Goal: Task Accomplishment & Management: Use online tool/utility

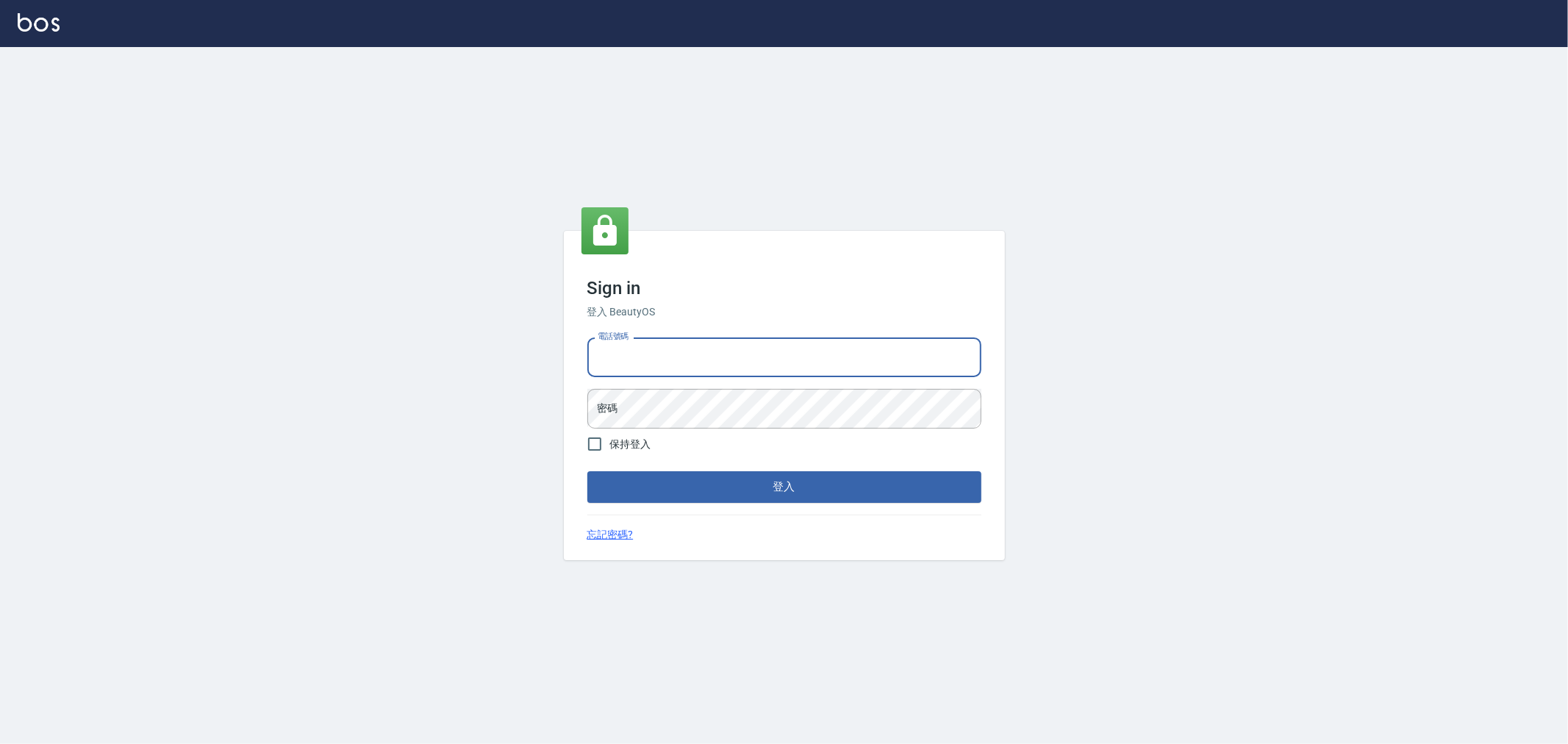
click at [787, 361] on input "電話號碼" at bounding box center [784, 356] width 394 height 39
type input "0222886821"
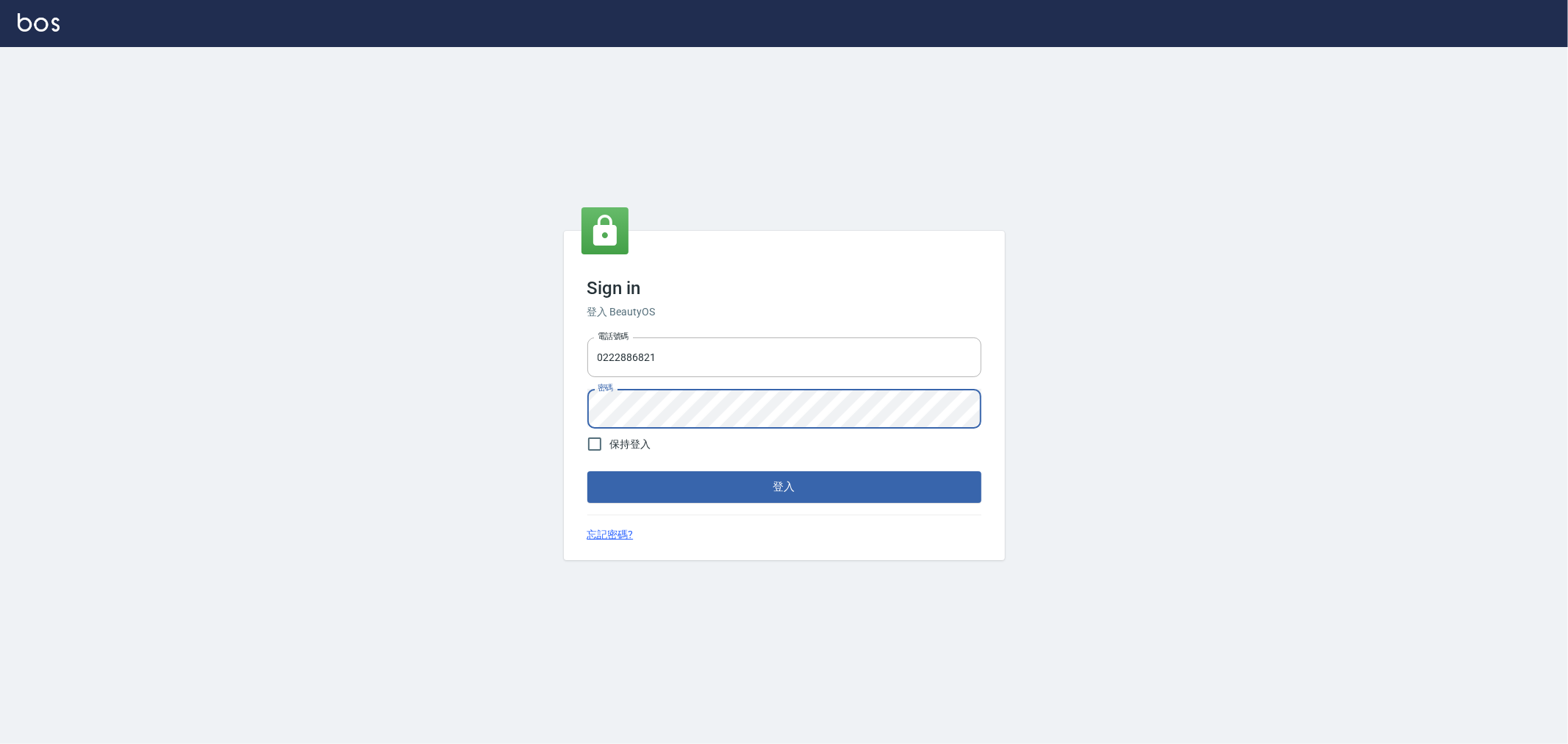
click at [587, 471] on button "登入" at bounding box center [784, 486] width 394 height 31
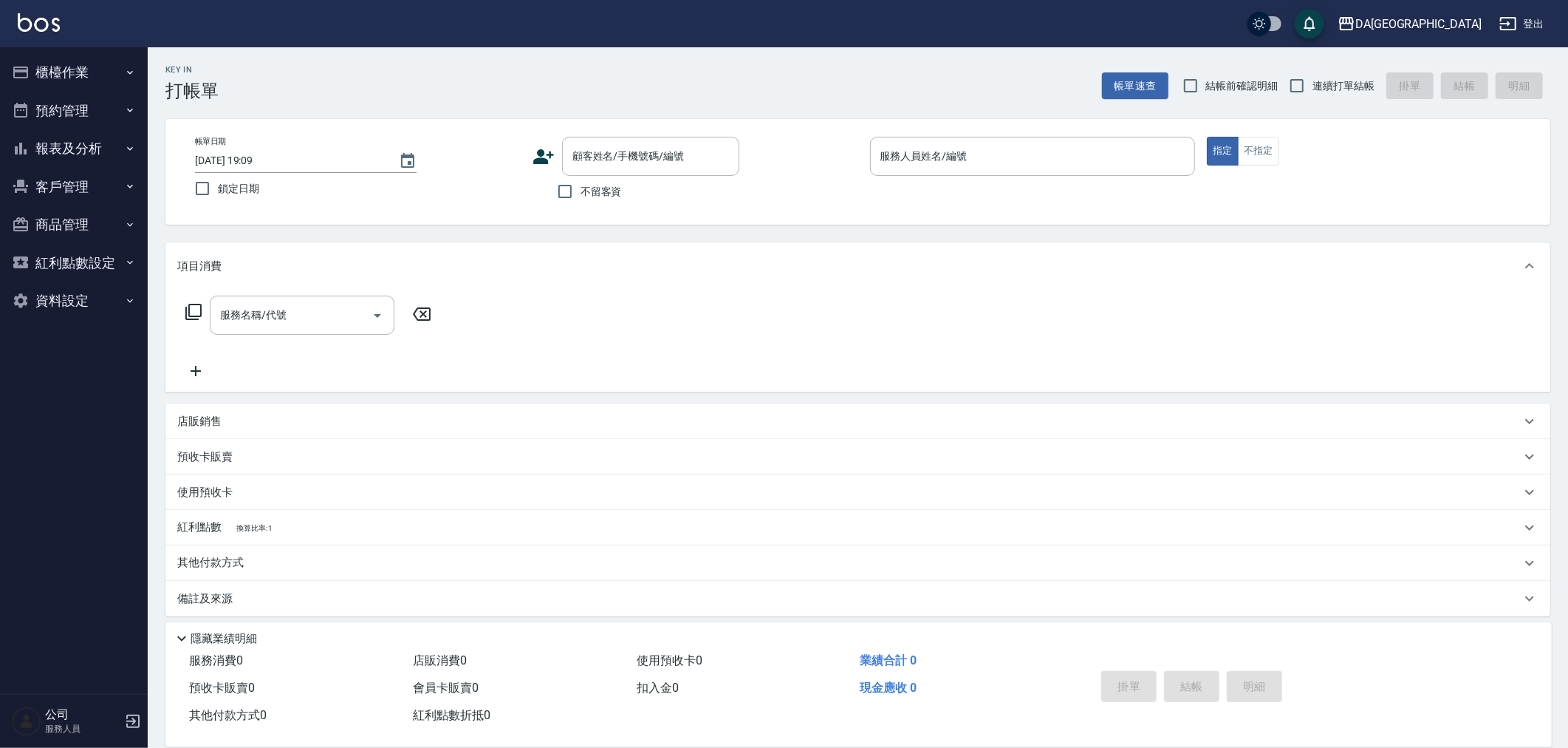
click at [1235, 81] on span "結帳前確認明細" at bounding box center [1243, 86] width 72 height 16
click at [1206, 81] on input "結帳前確認明細" at bounding box center [1191, 86] width 31 height 31
checkbox input "true"
click at [1308, 79] on input "連續打單結帳" at bounding box center [1296, 86] width 31 height 31
checkbox input "true"
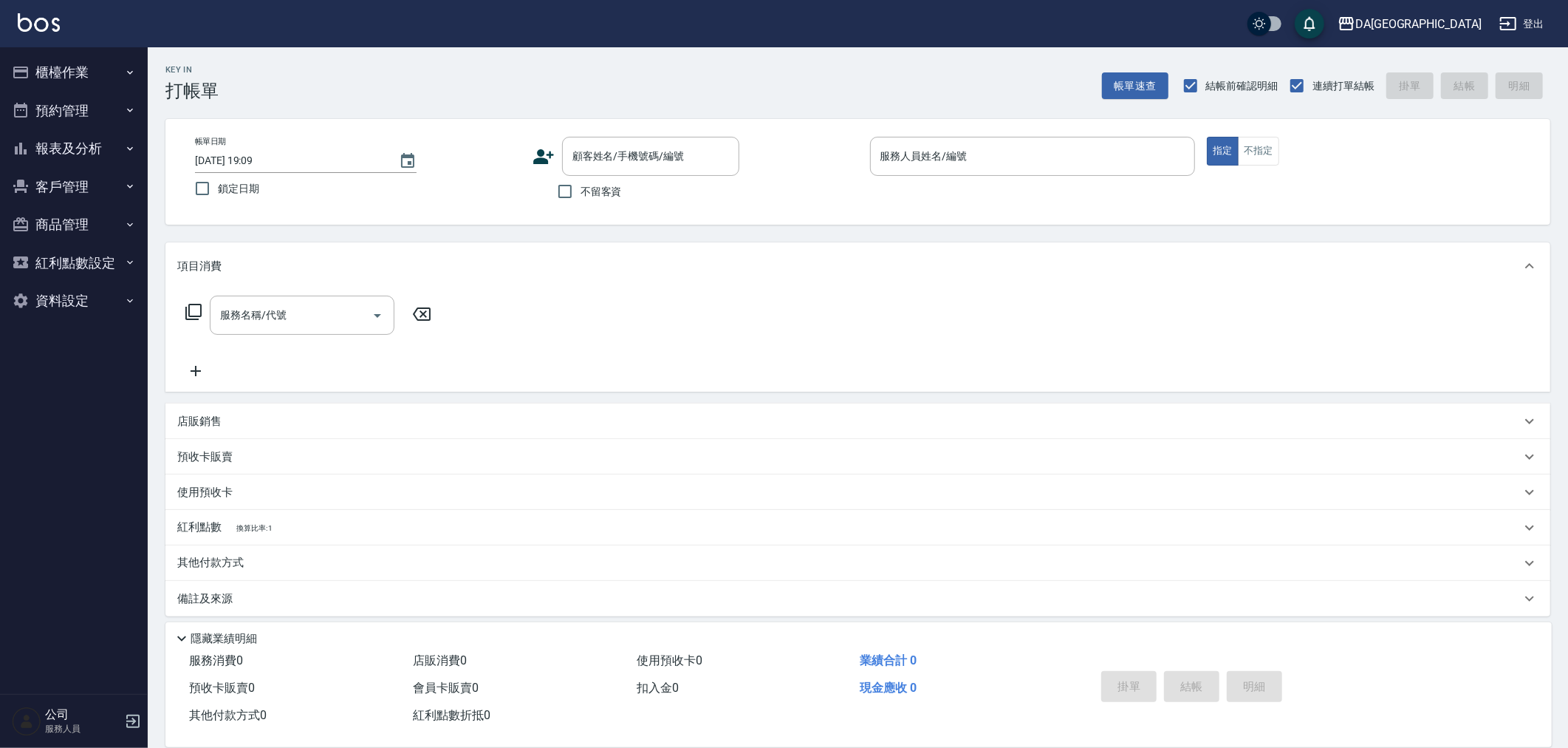
click at [616, 194] on span "不留客資" at bounding box center [601, 192] width 41 height 16
click at [580, 194] on input "不留客資" at bounding box center [564, 191] width 31 height 31
checkbox input "true"
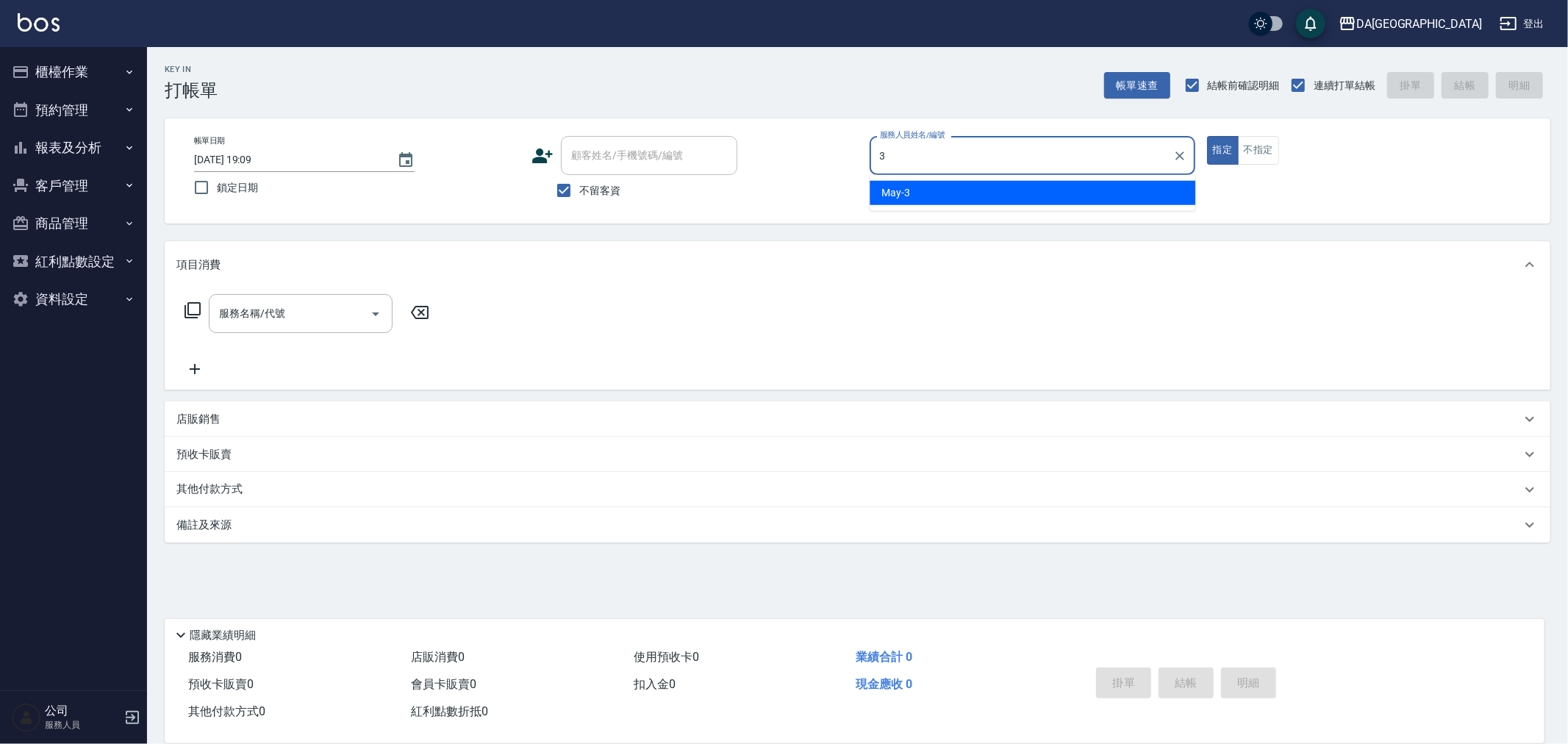
type input "May-3"
type button "true"
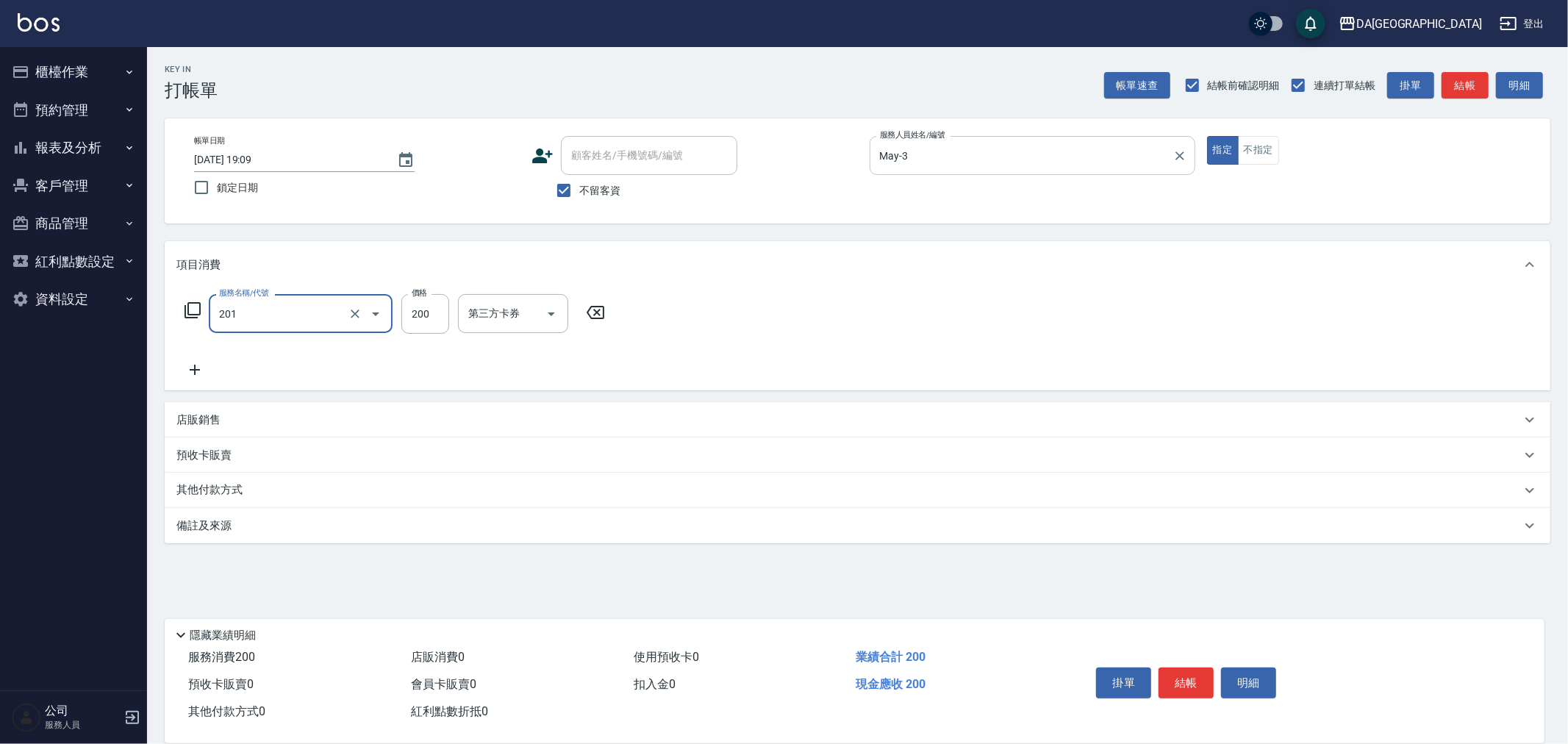
type input "洗髮(201)"
type input "400"
type input "陳羽溱-29"
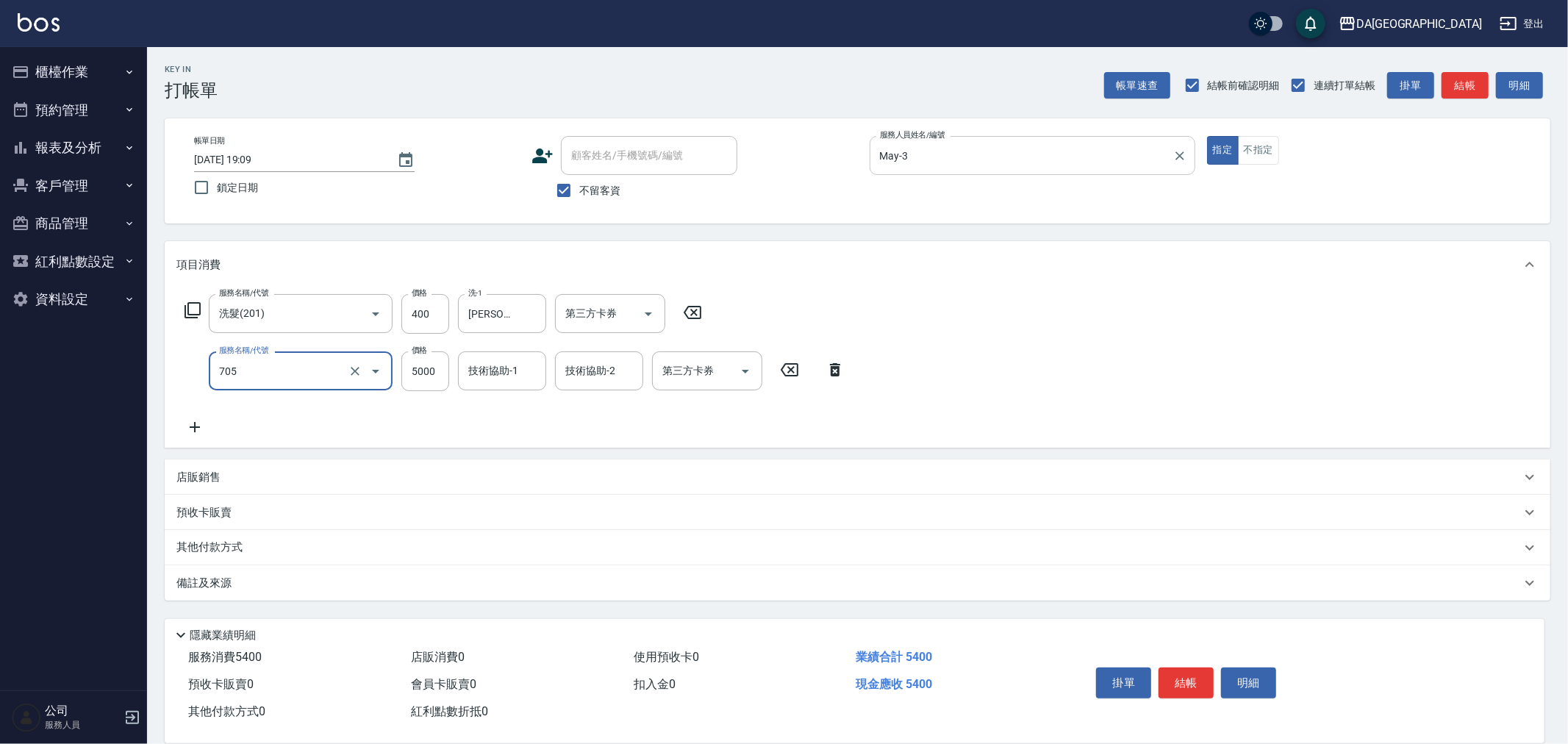
type input "新羽毛鉑金接髮調整(705)"
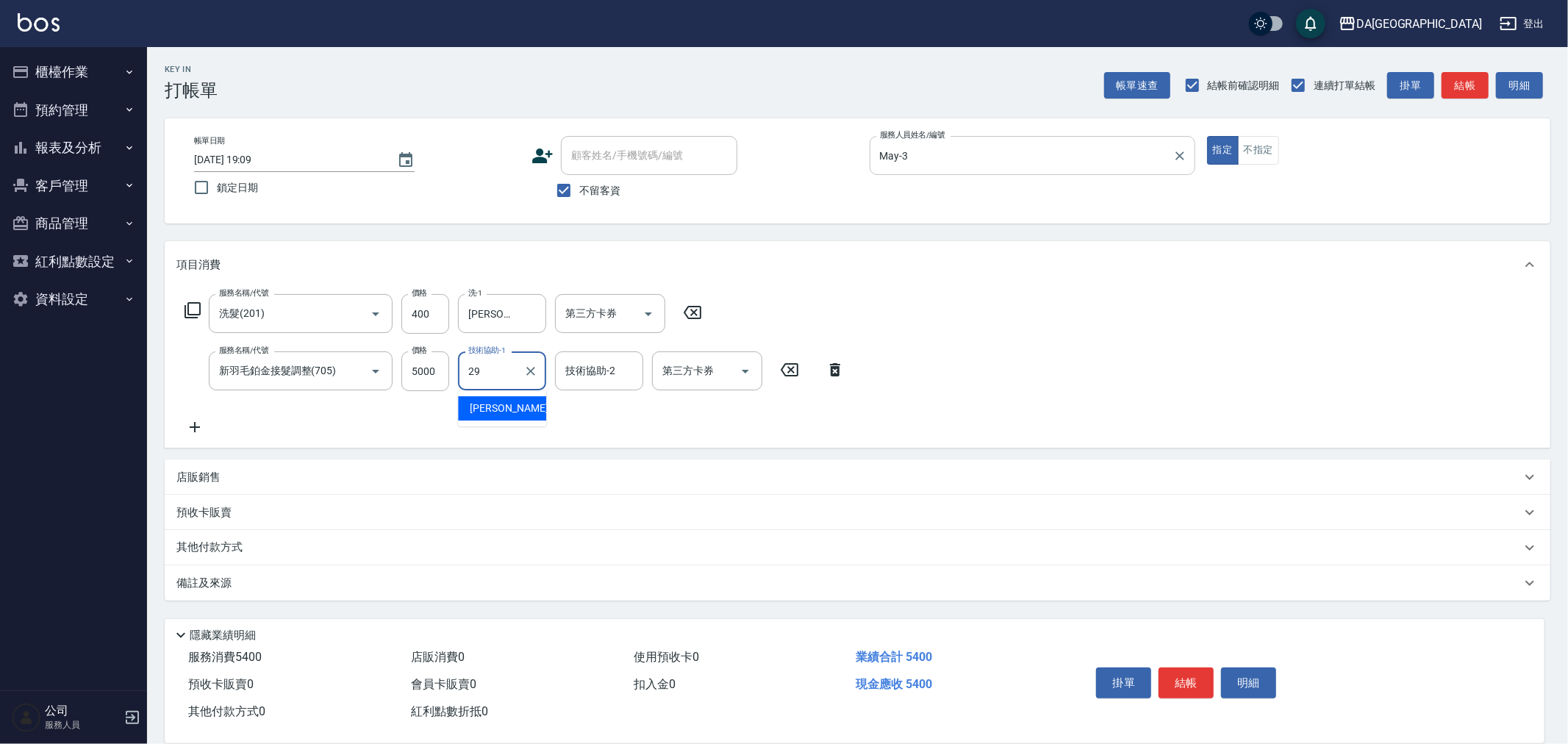
type input "陳羽溱-29"
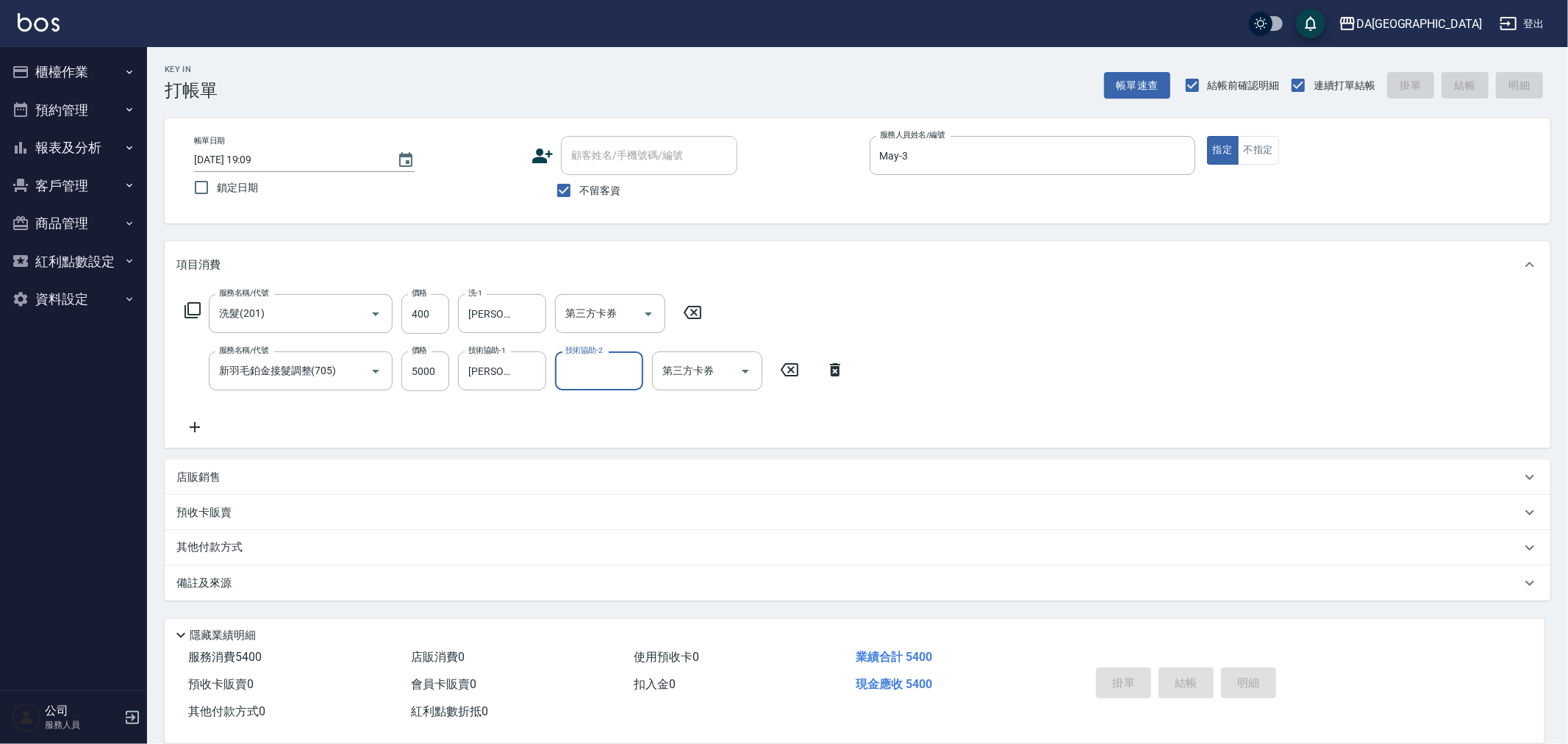
type input "2025/10/05 19:10"
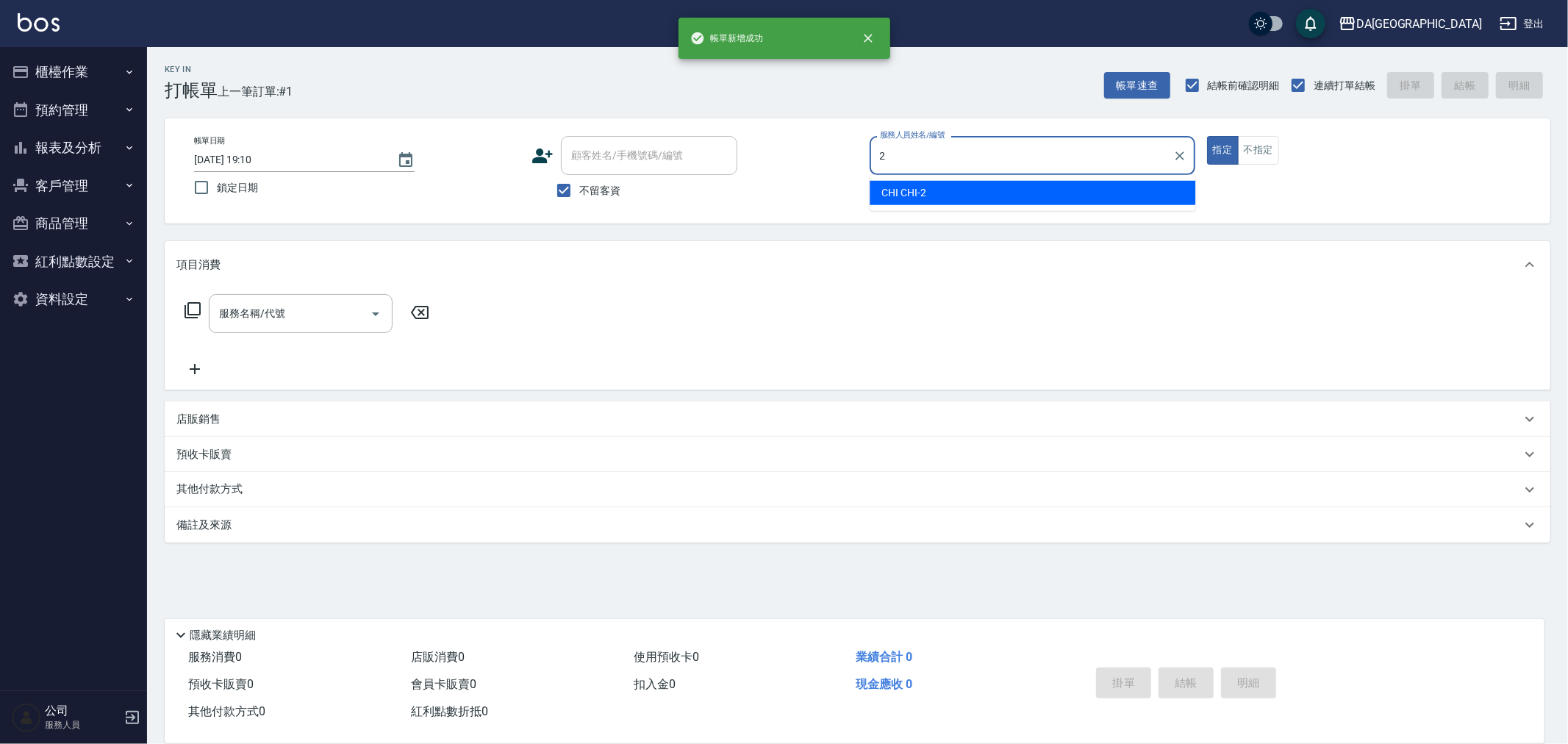
type input "CHI CHI-2"
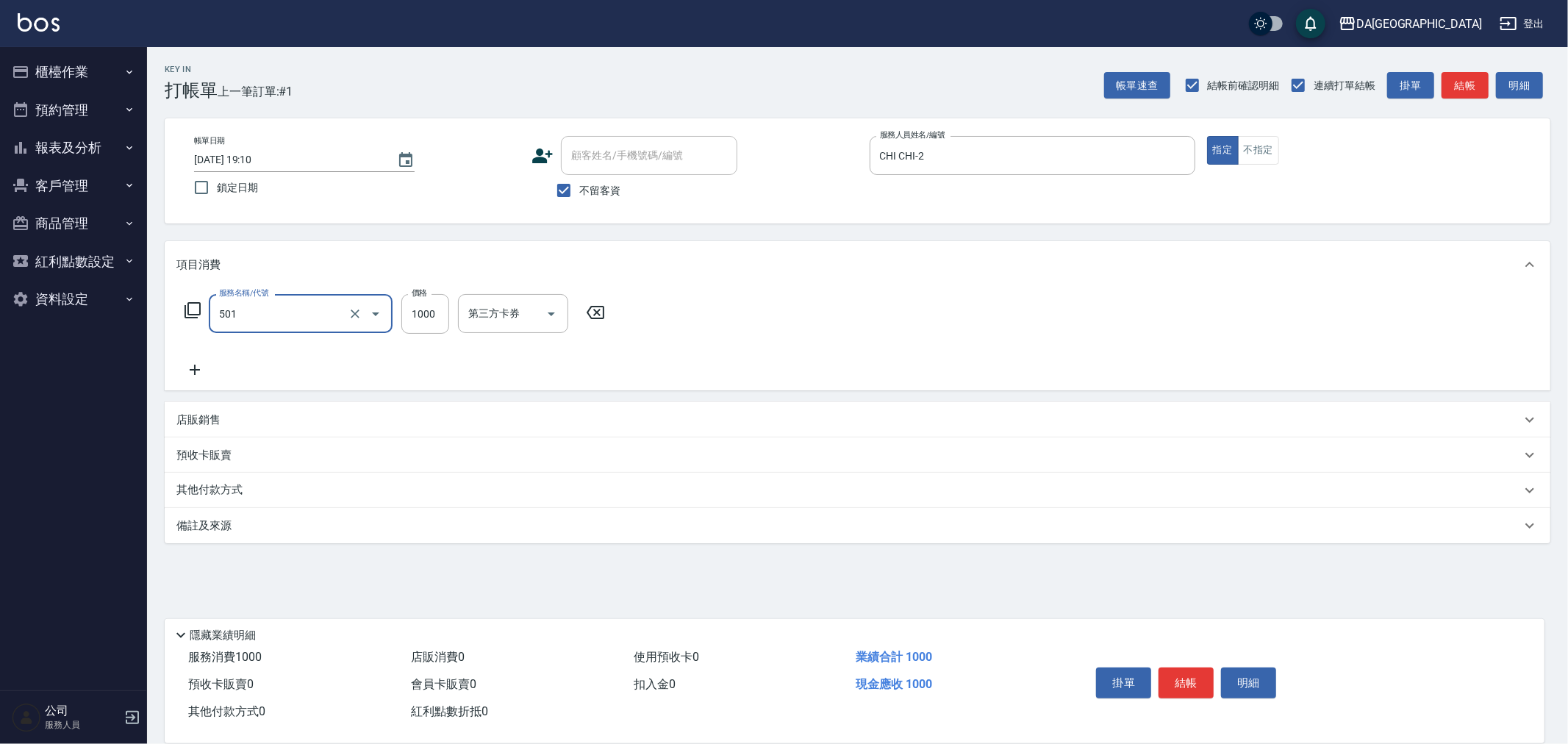
type input "染髮(501)"
type input "1299"
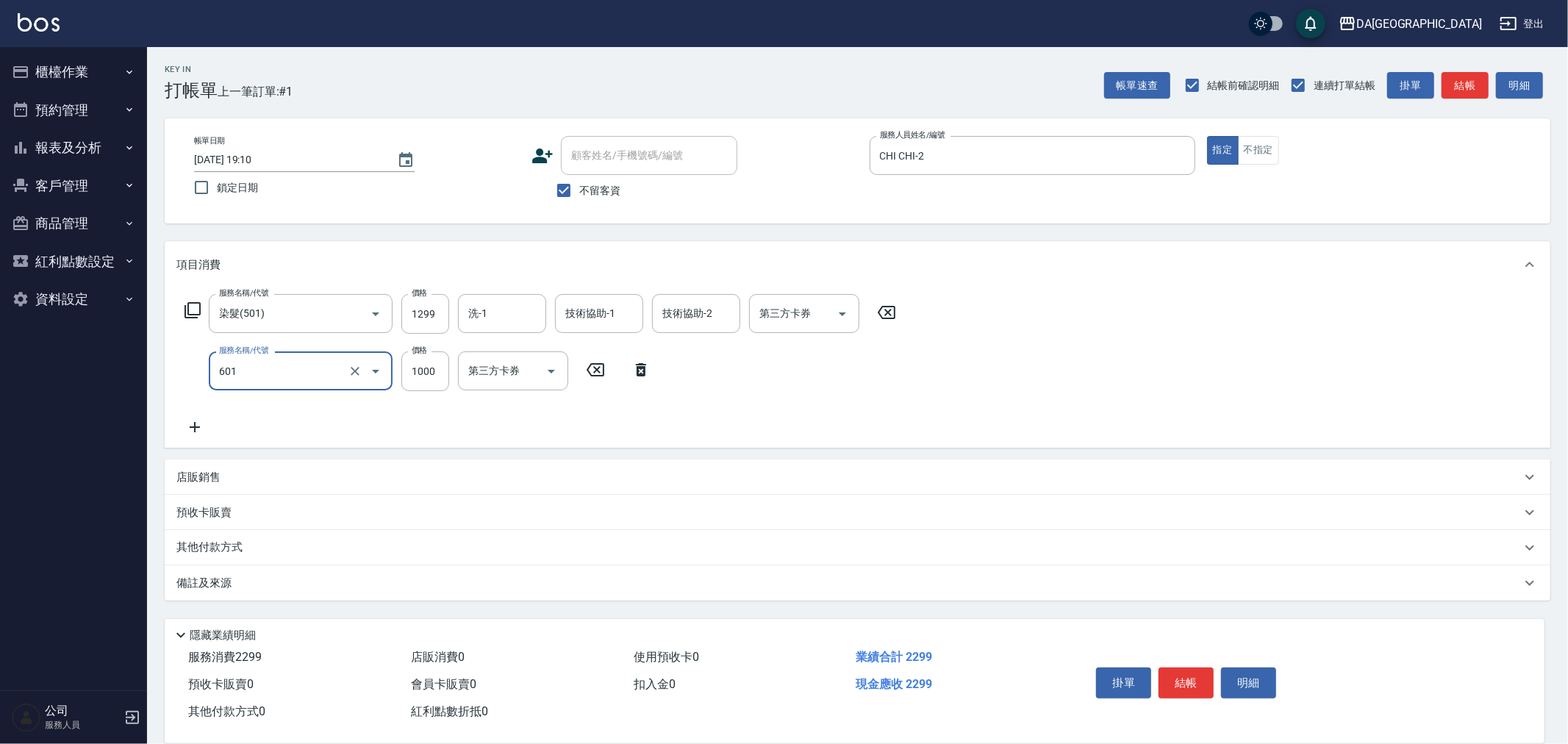
type input "自備護髮(1000上)(601)"
type input "1600"
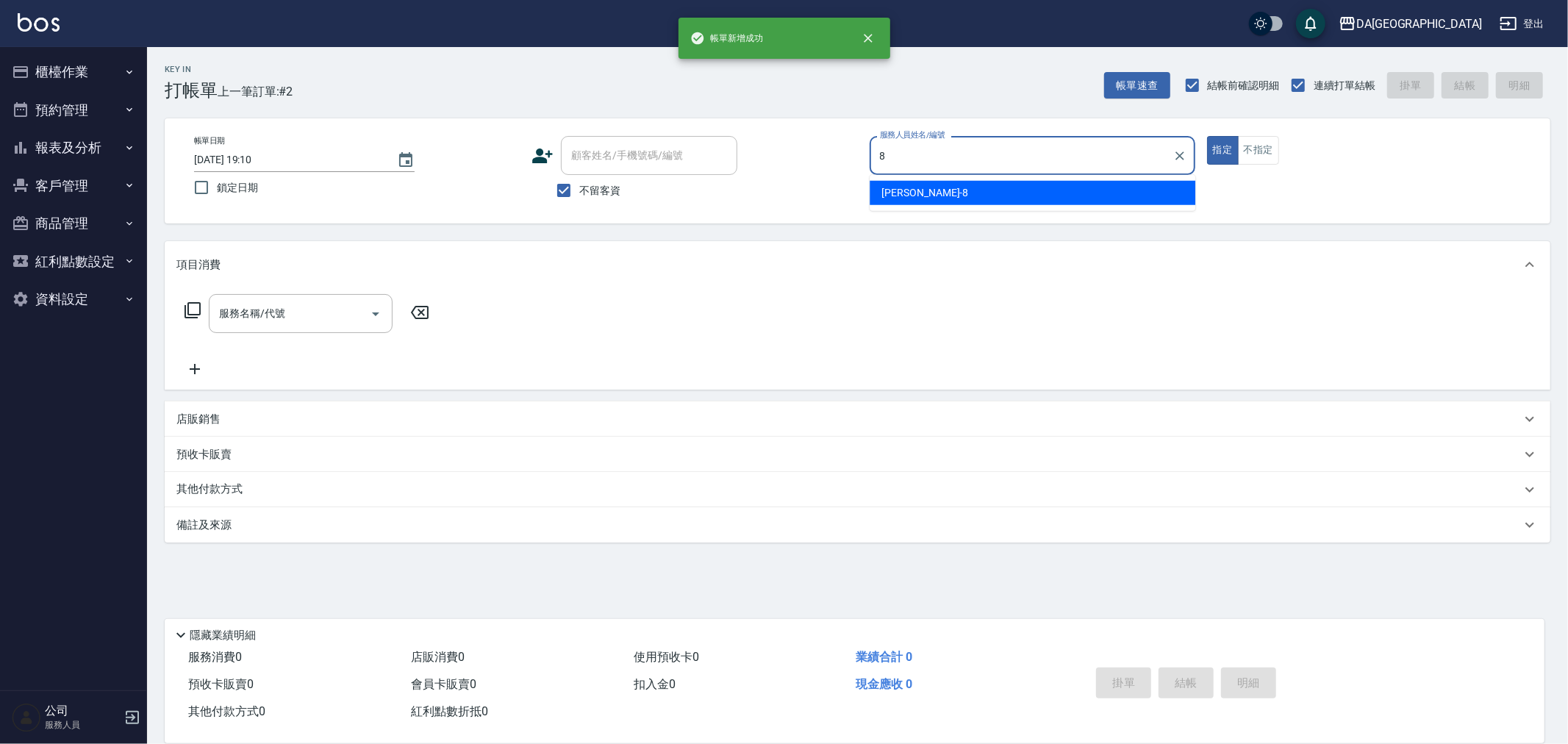
type input "LUCA-8"
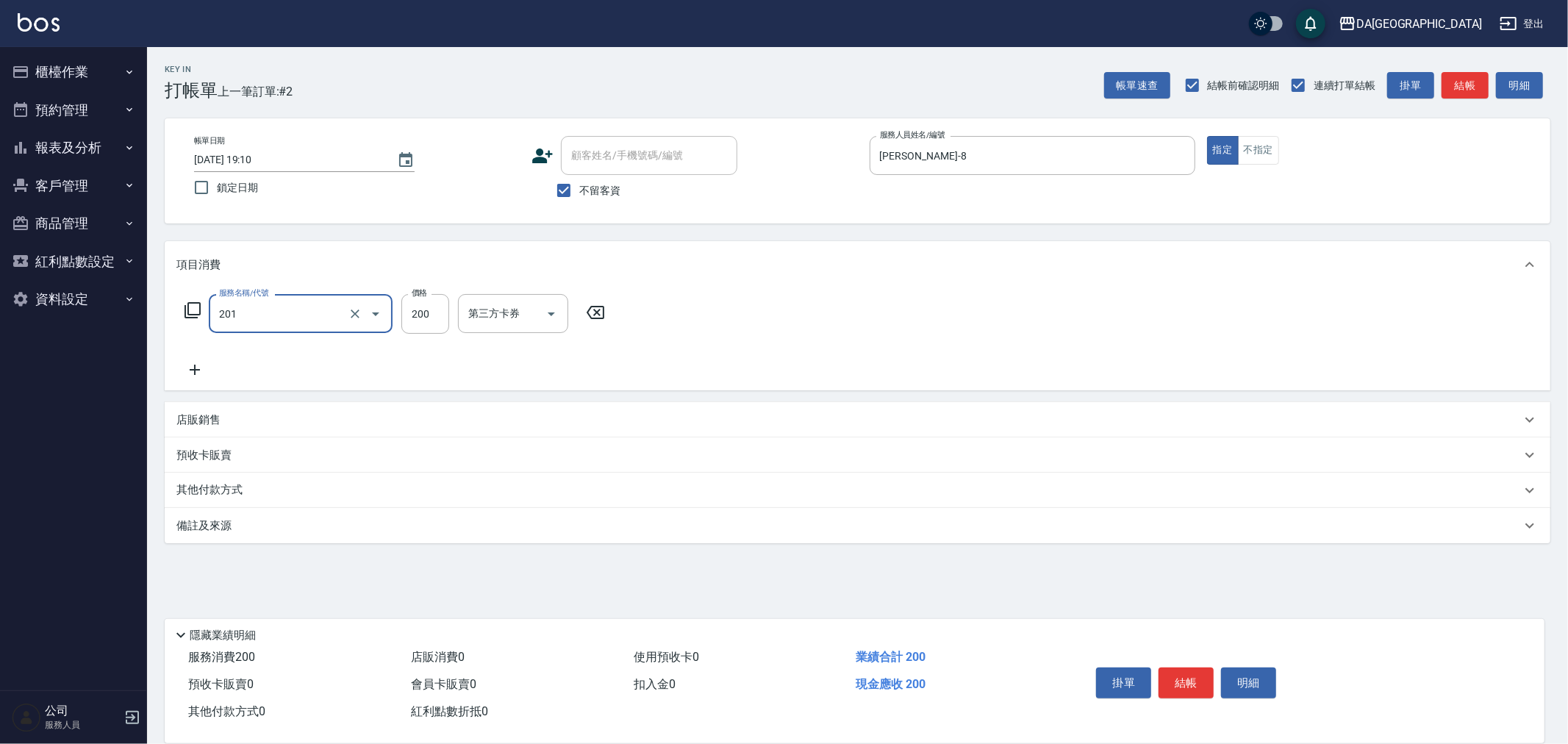
type input "洗髮(201)"
type input "300"
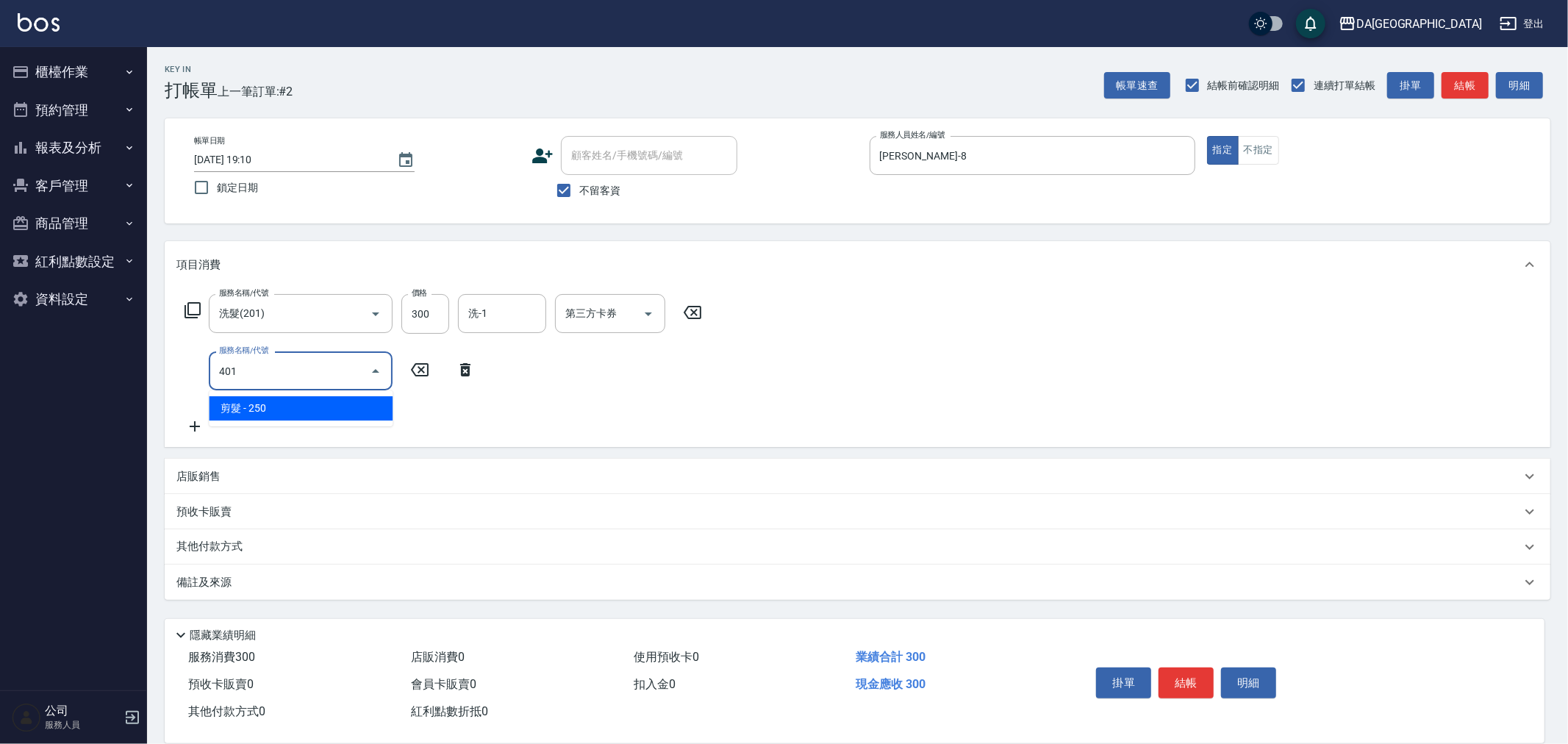
type input "剪髮(401)"
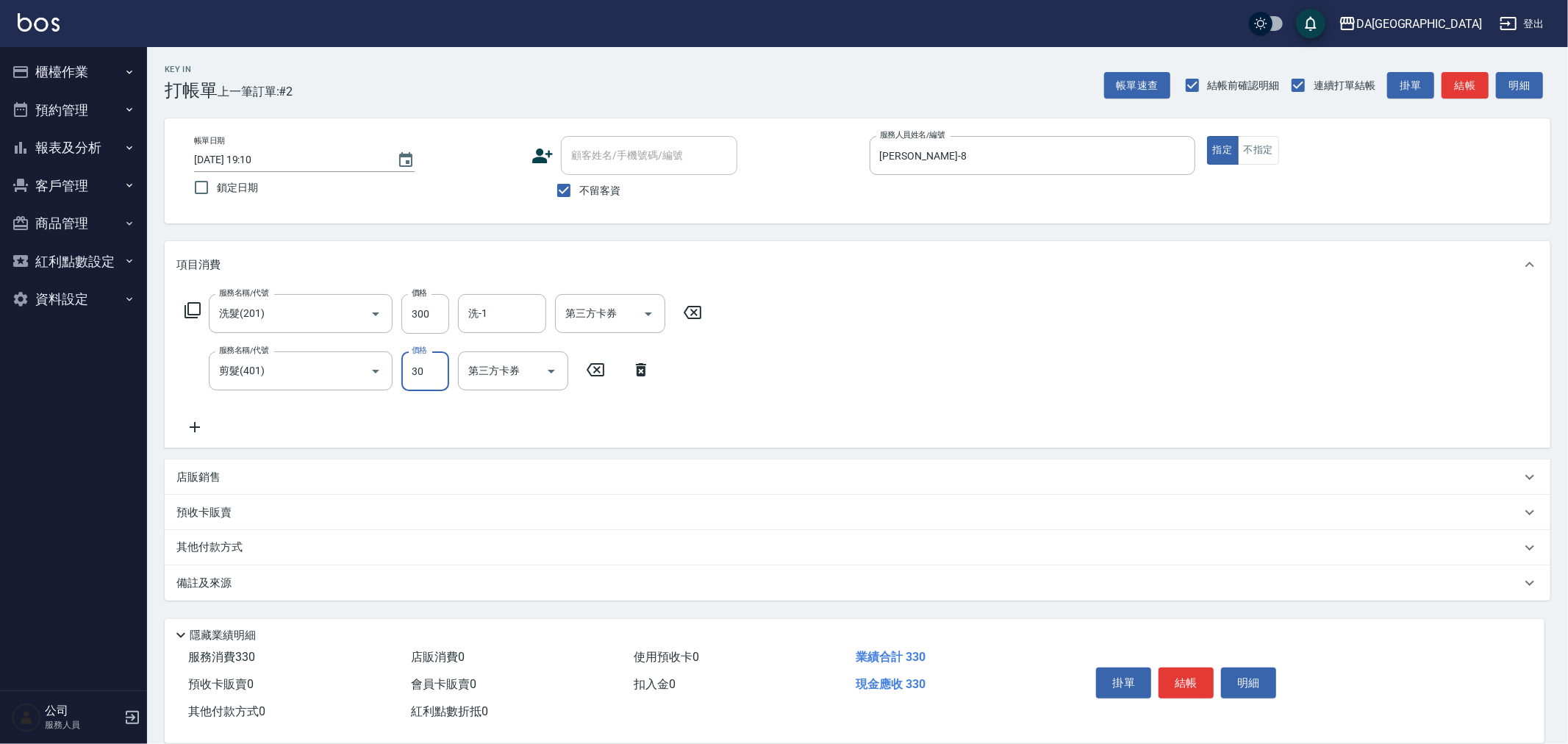
type input "300"
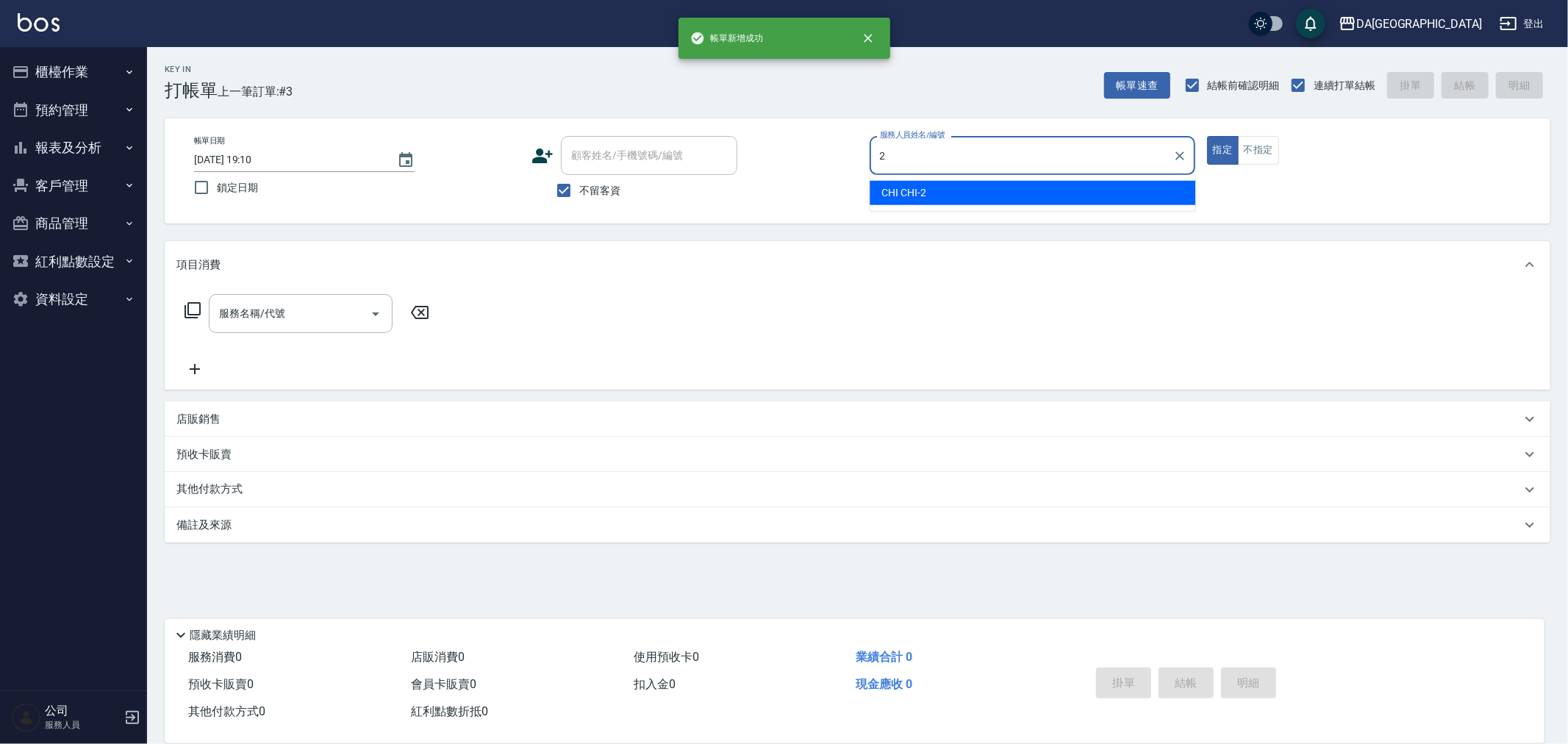
type input "CHI CHI-2"
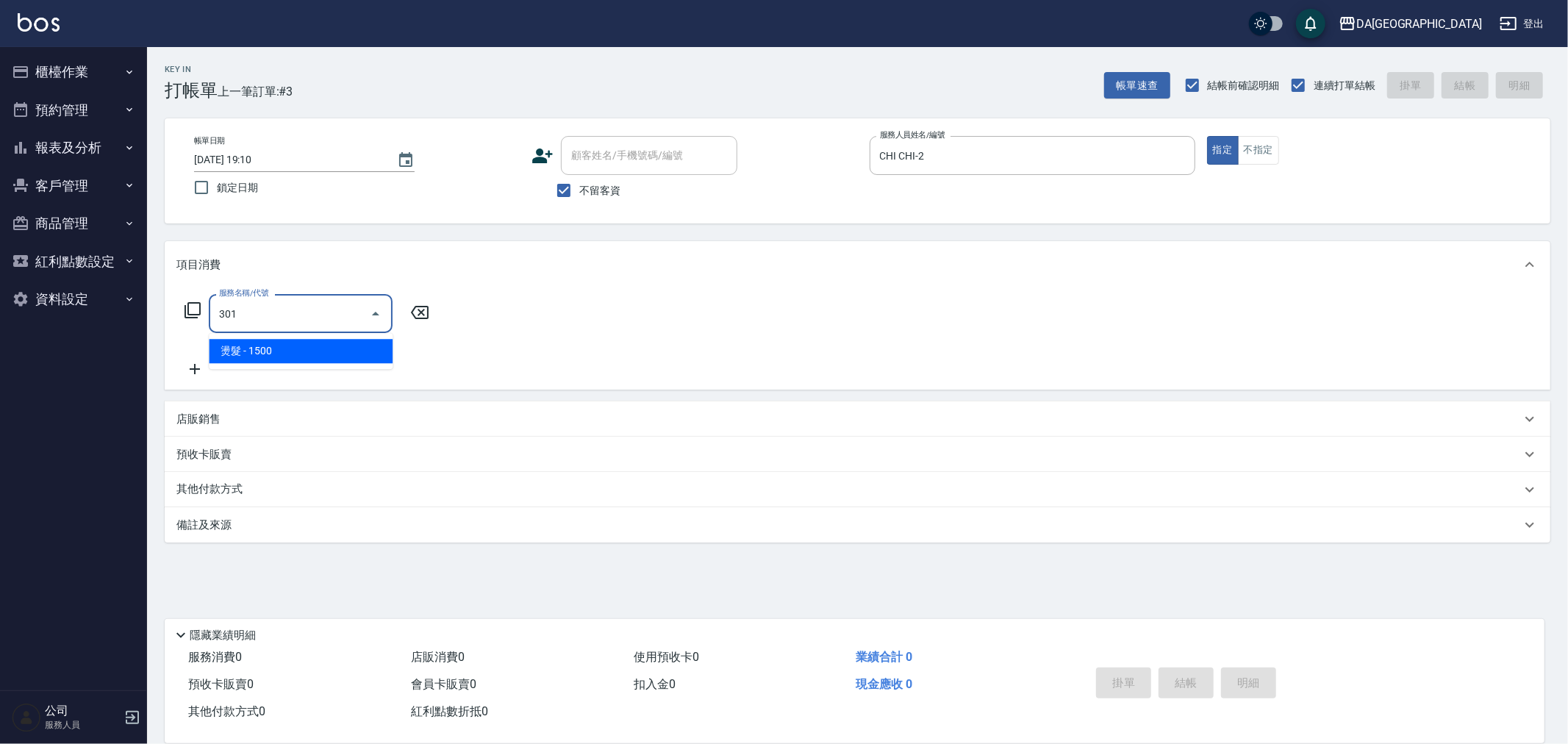
type input "燙髮(301)"
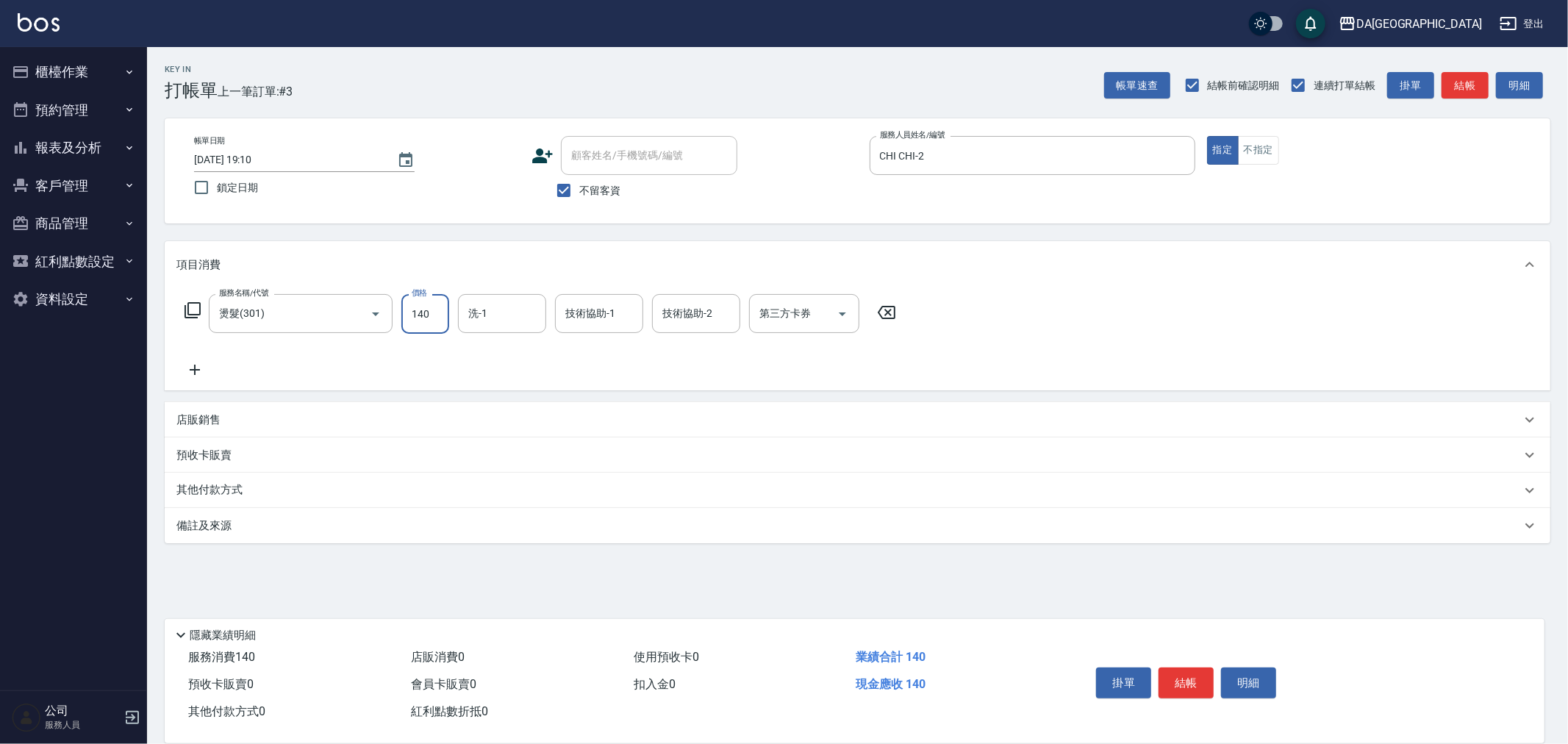
type input "1400"
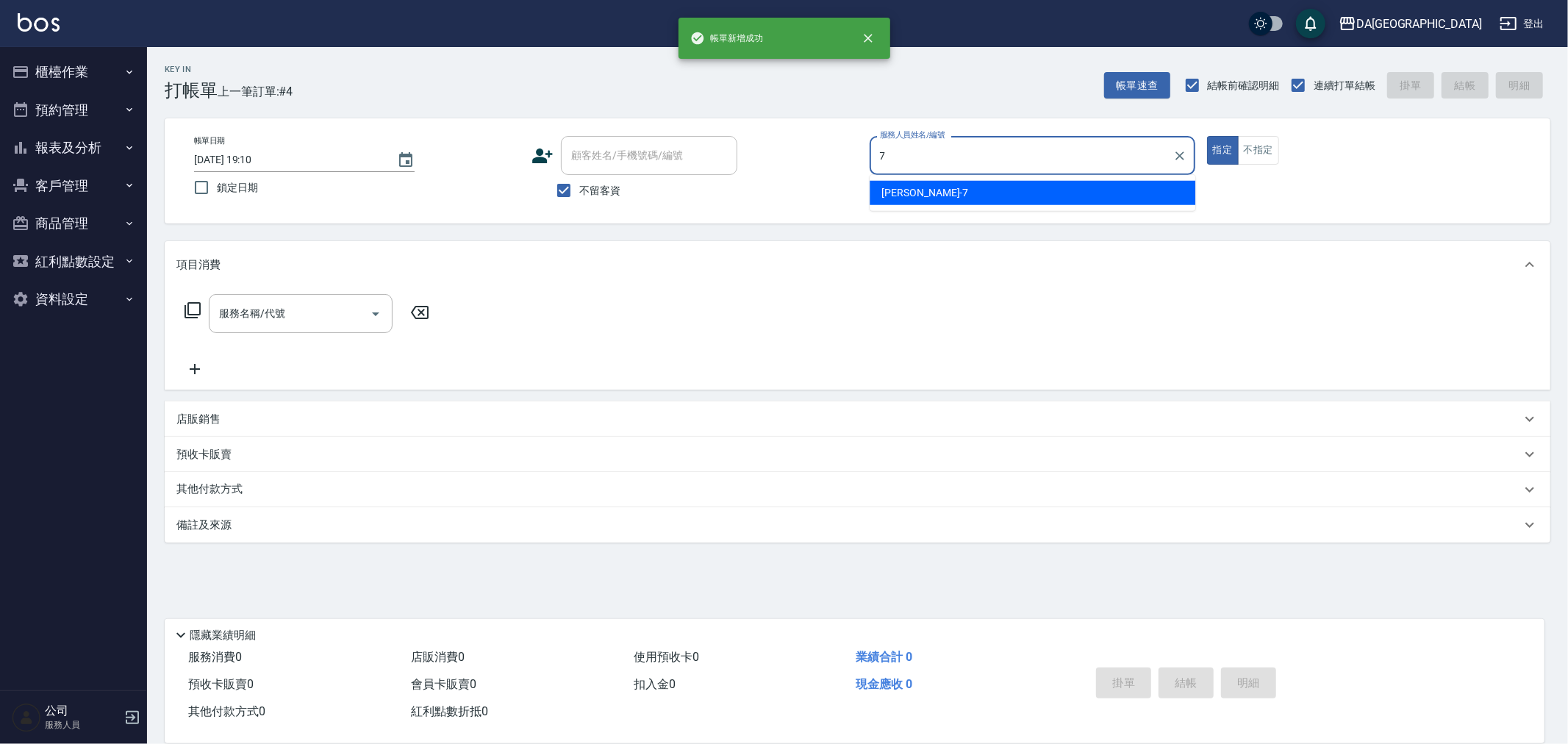
type input "Mimi-7"
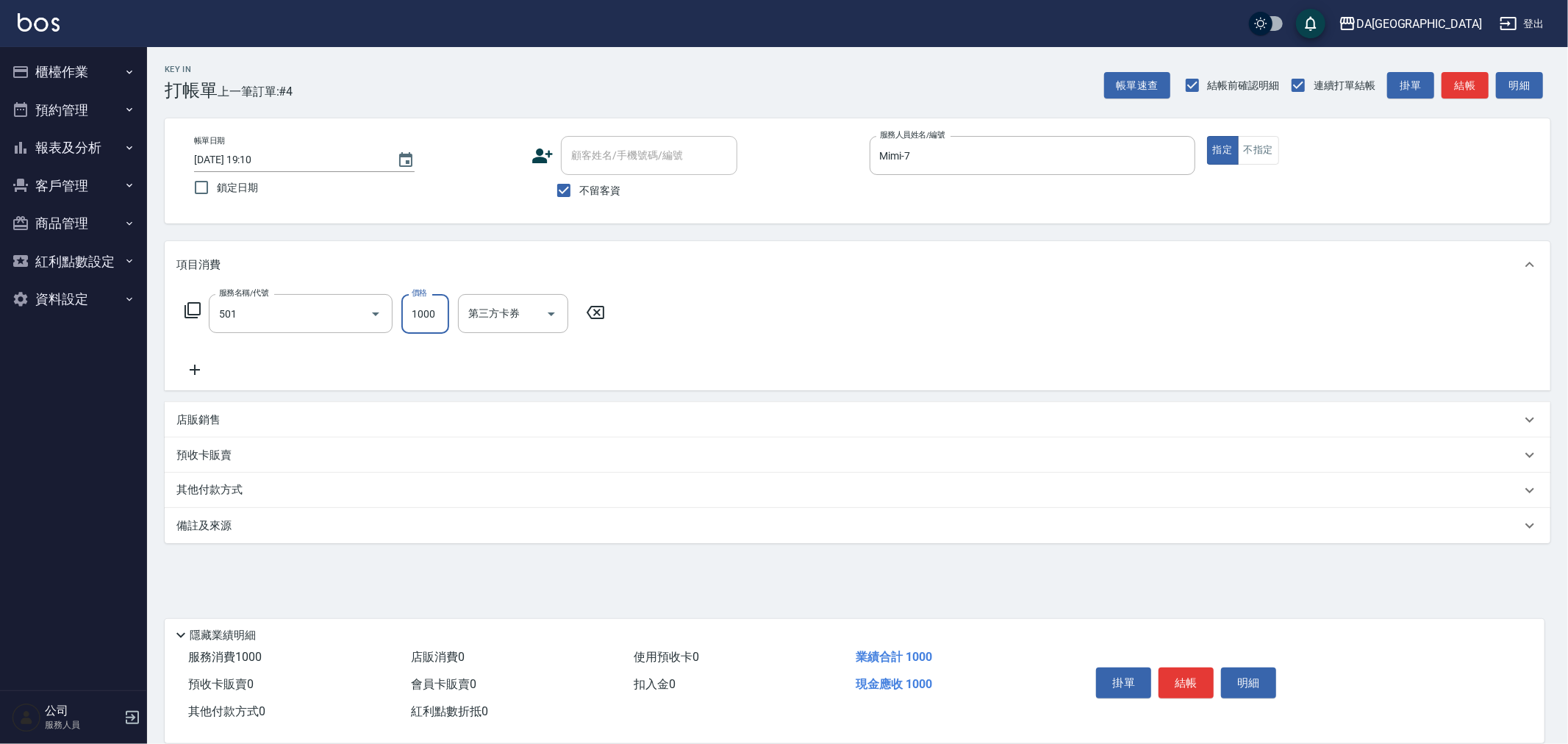
type input "染髮(501)"
type input "2300"
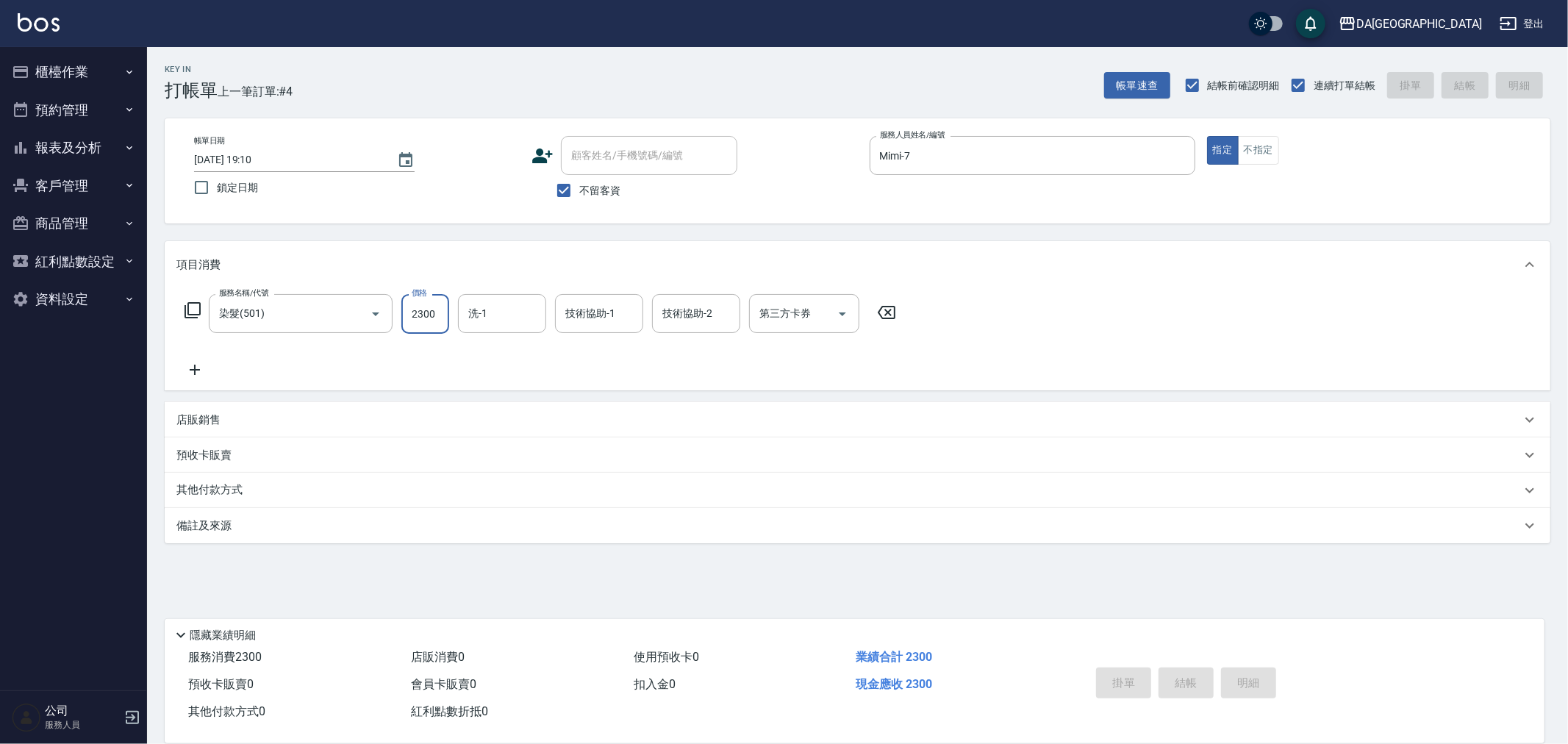
type input "2025/10/05 19:11"
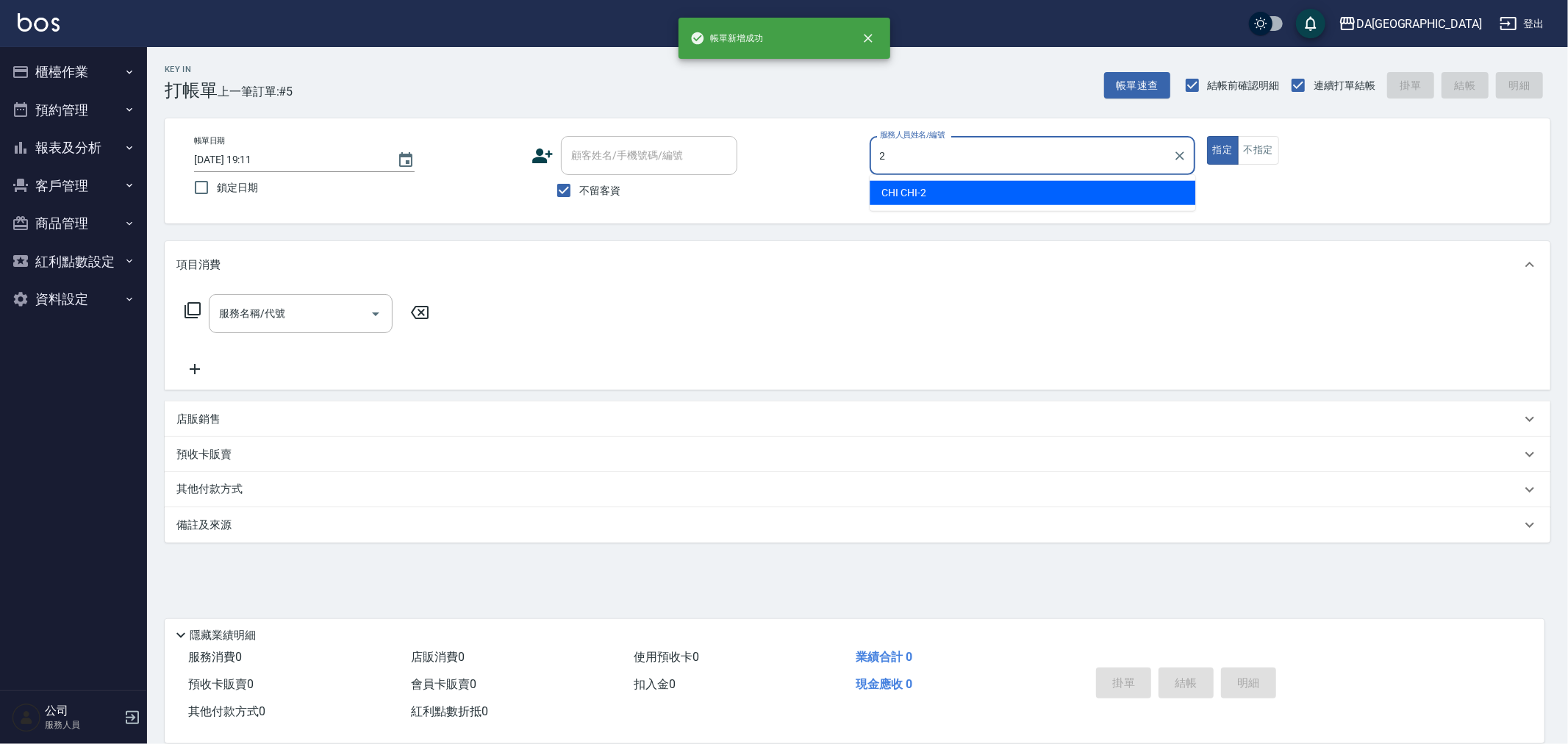
type input "CHI CHI-2"
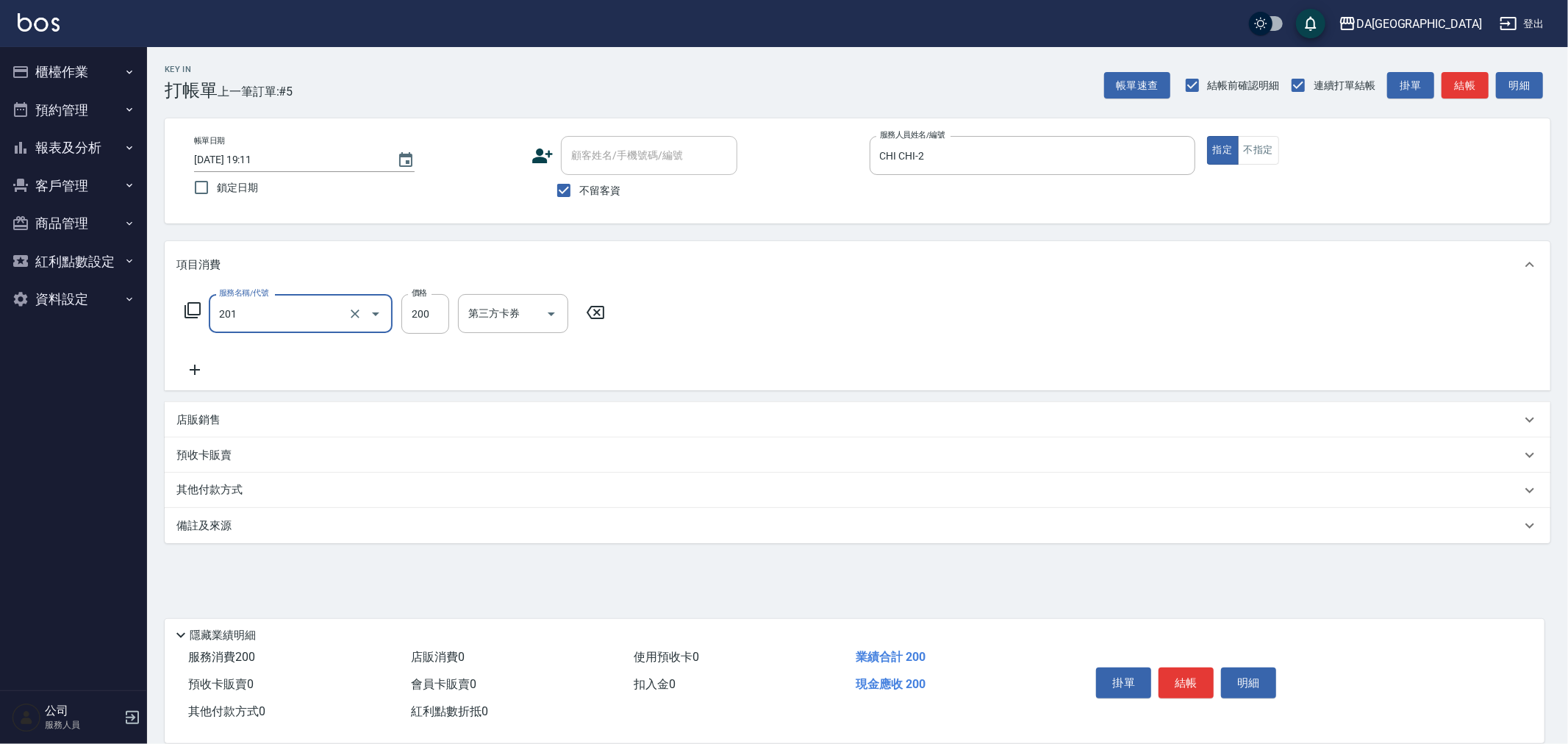
type input "洗髮(201)"
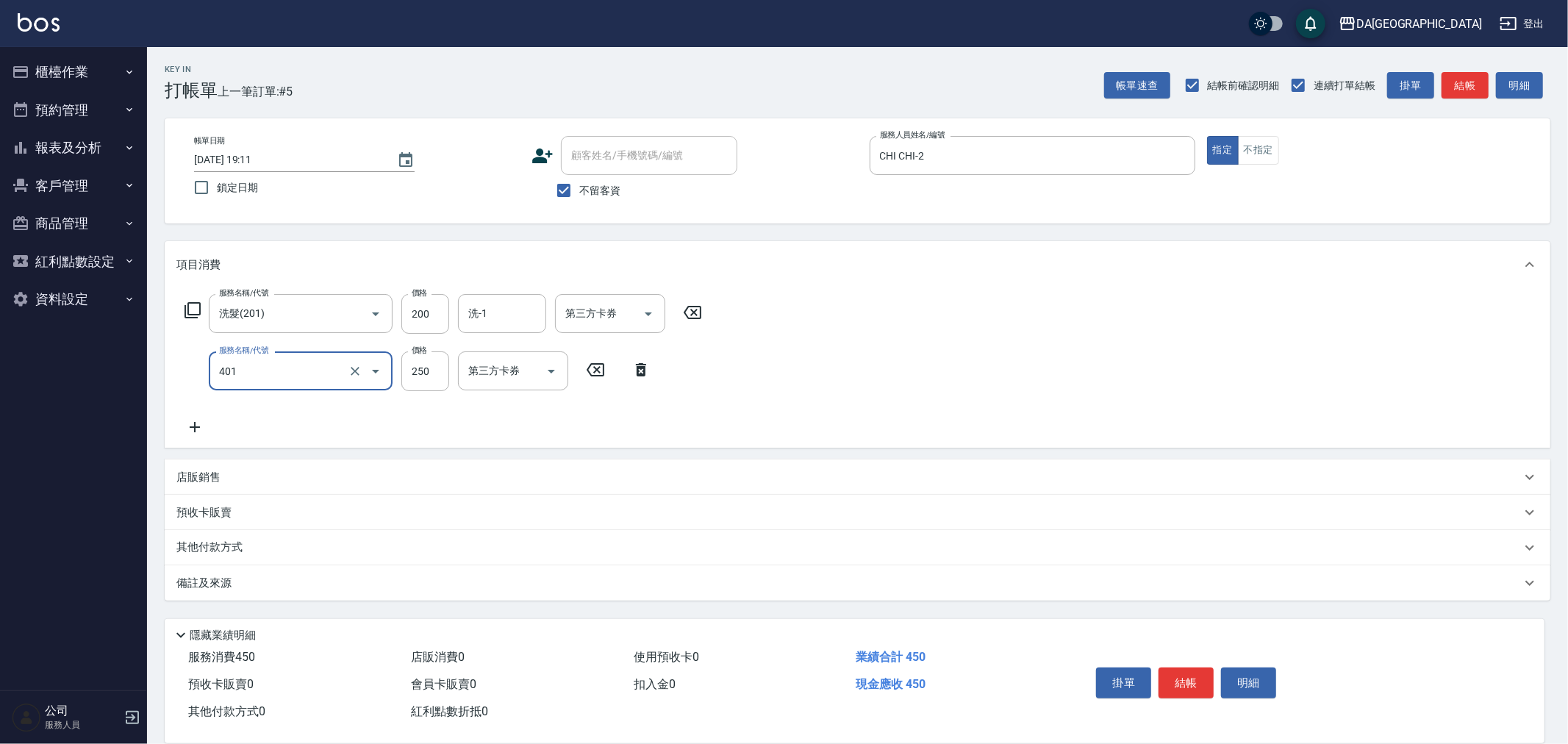
type input "剪髮(401)"
type input "400"
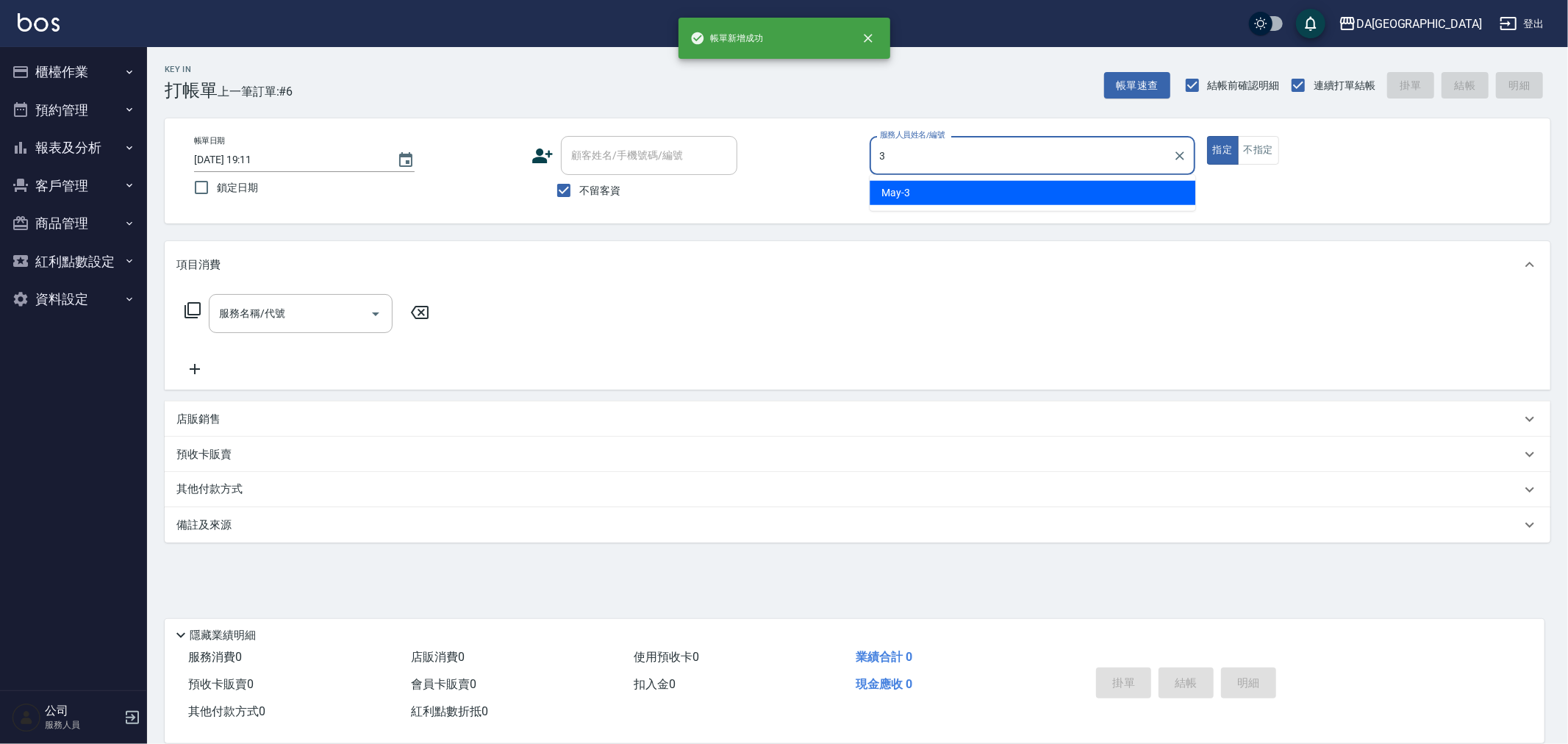
type input "May-3"
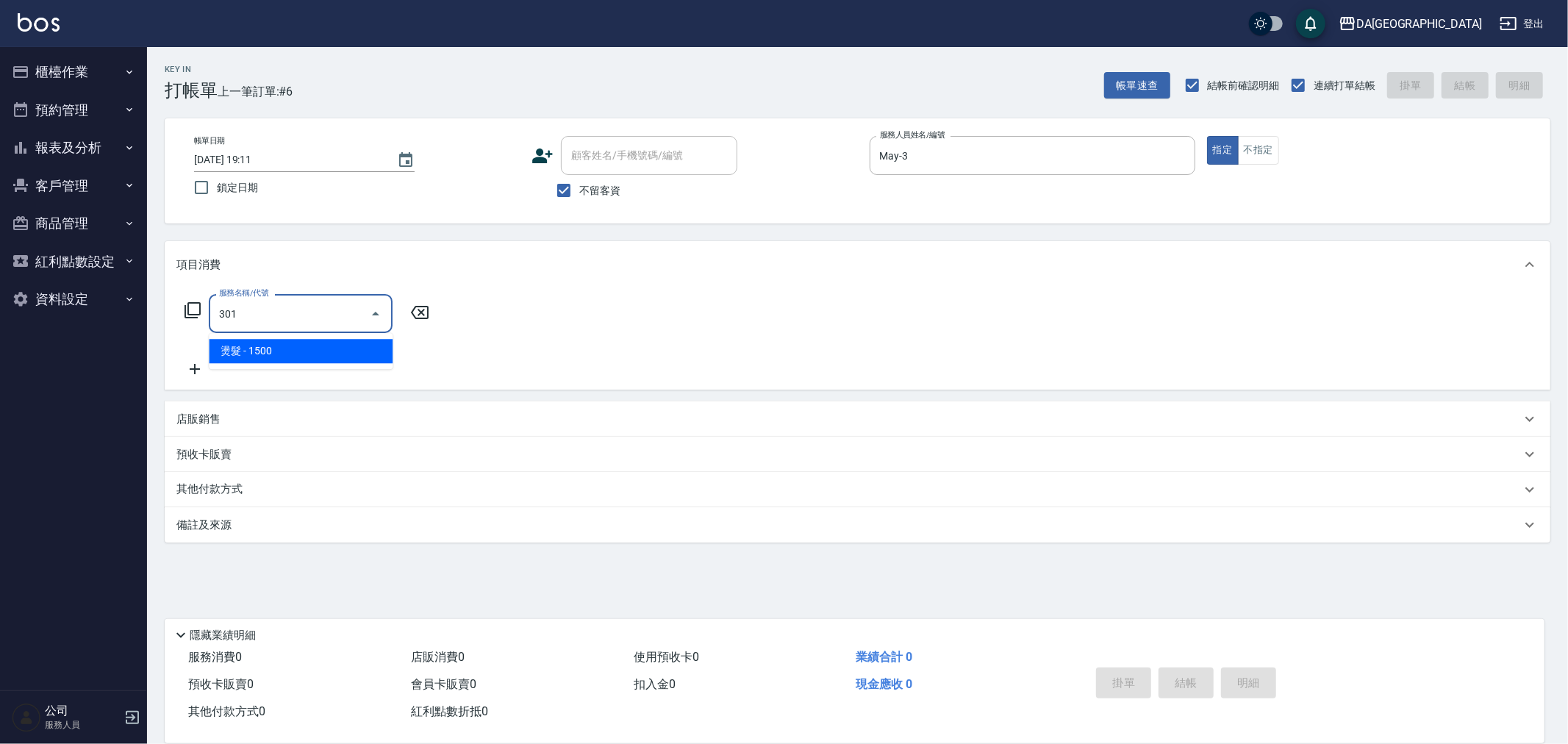
type input "燙髮(301)"
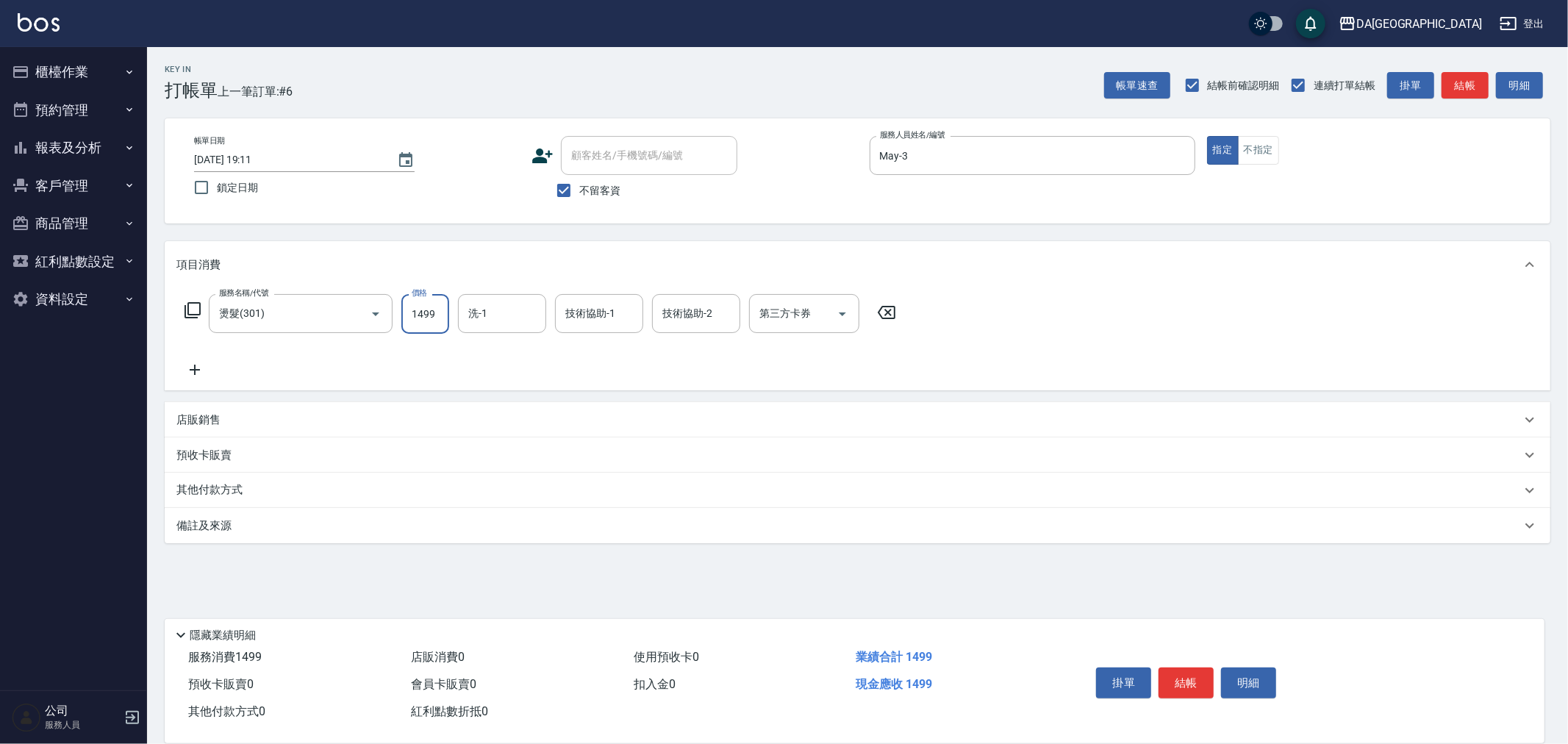
type input "1499"
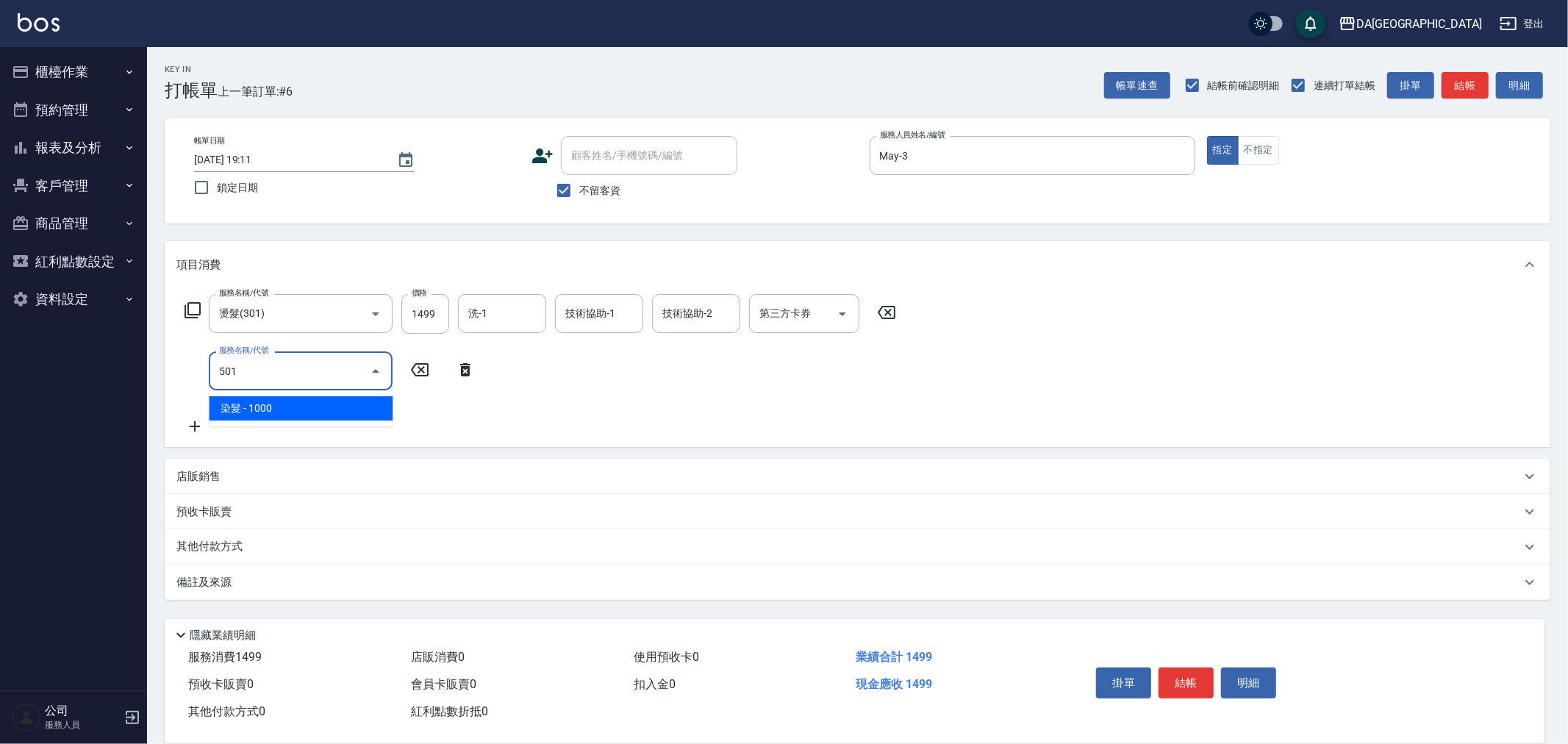
type input "染髮(501)"
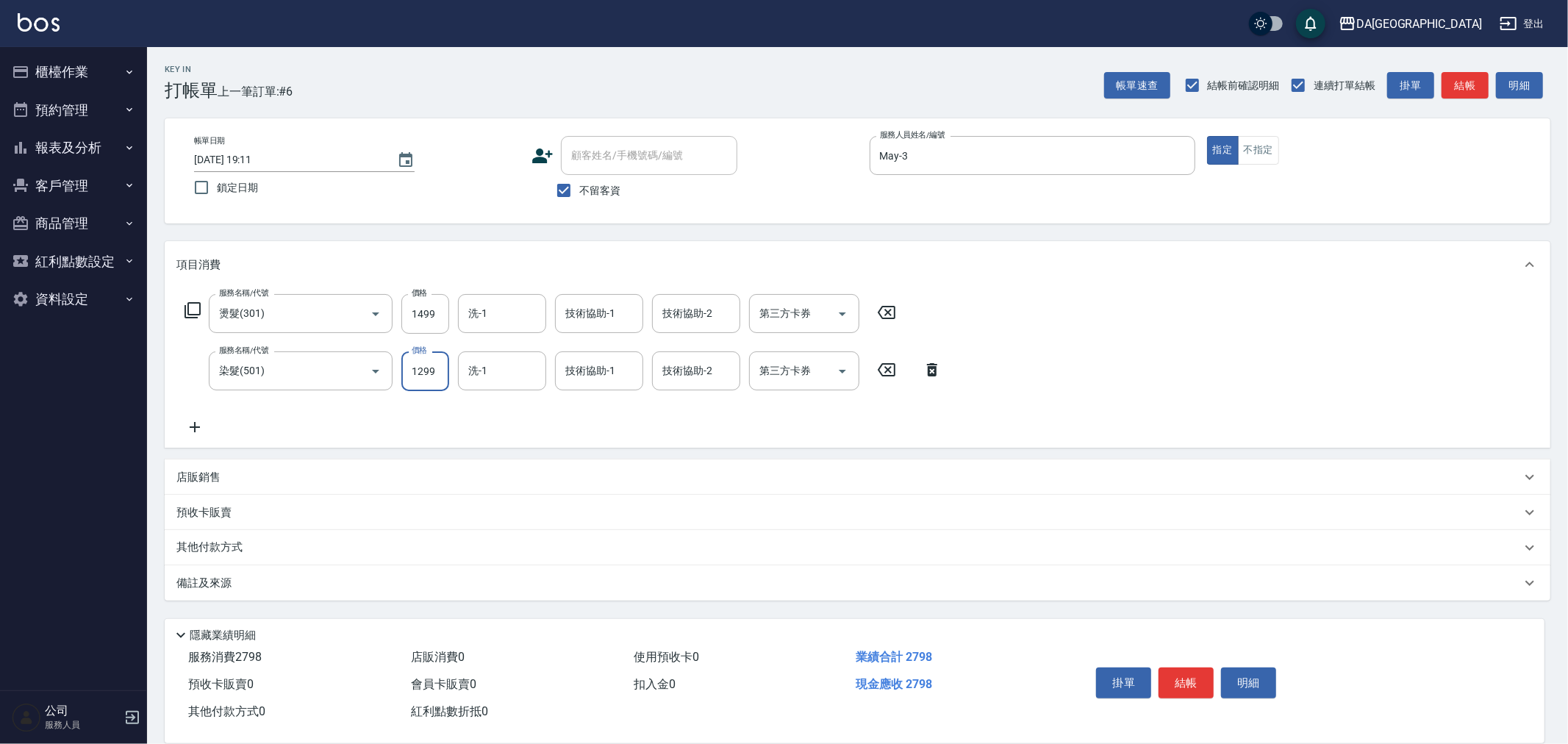
type input "1299"
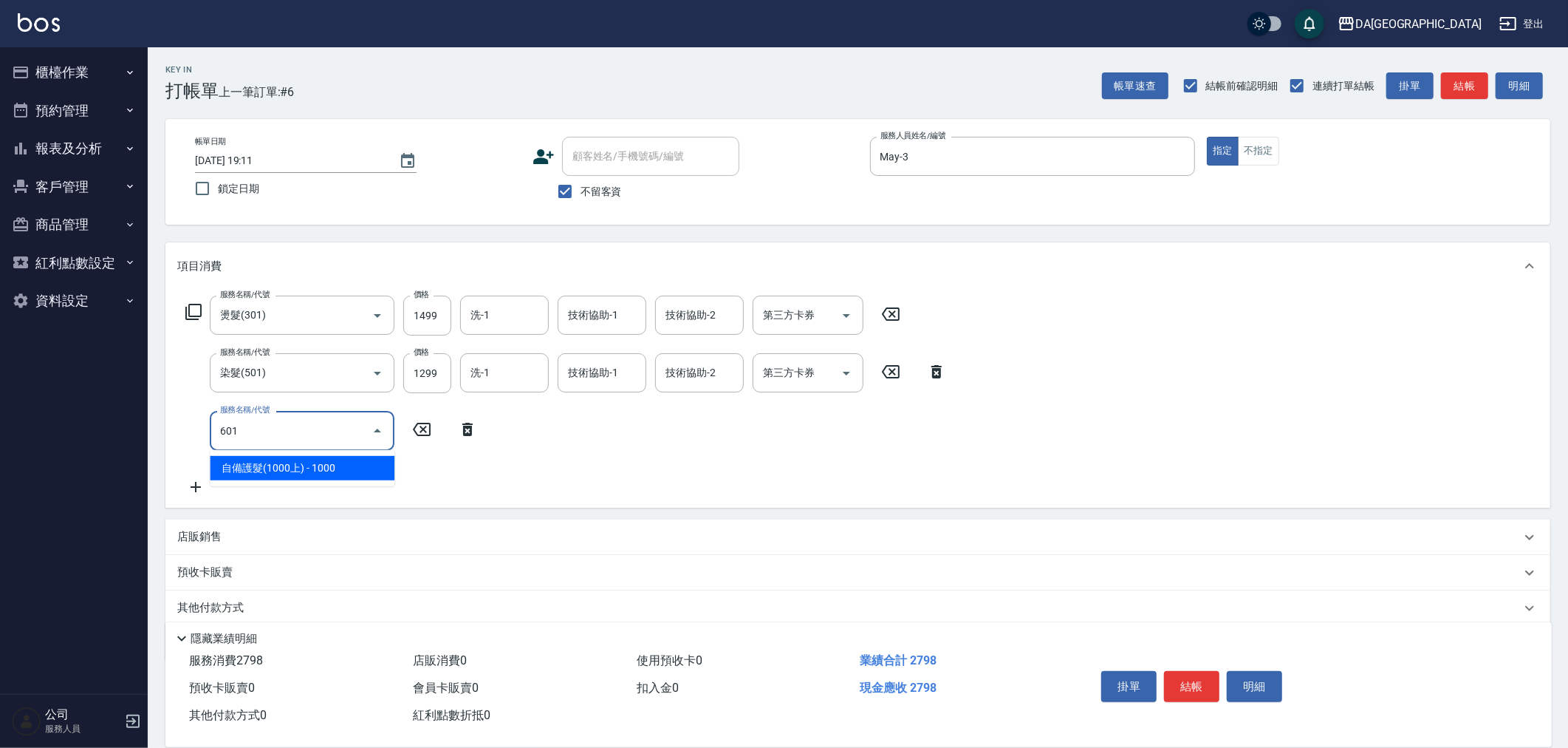
type input "自備護髮(1000上)(601)"
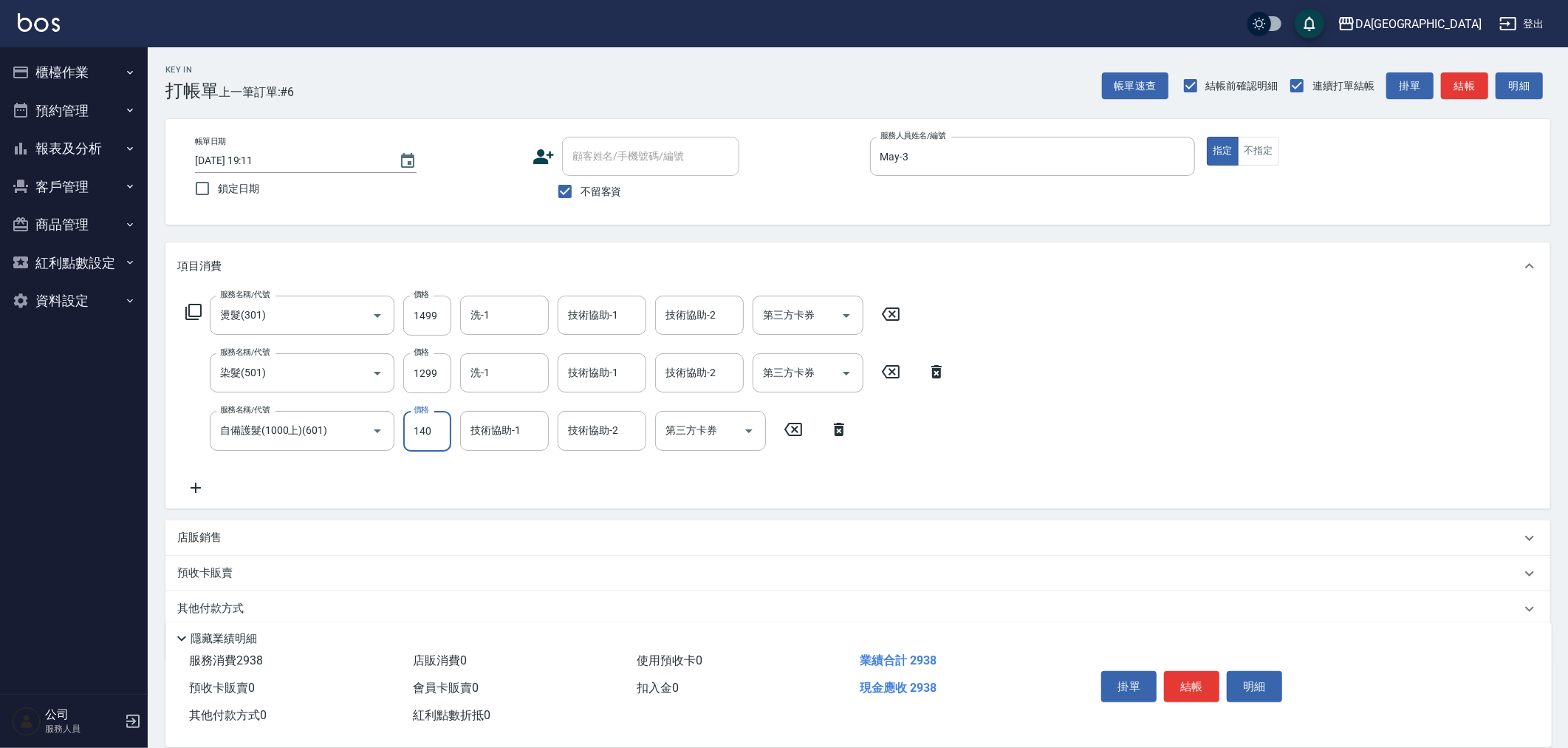
type input "1400"
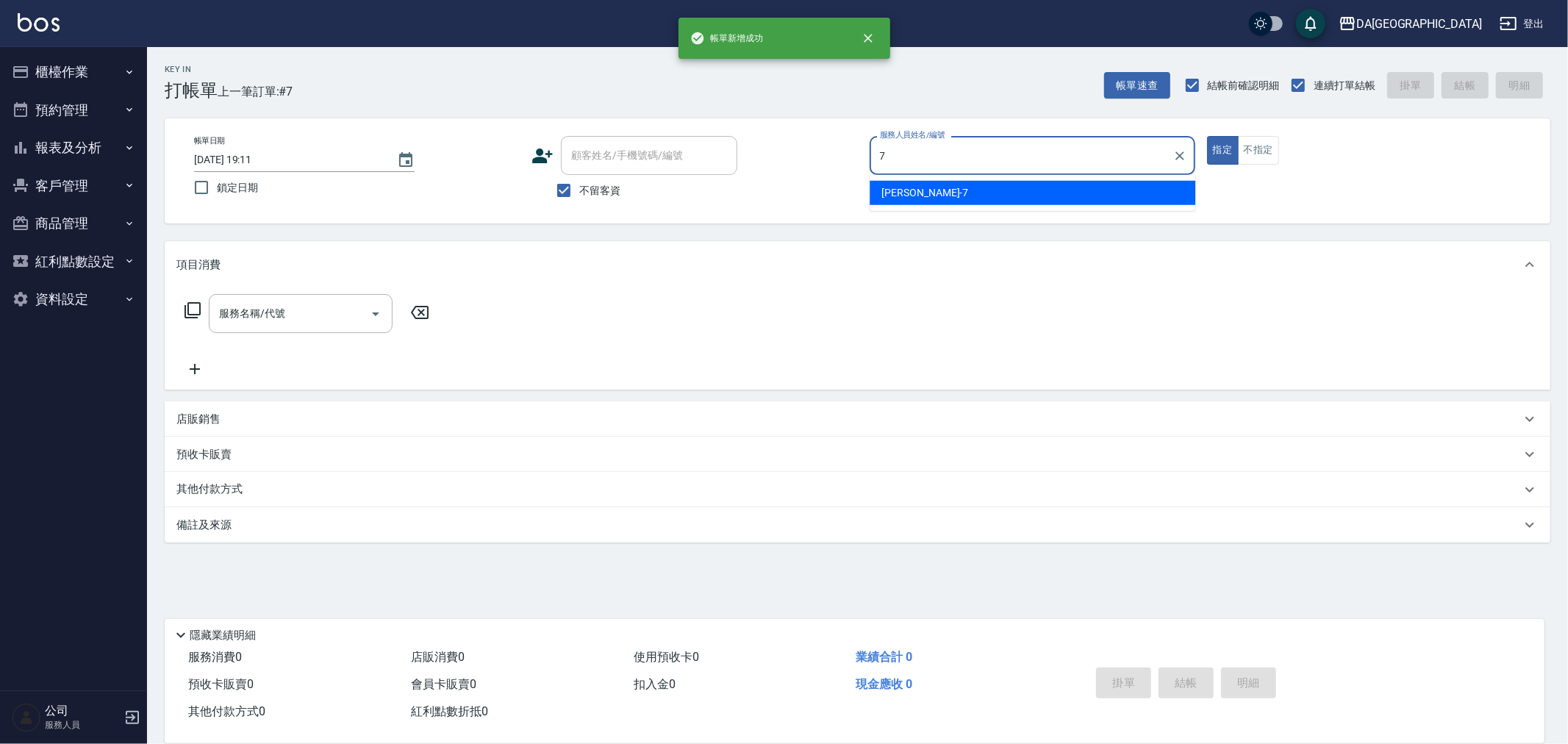
type input "Mimi-7"
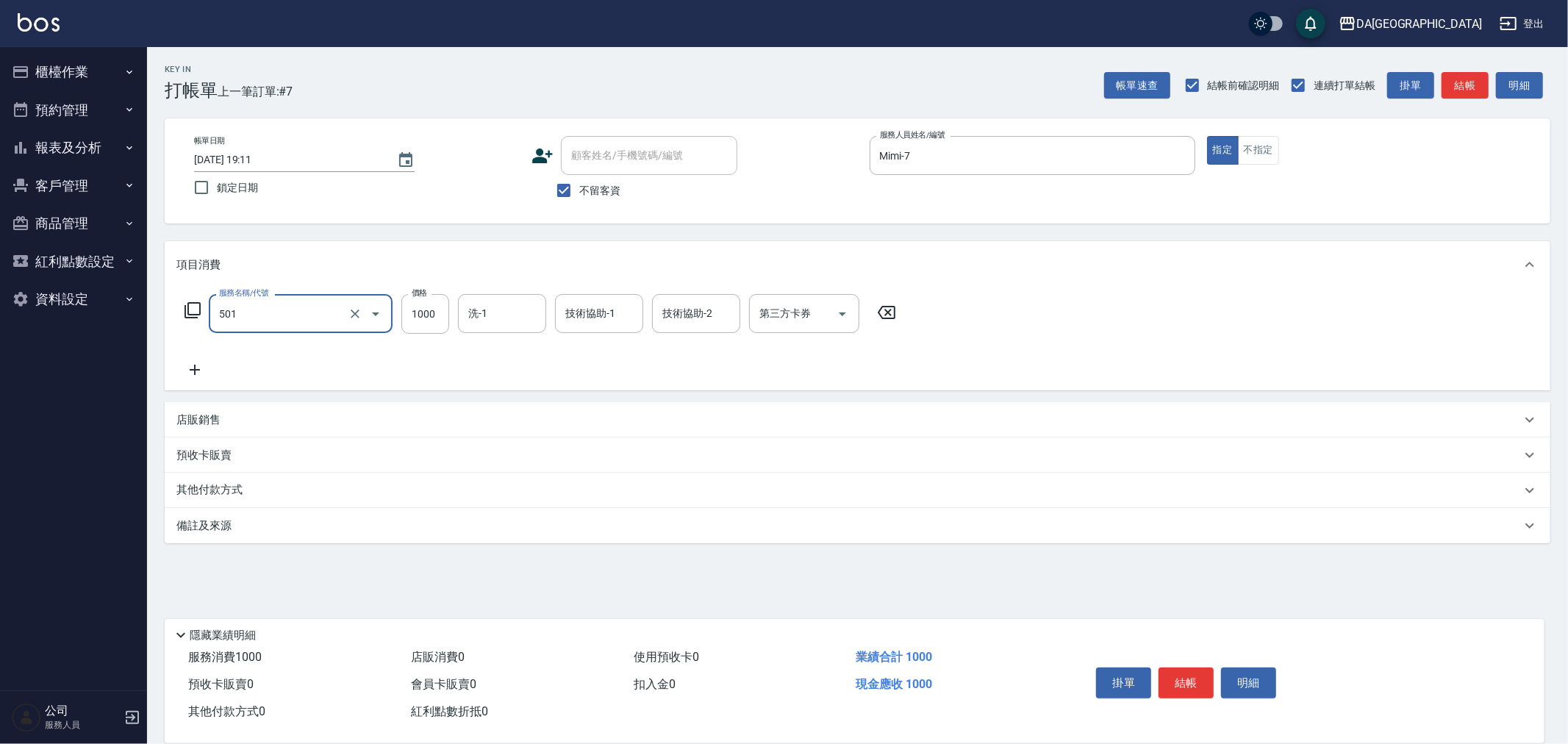
type input "染髮(501)"
type input "2680"
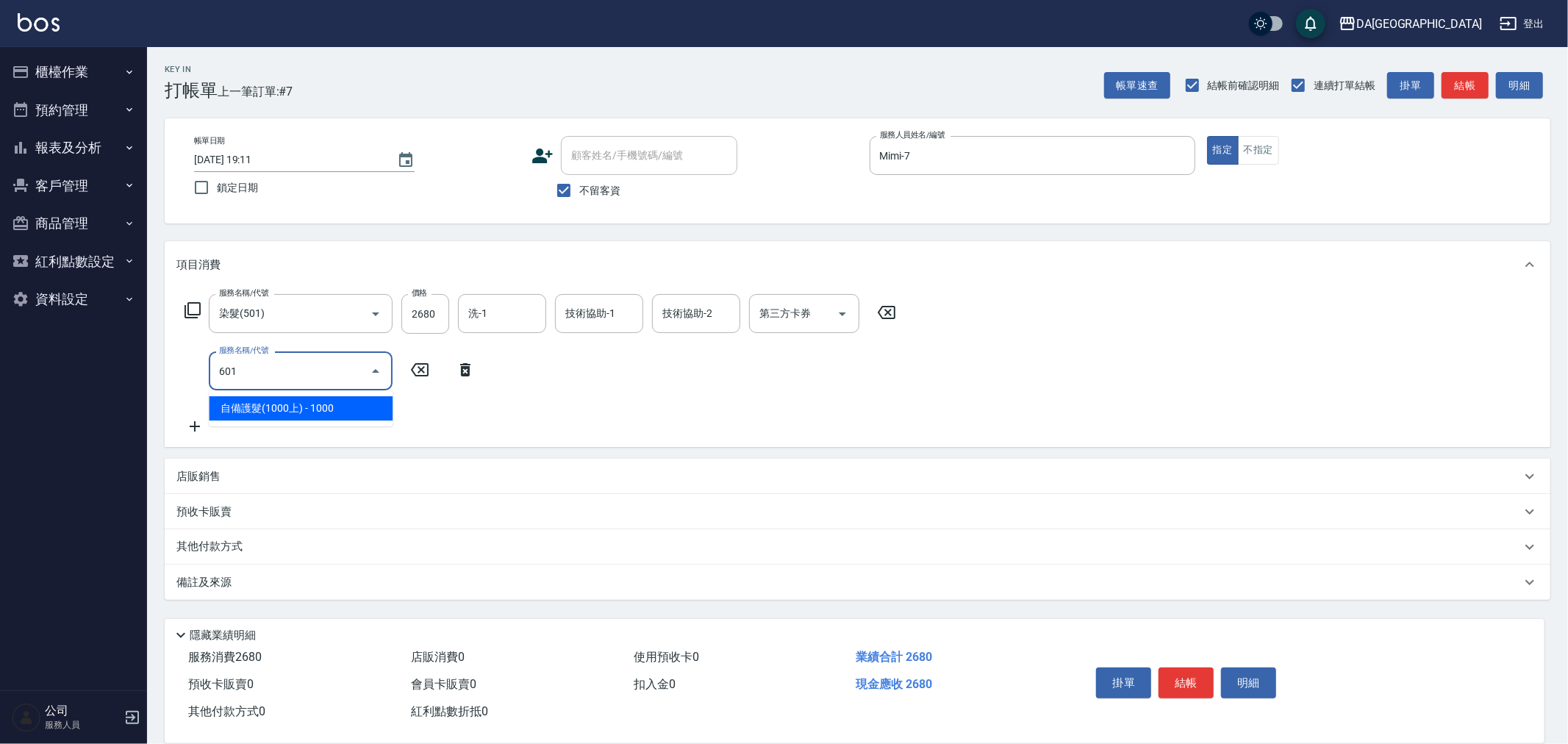
type input "自備護髮(1000上)(601)"
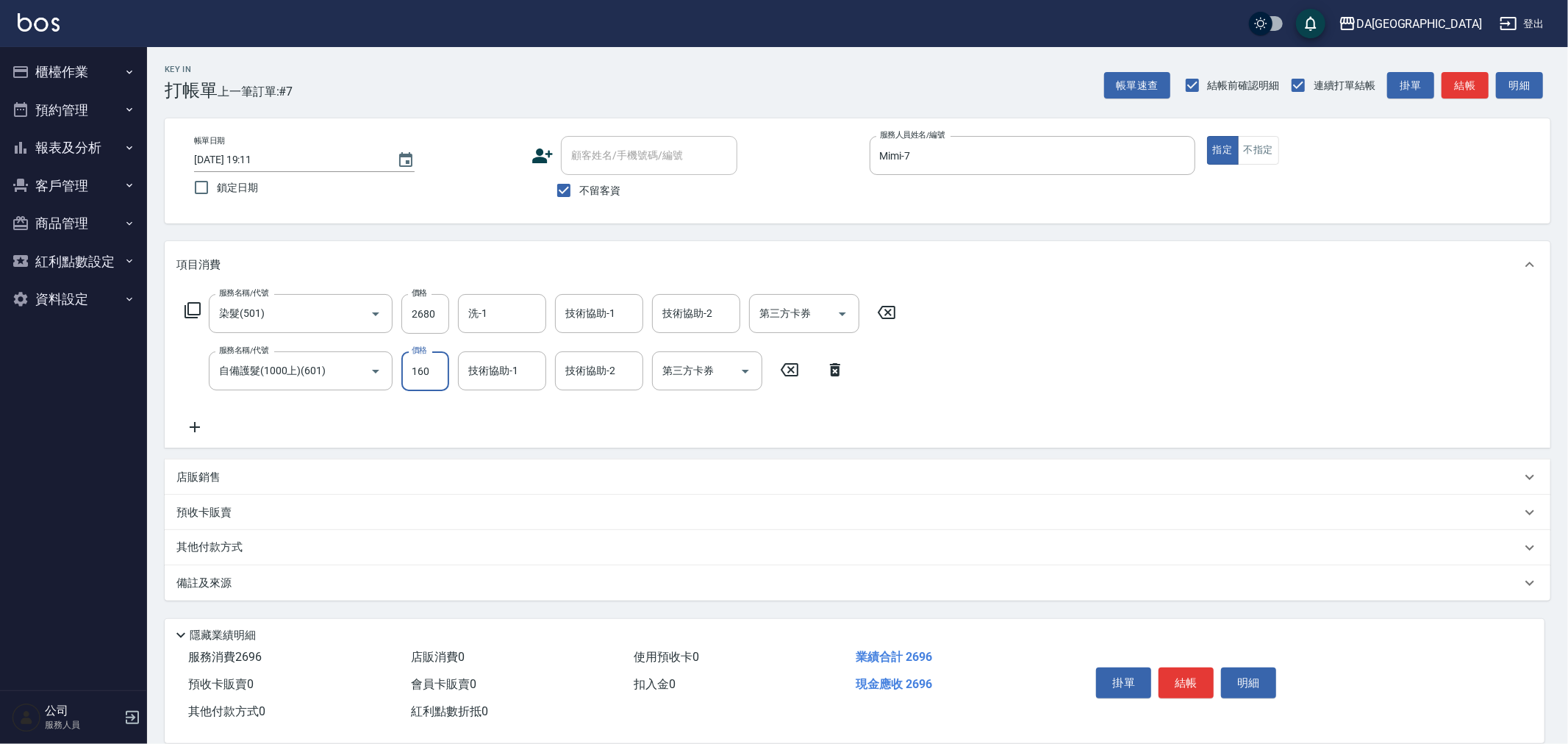
type input "1600"
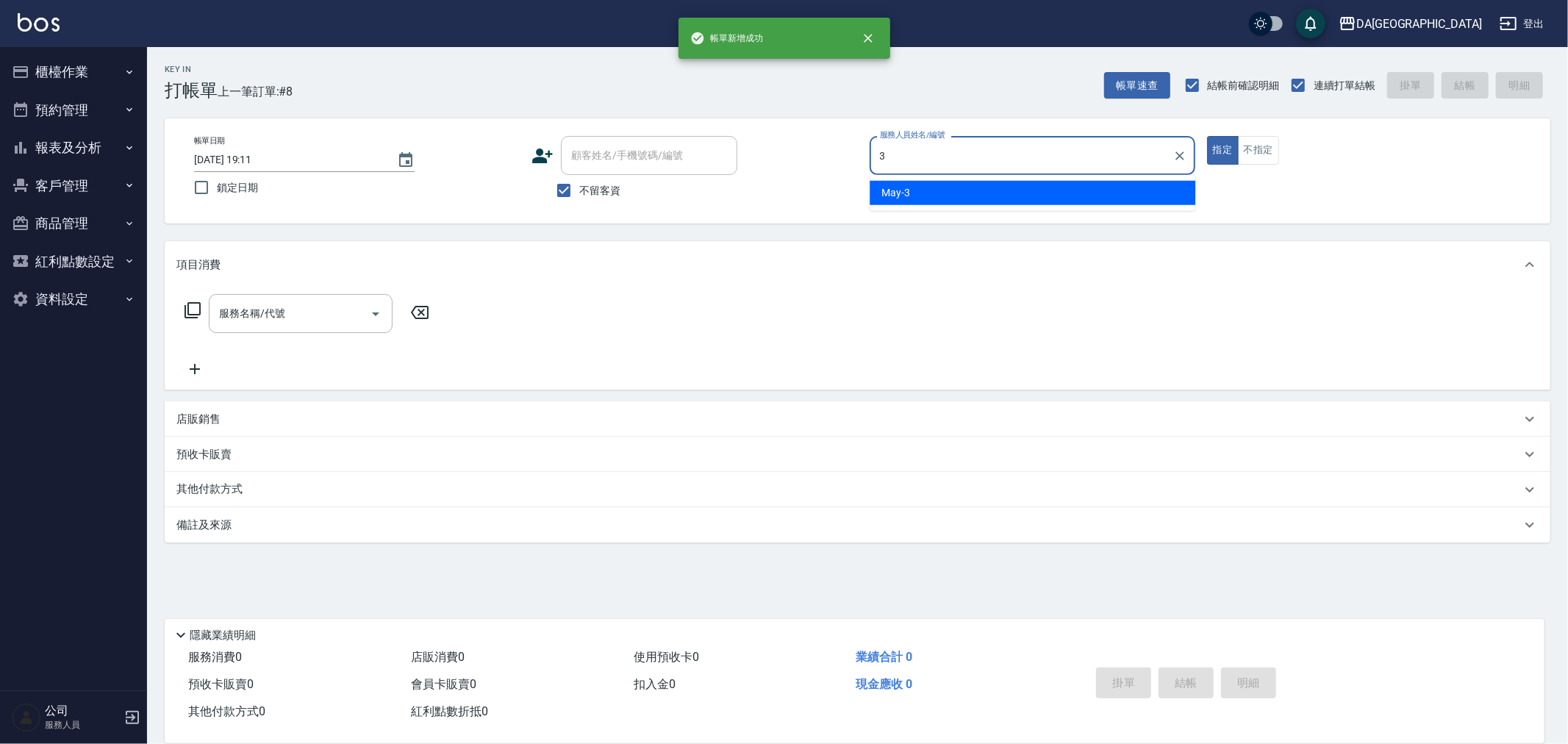
type input "May-3"
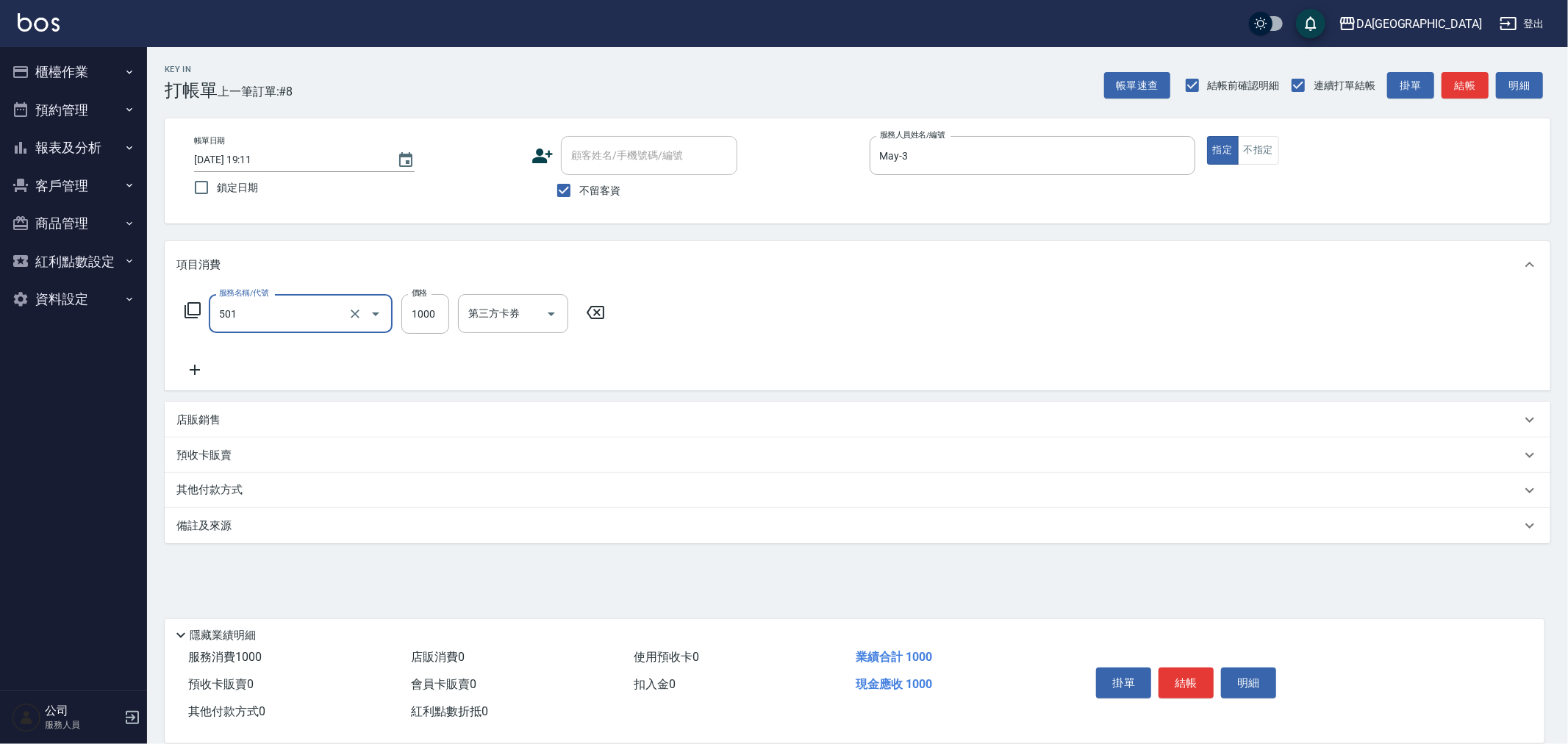
type input "染髮(501)"
type input "2000"
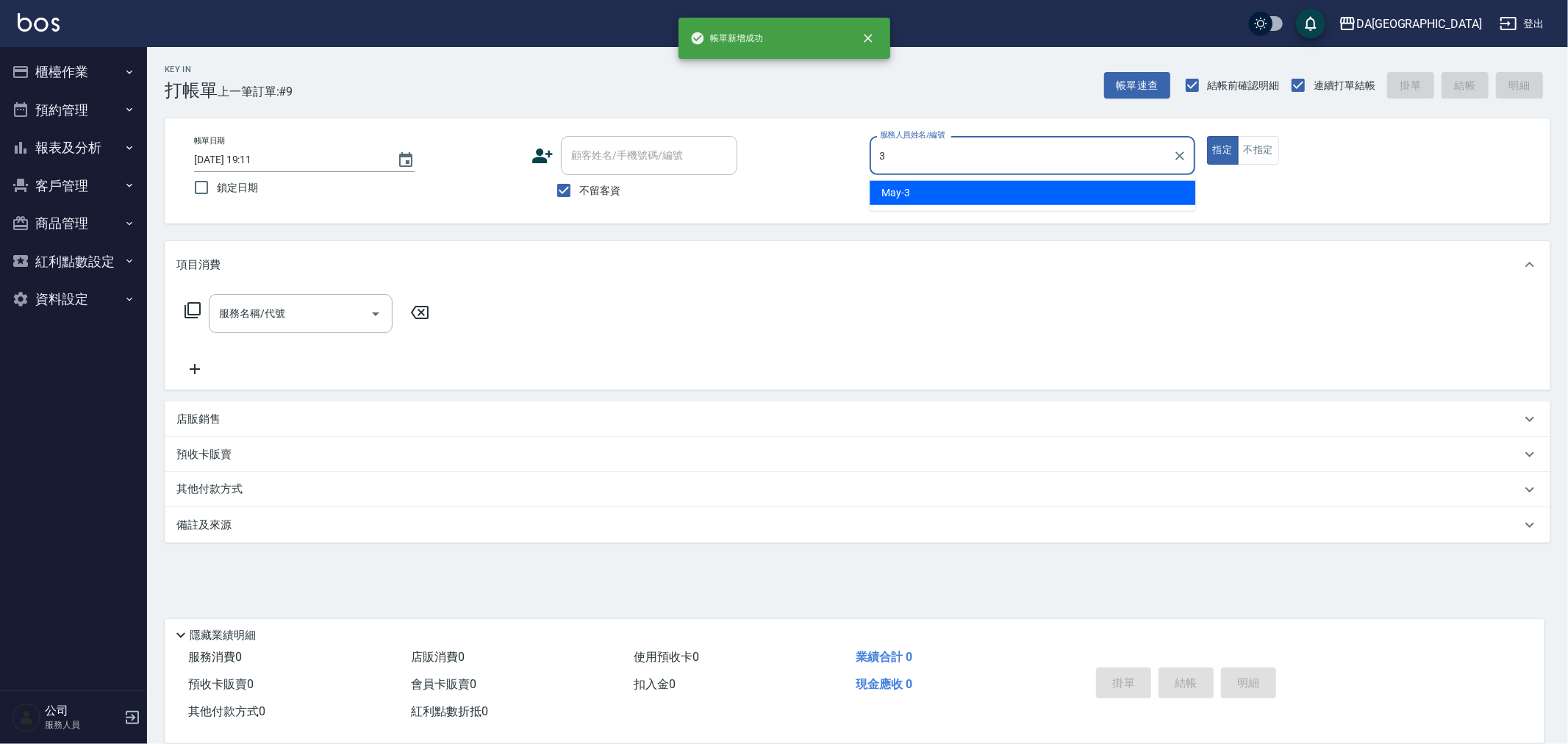
type input "May-3"
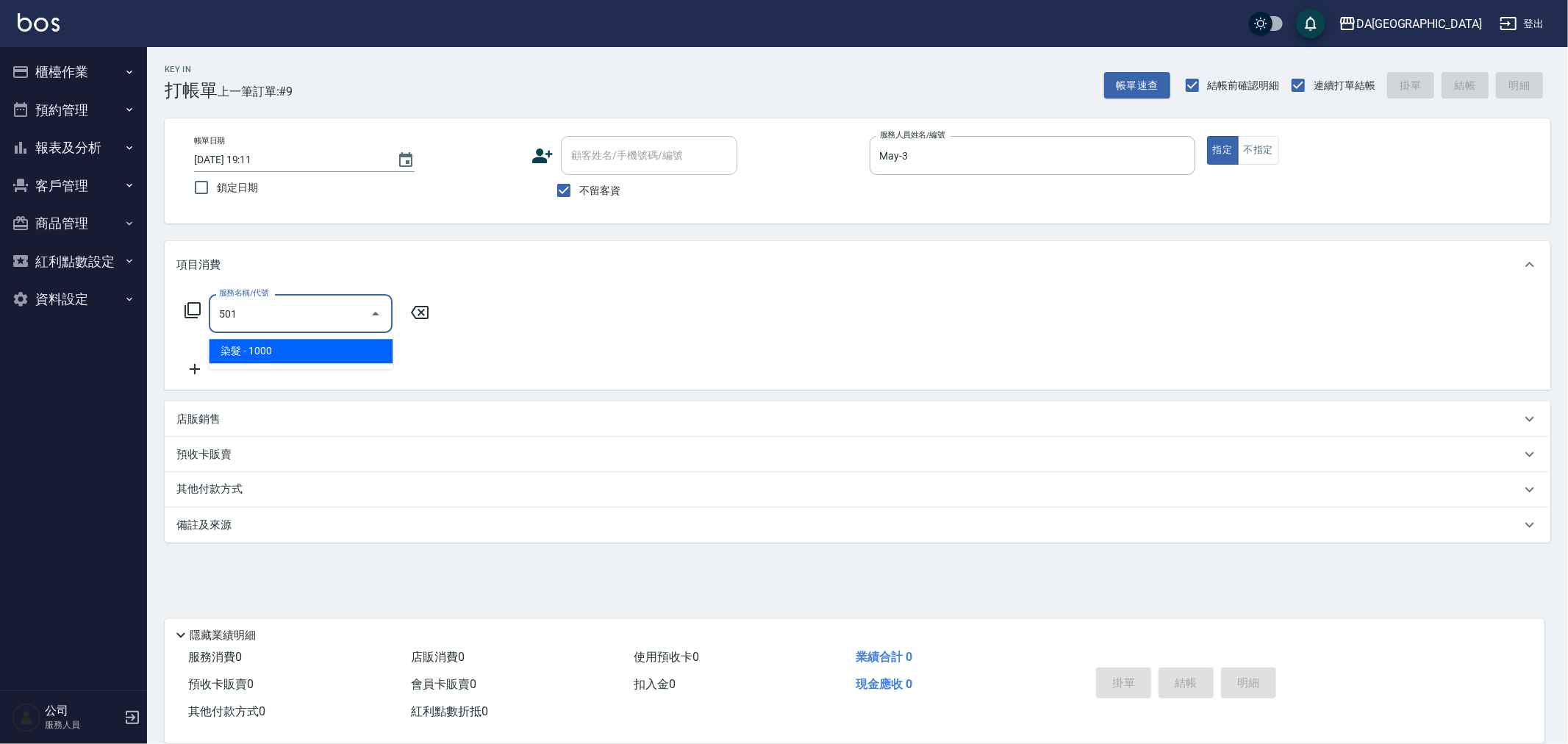
type input "染髮(501)"
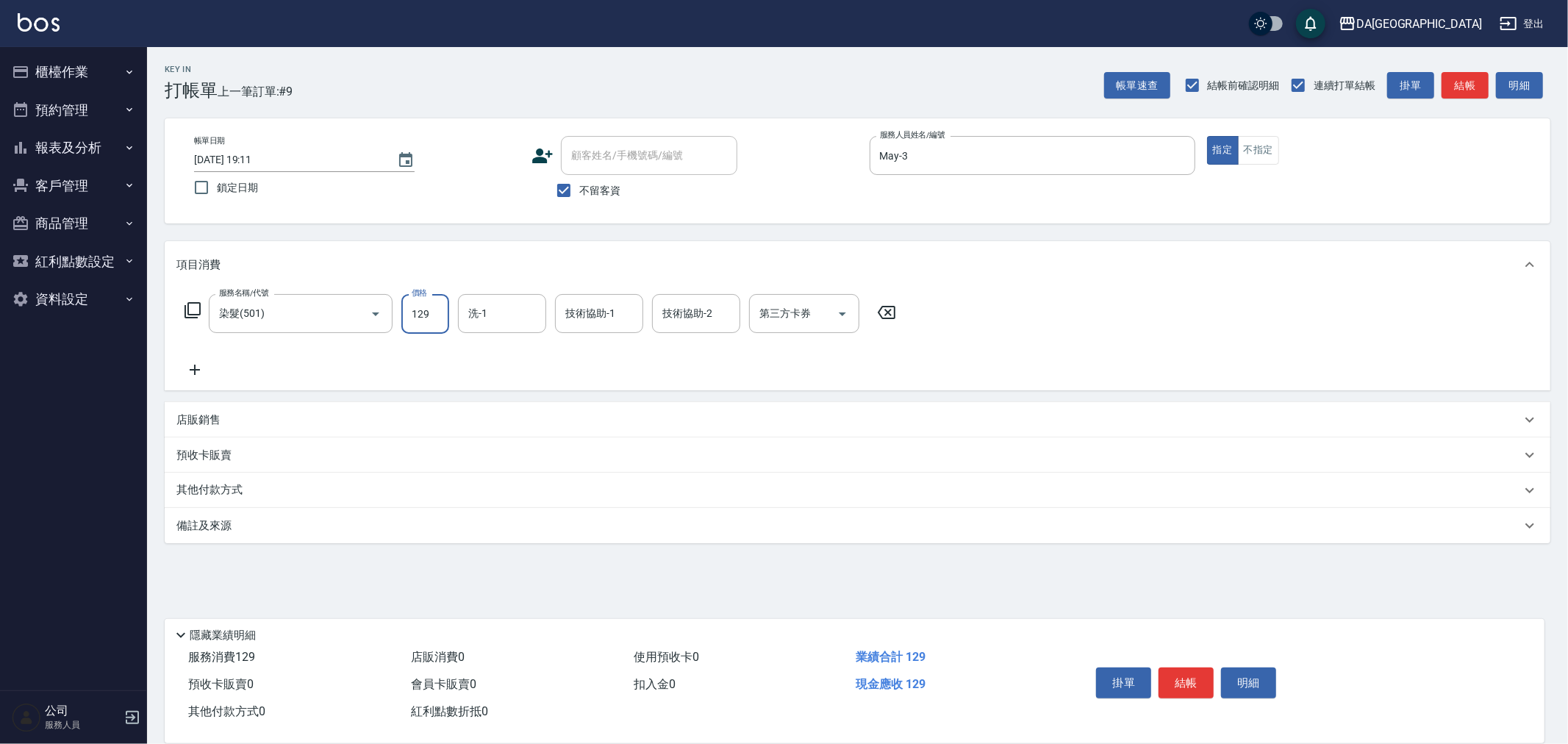
type input "1299"
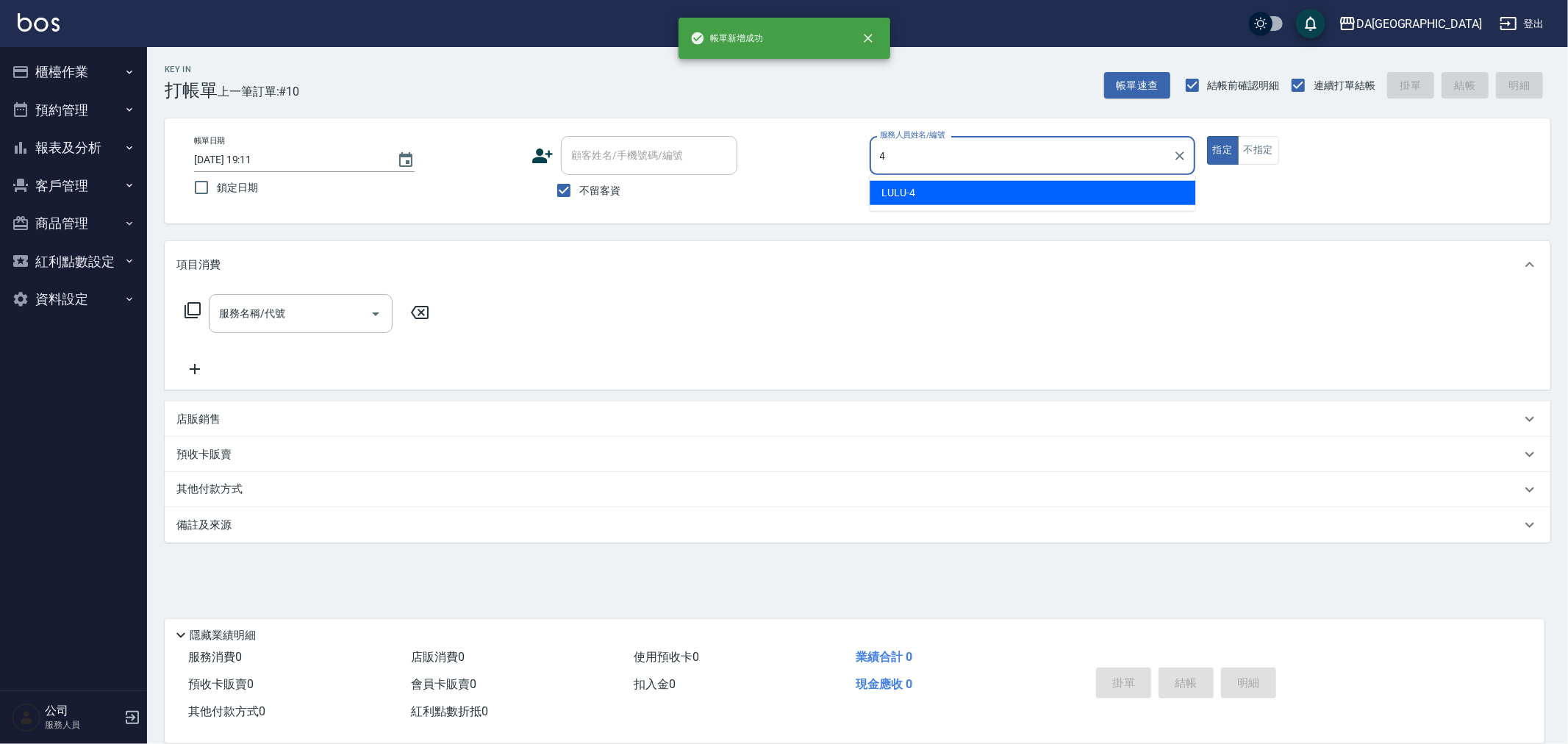
type input "LULU-4"
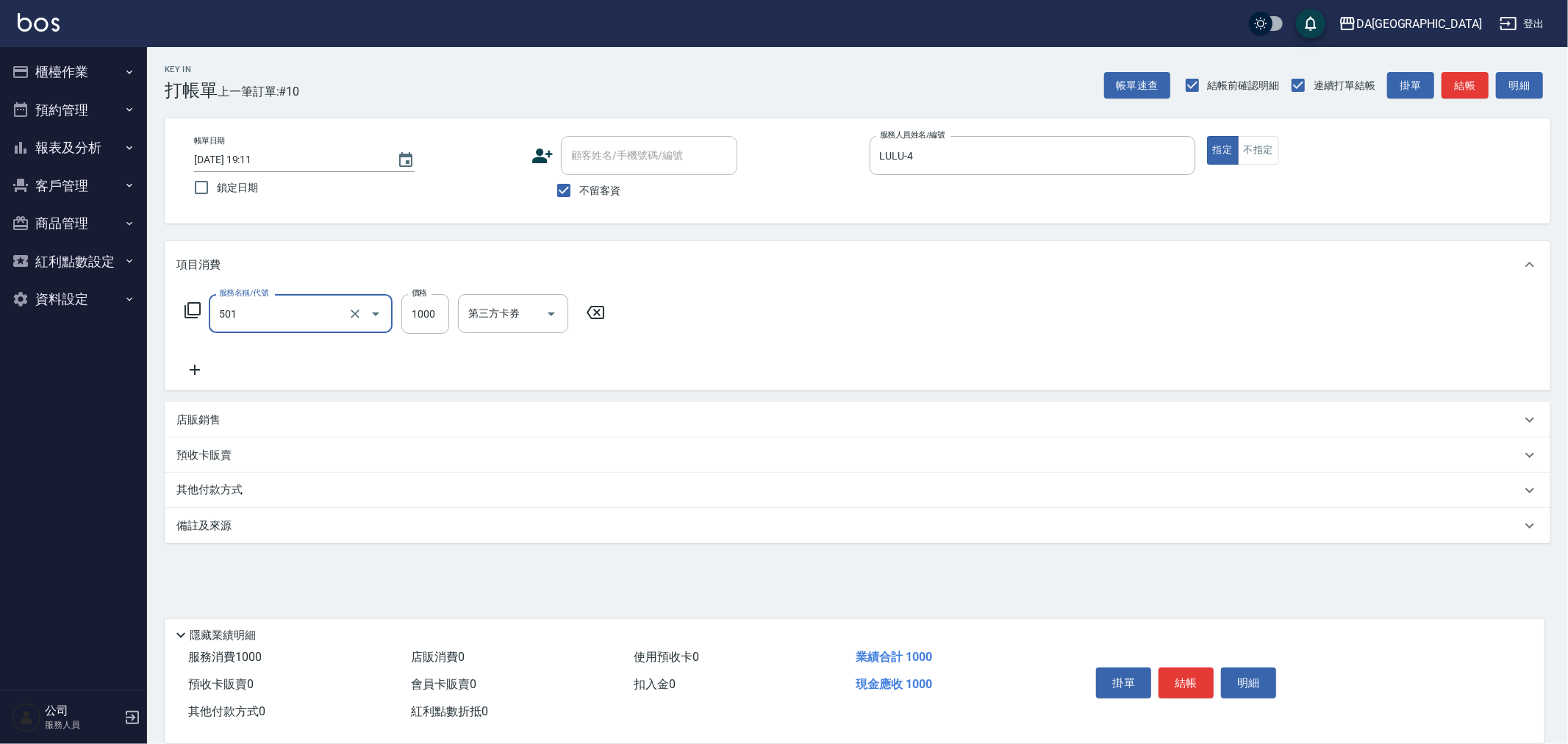
type input "染髮(501)"
type input "1799"
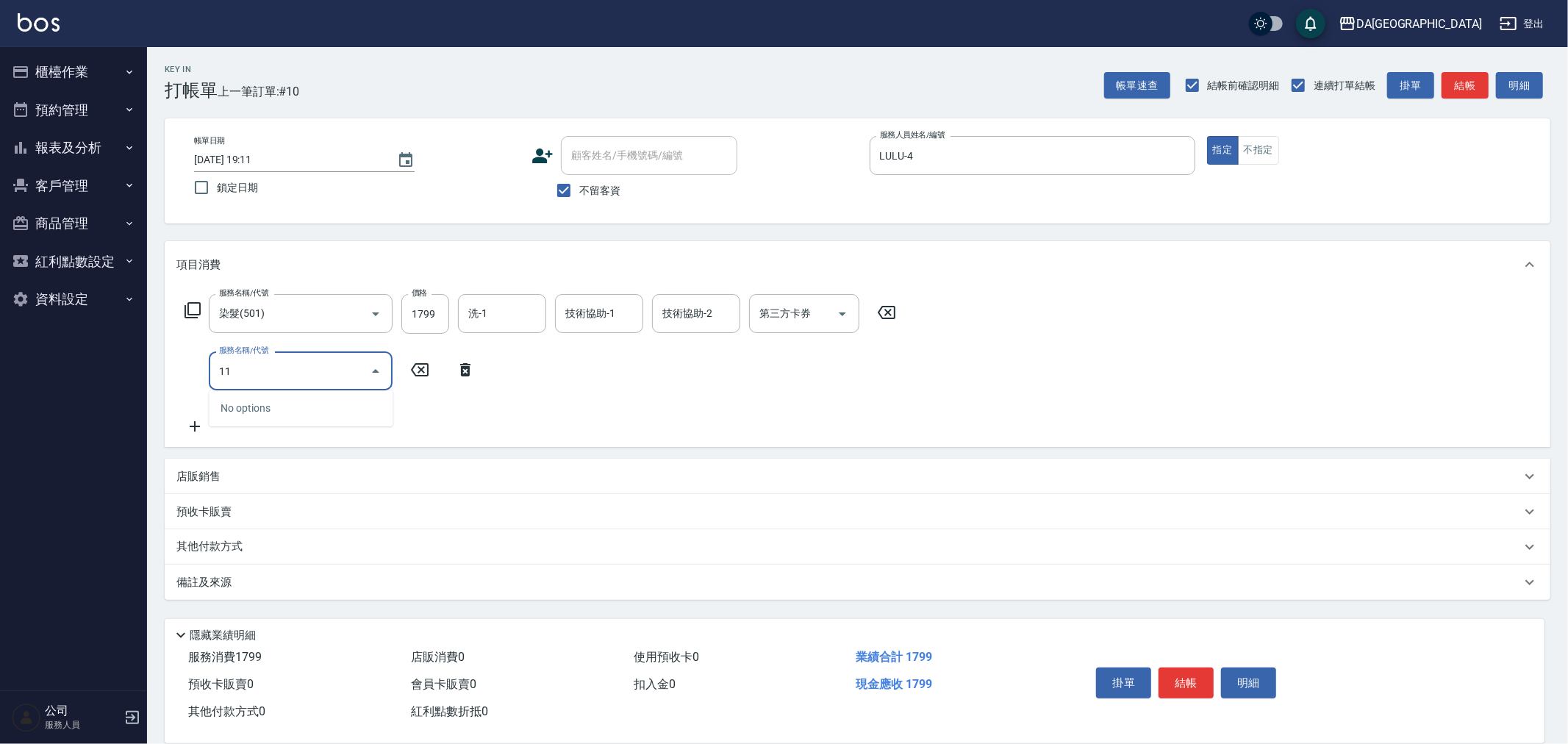
type input "1"
type input "自備護髮(1000上)(601)"
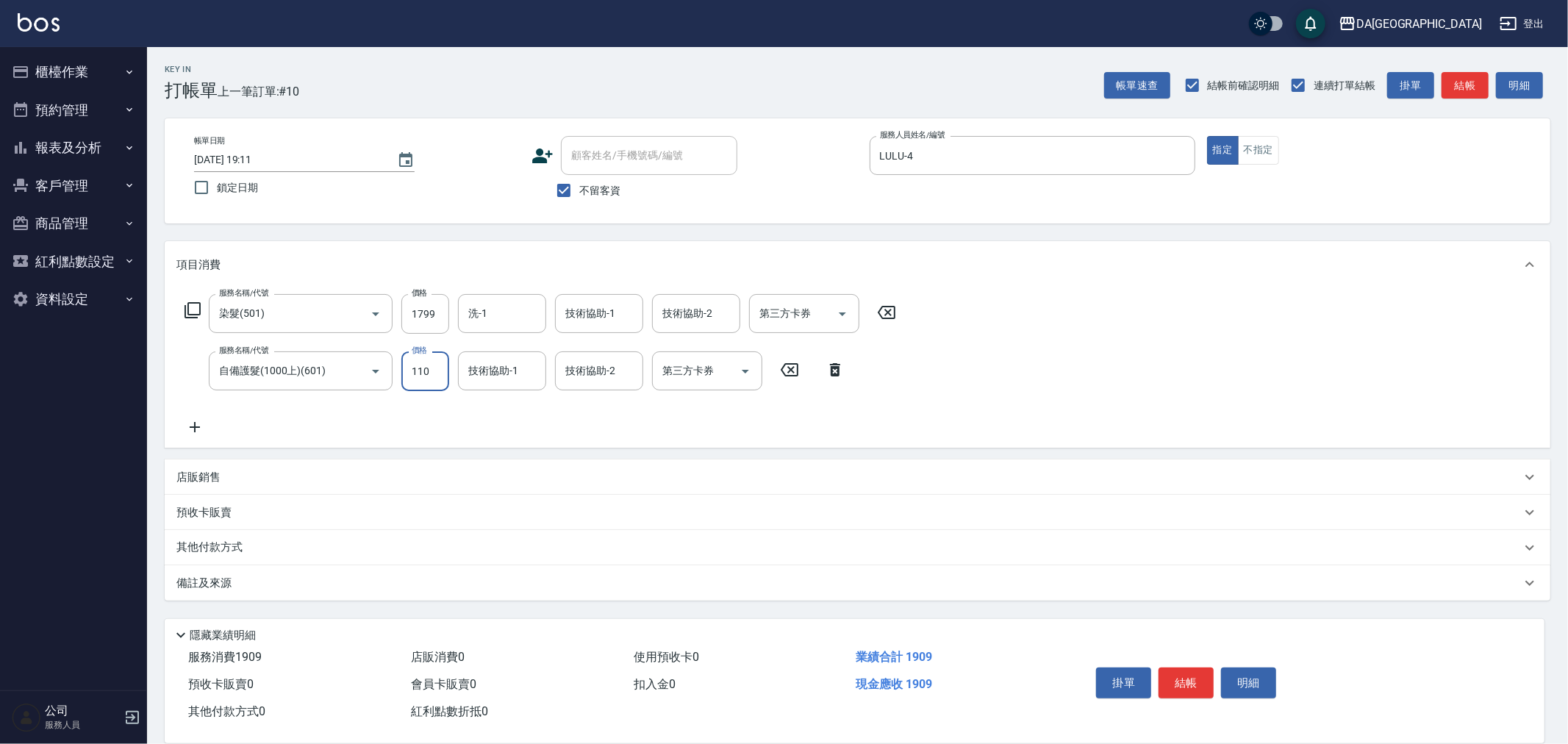
type input "1100"
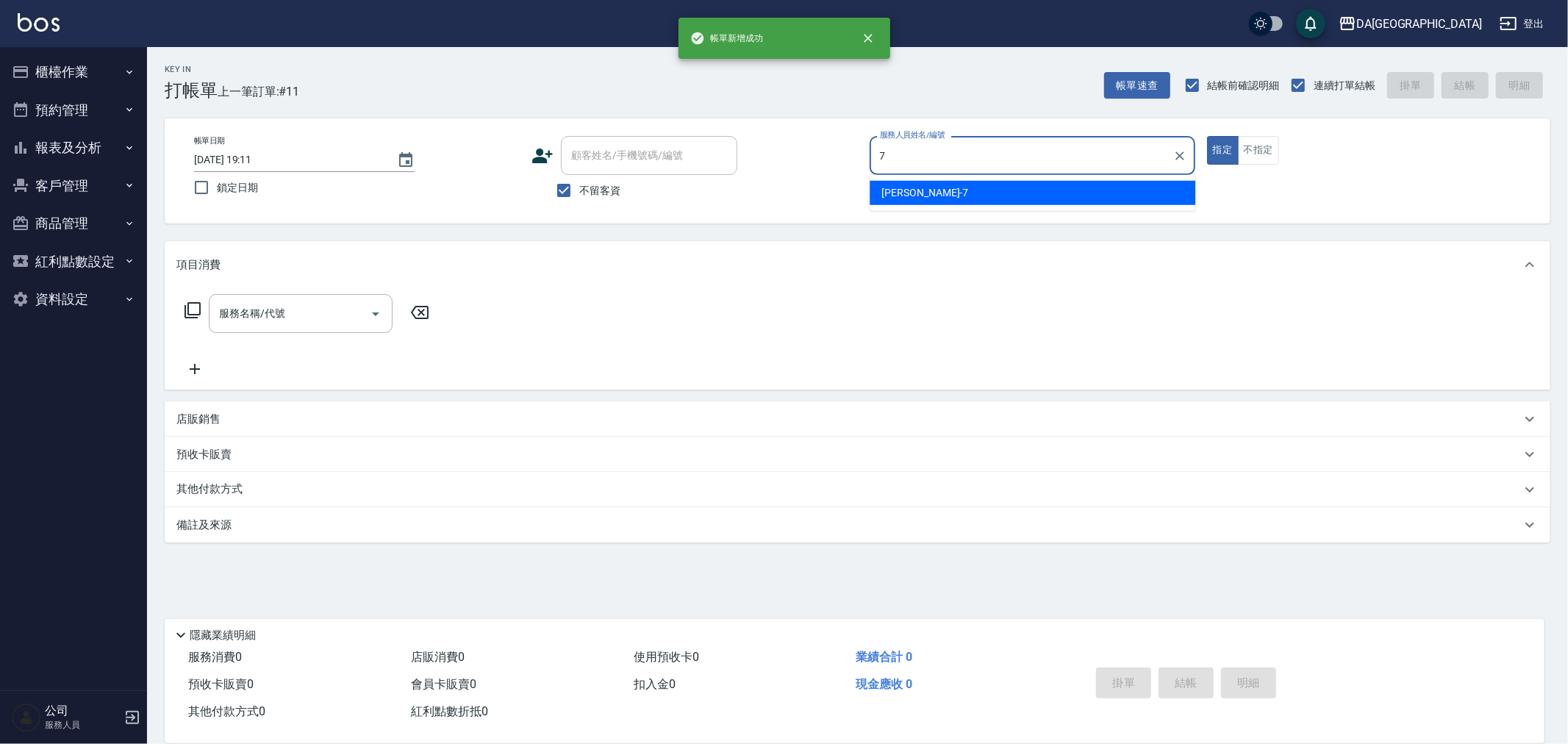
type input "Mimi-7"
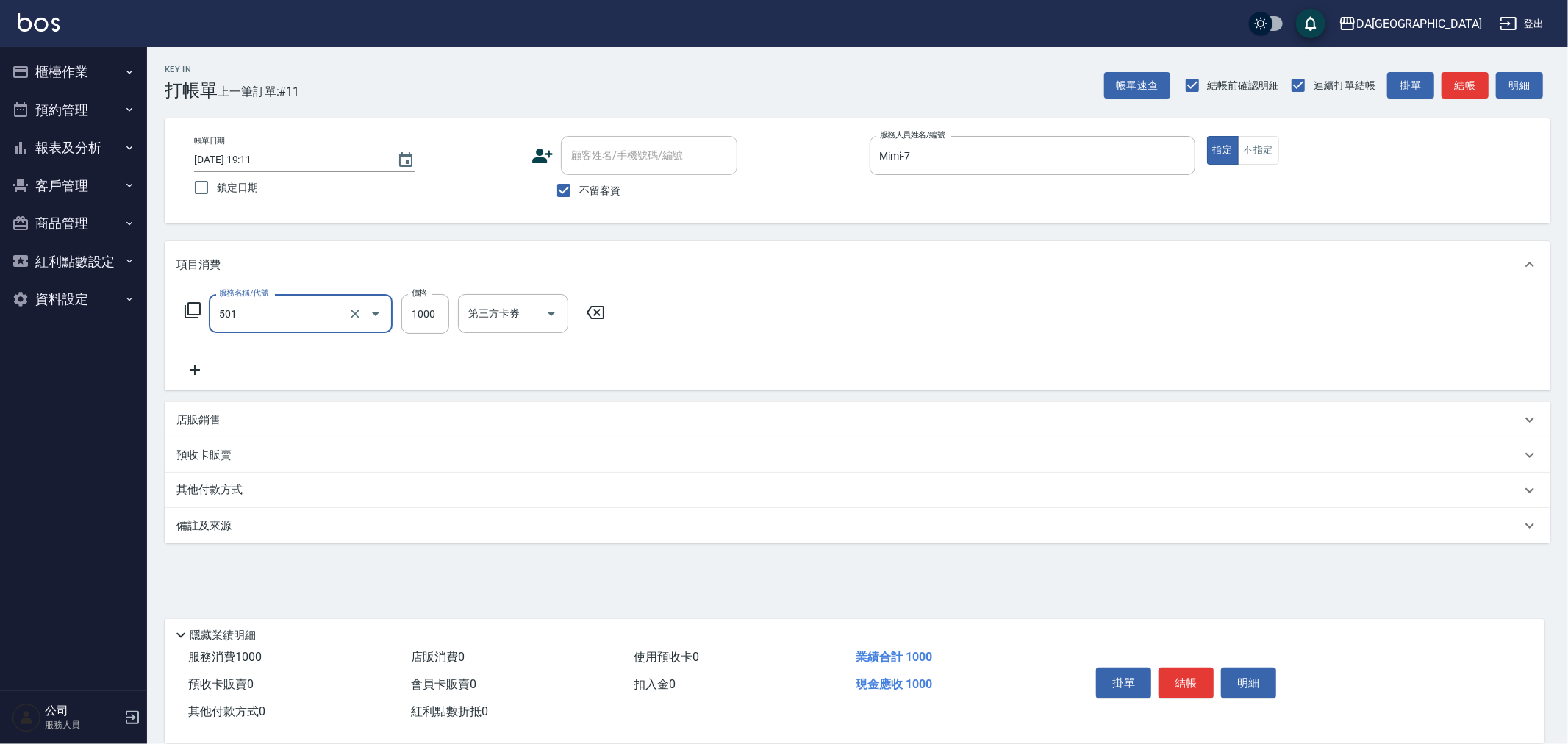
type input "染髮(501)"
type input "2300"
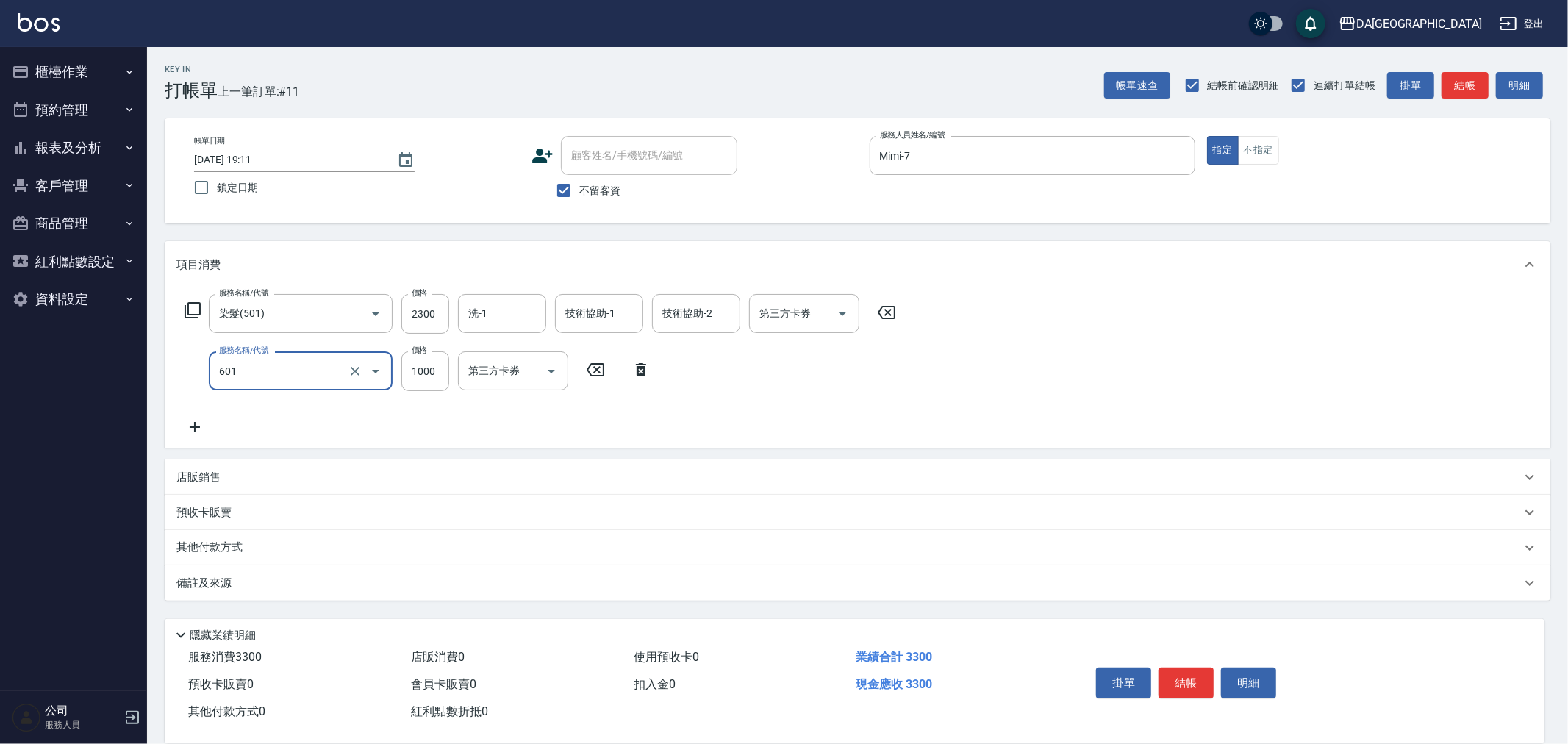
type input "自備護髮(1000上)(601)"
type input "2500"
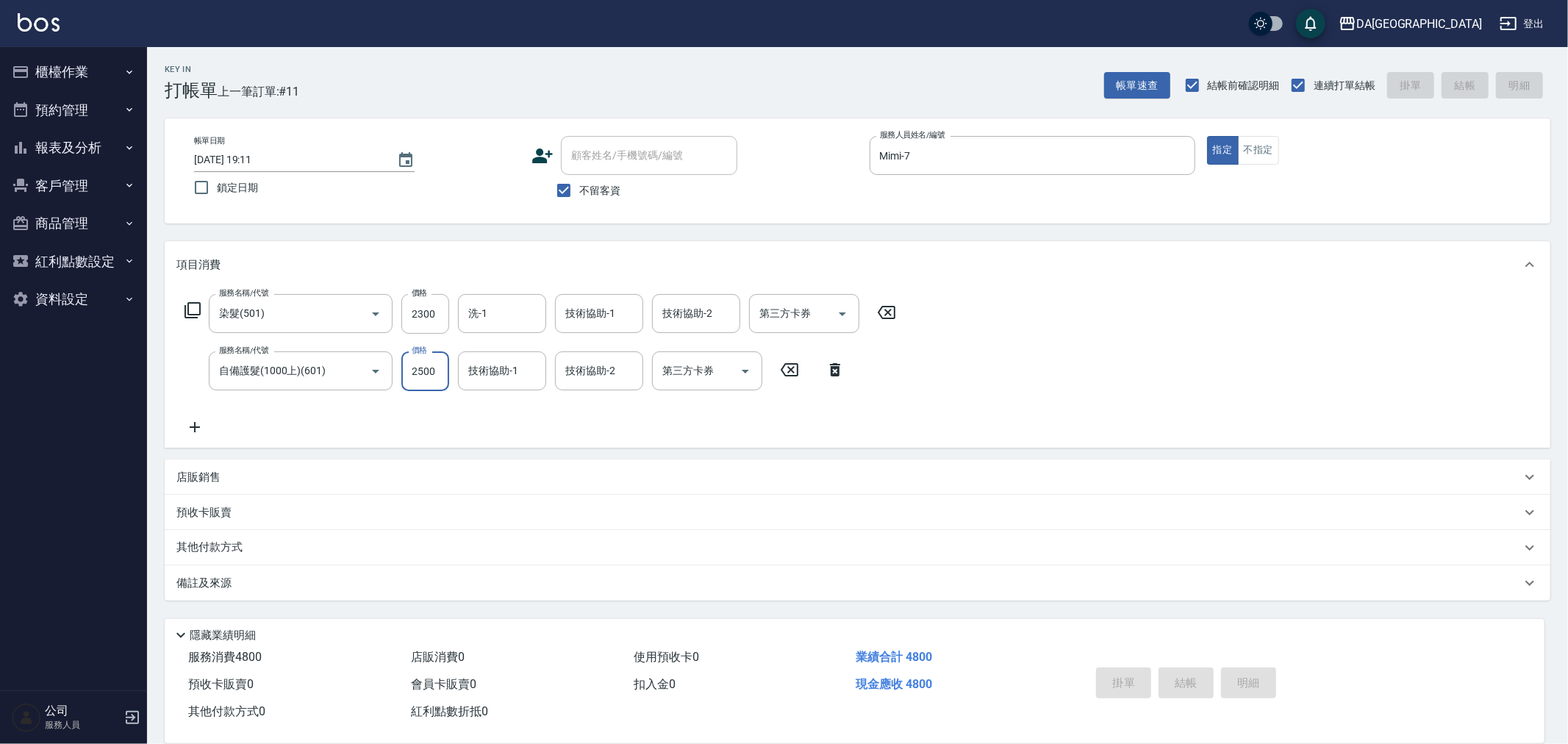
type input "2025/10/05 19:12"
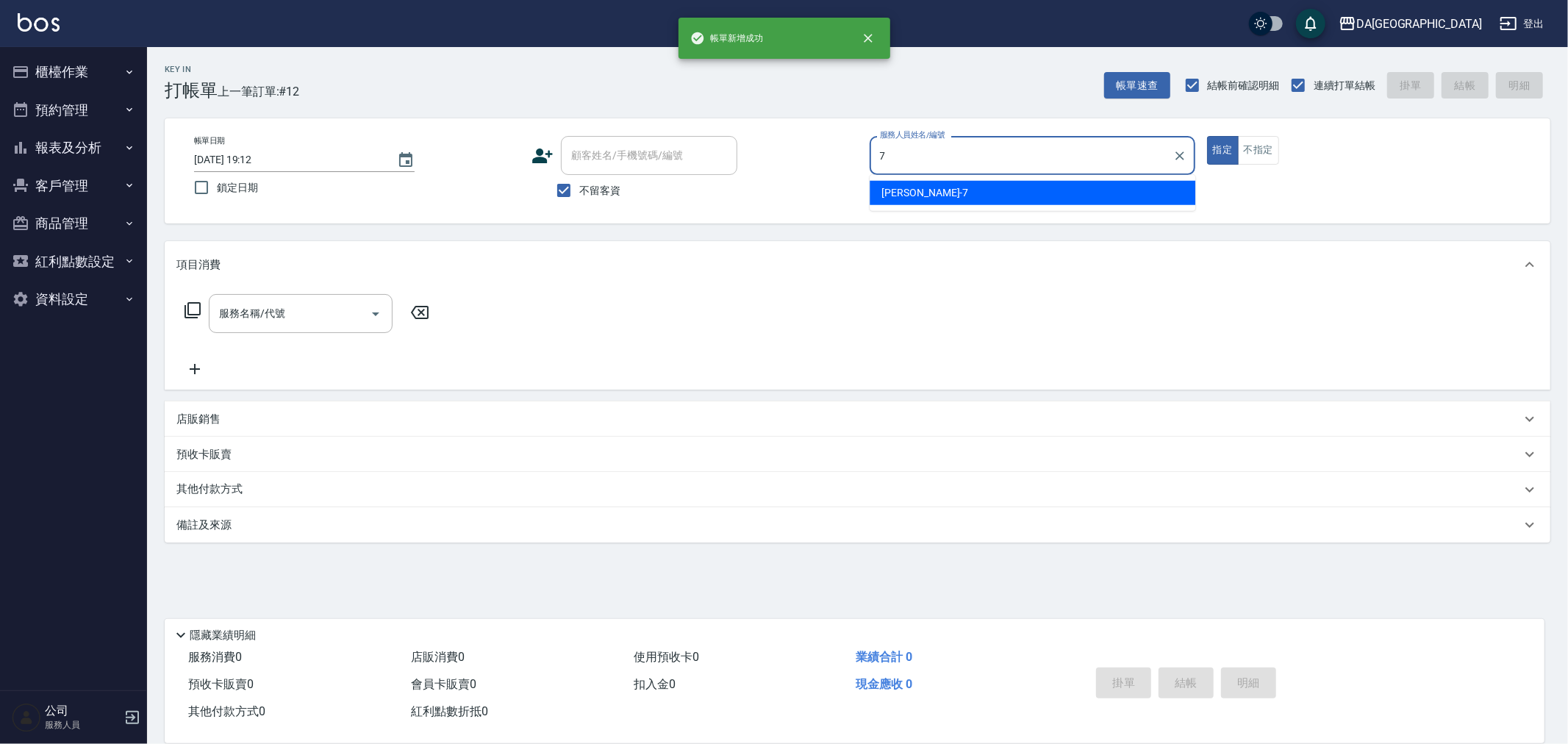
type input "Mimi-7"
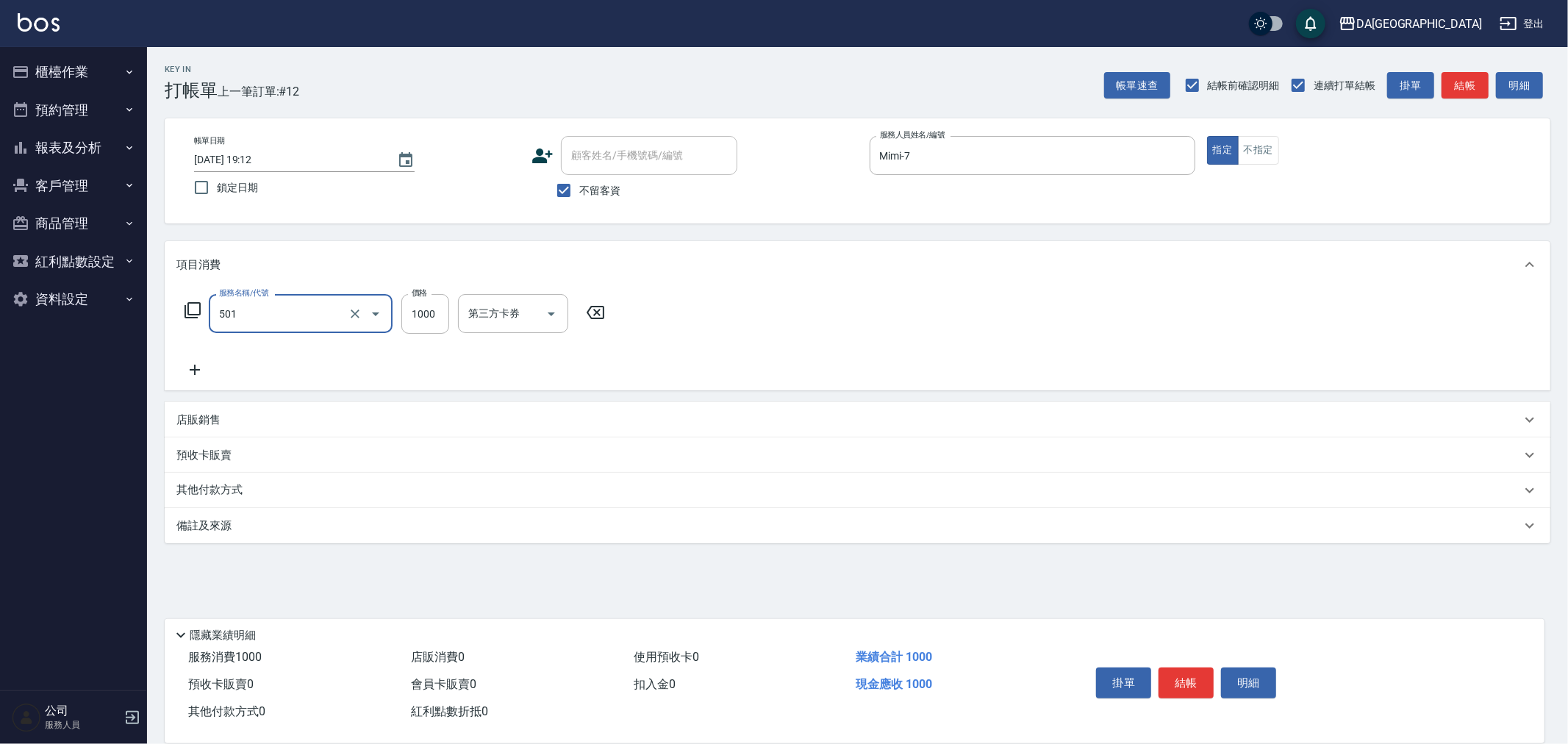
type input "染髮(501)"
type input "2980"
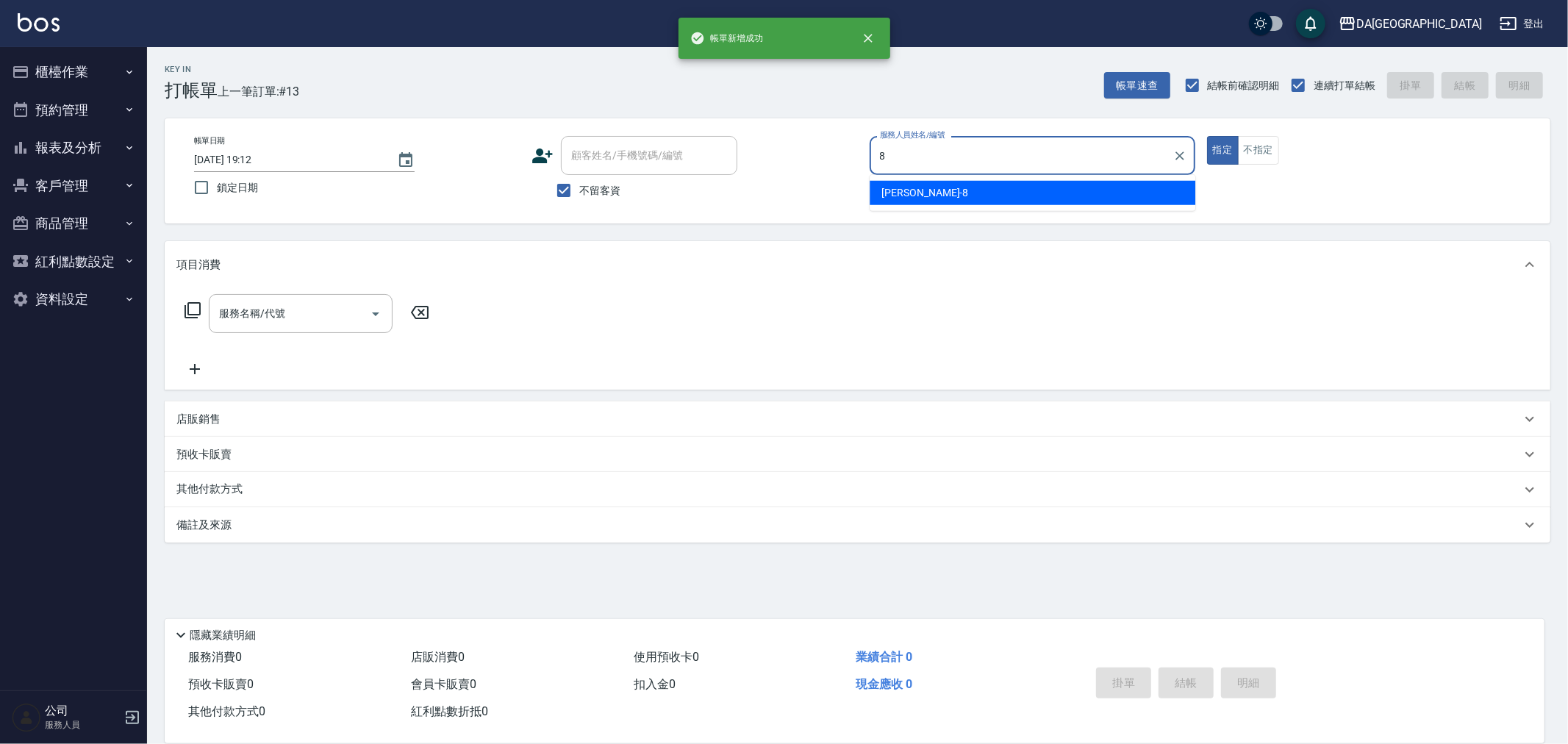
type input "LUCA-8"
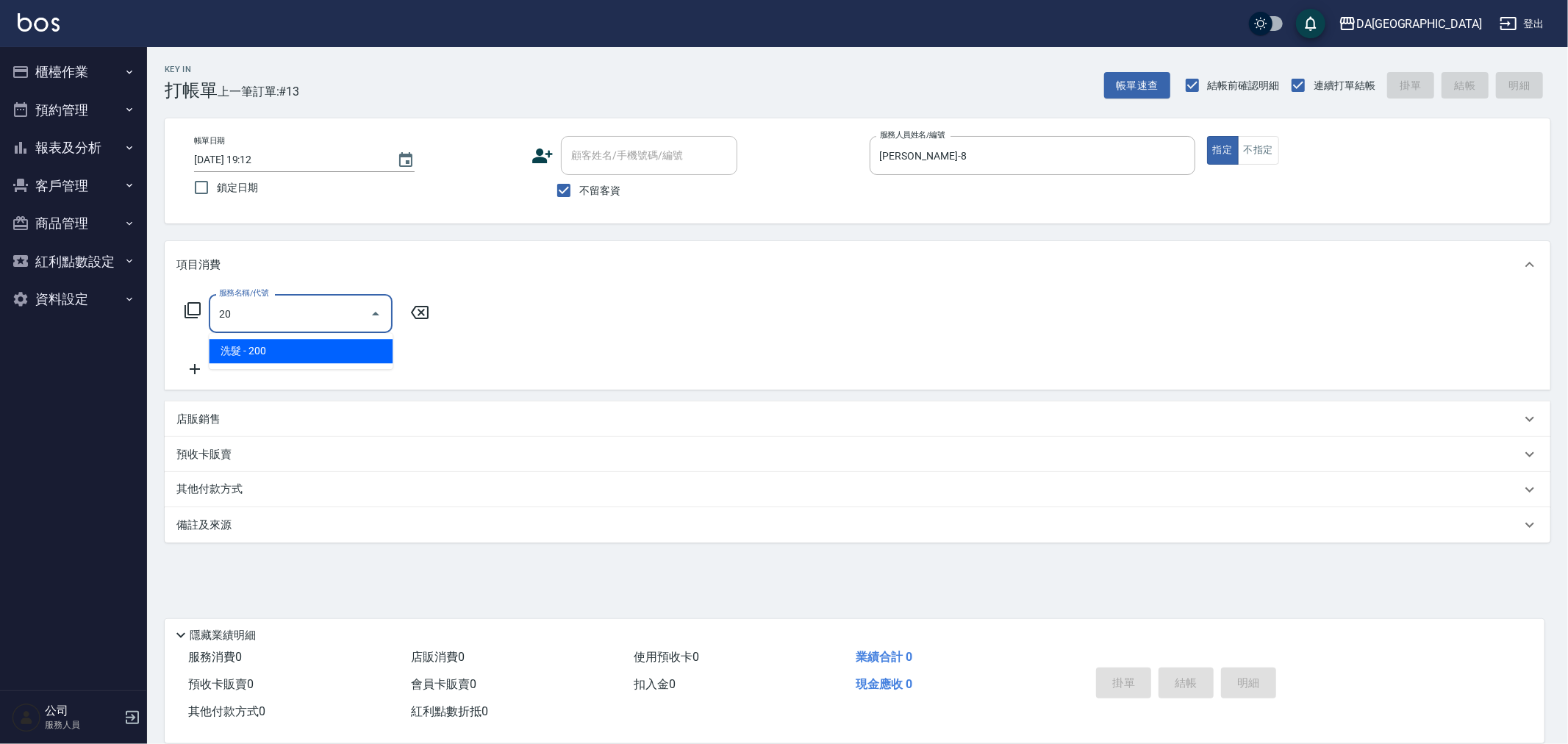
type input "2"
type input "燙髮(301)"
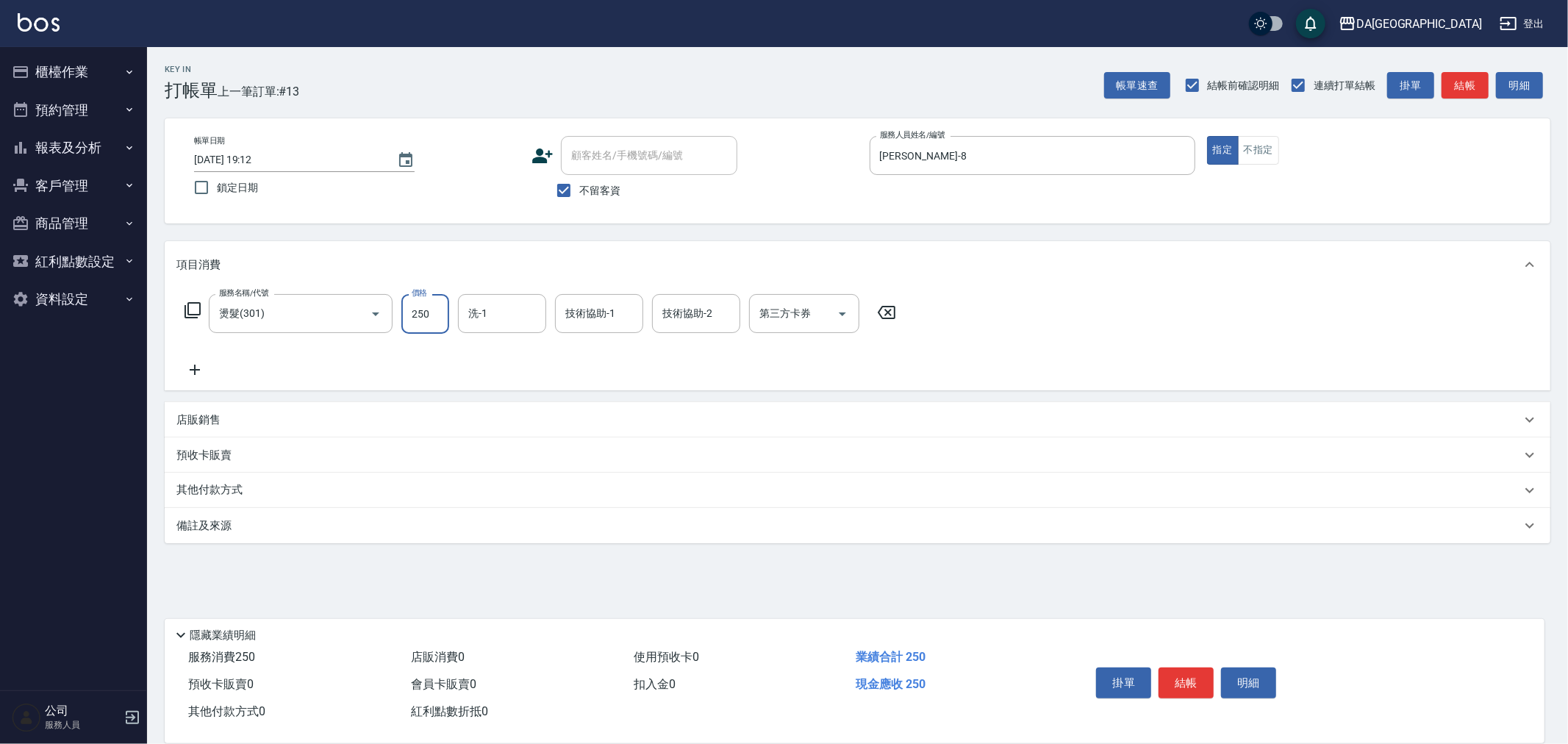
type input "2500"
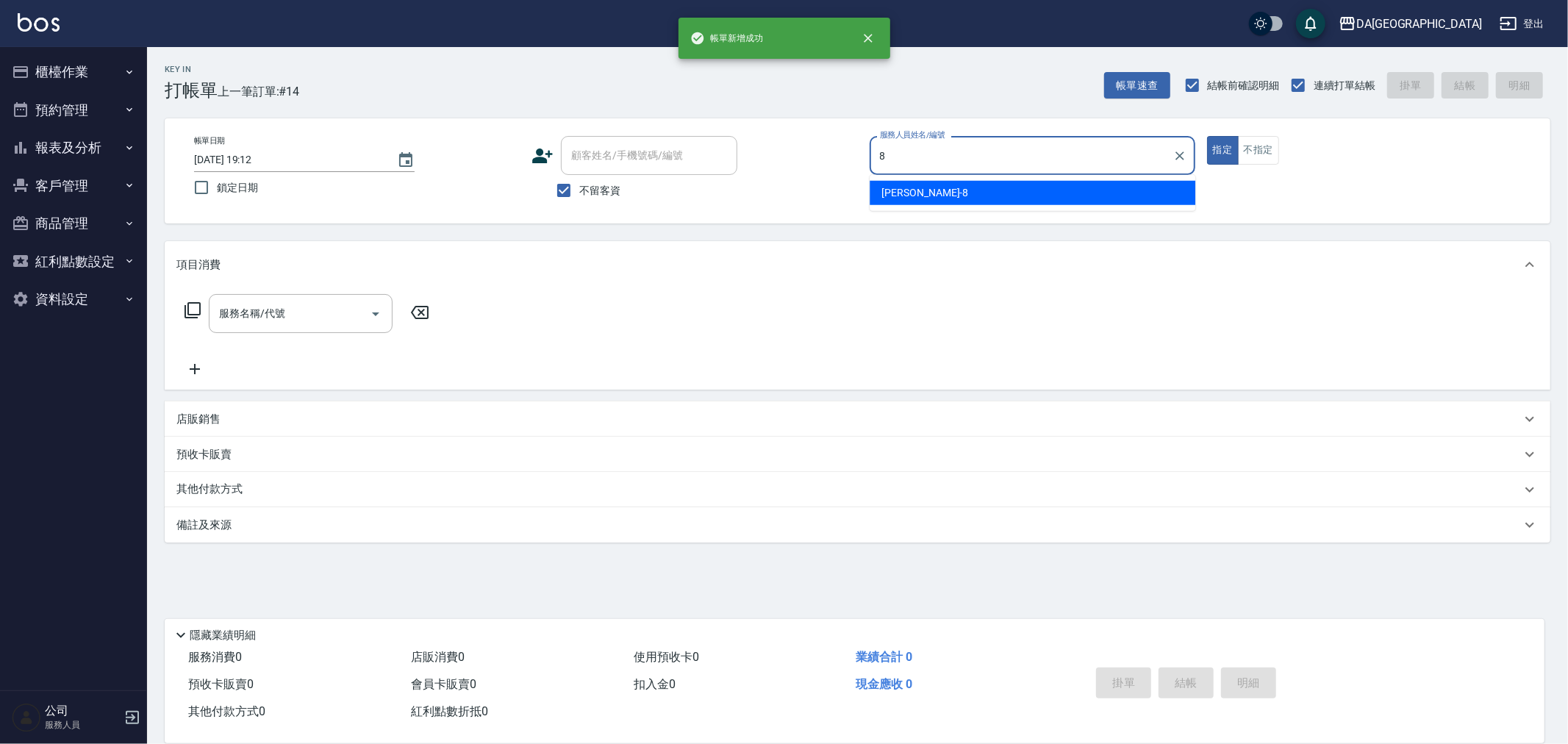
type input "LUCA-8"
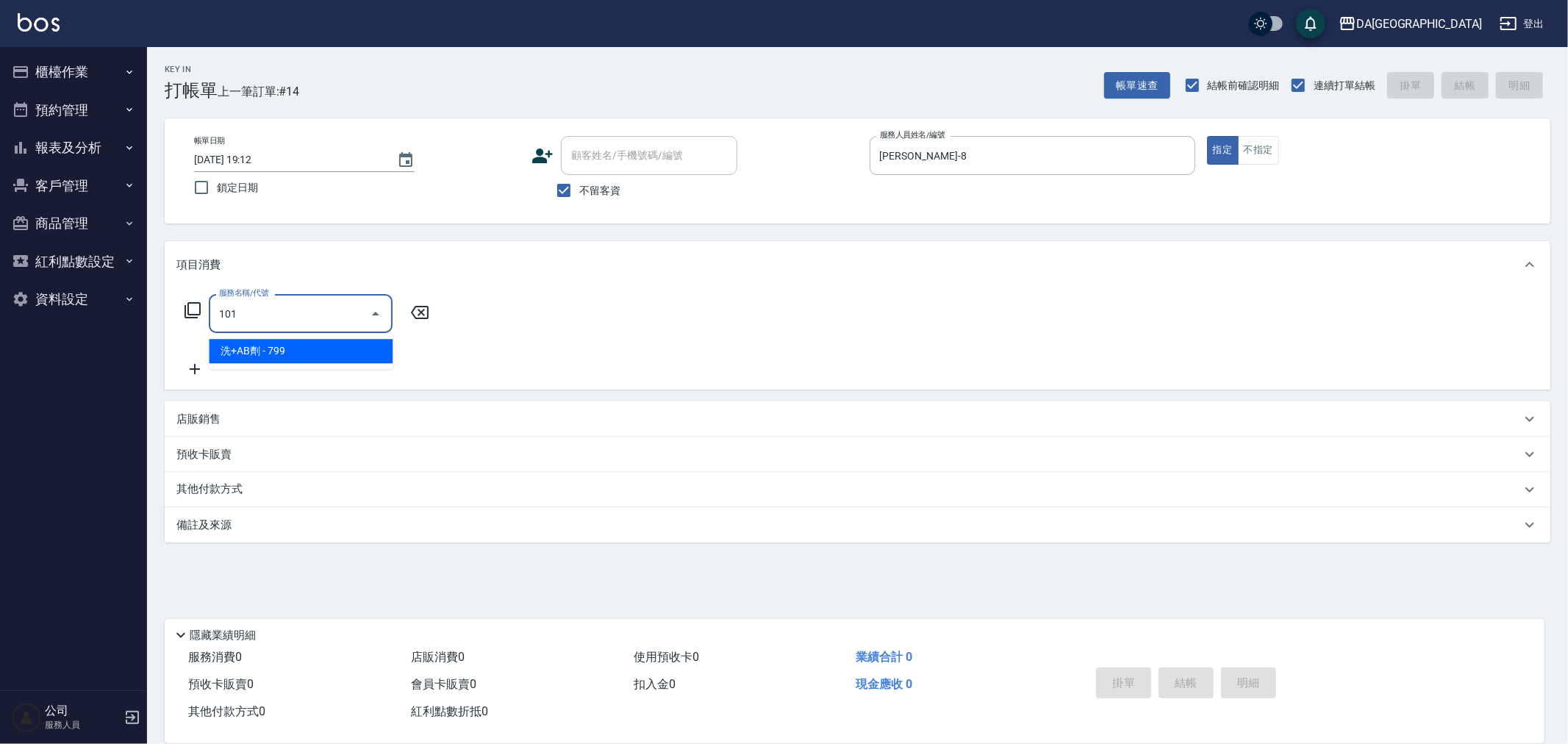
type input "洗+AB劑(101)"
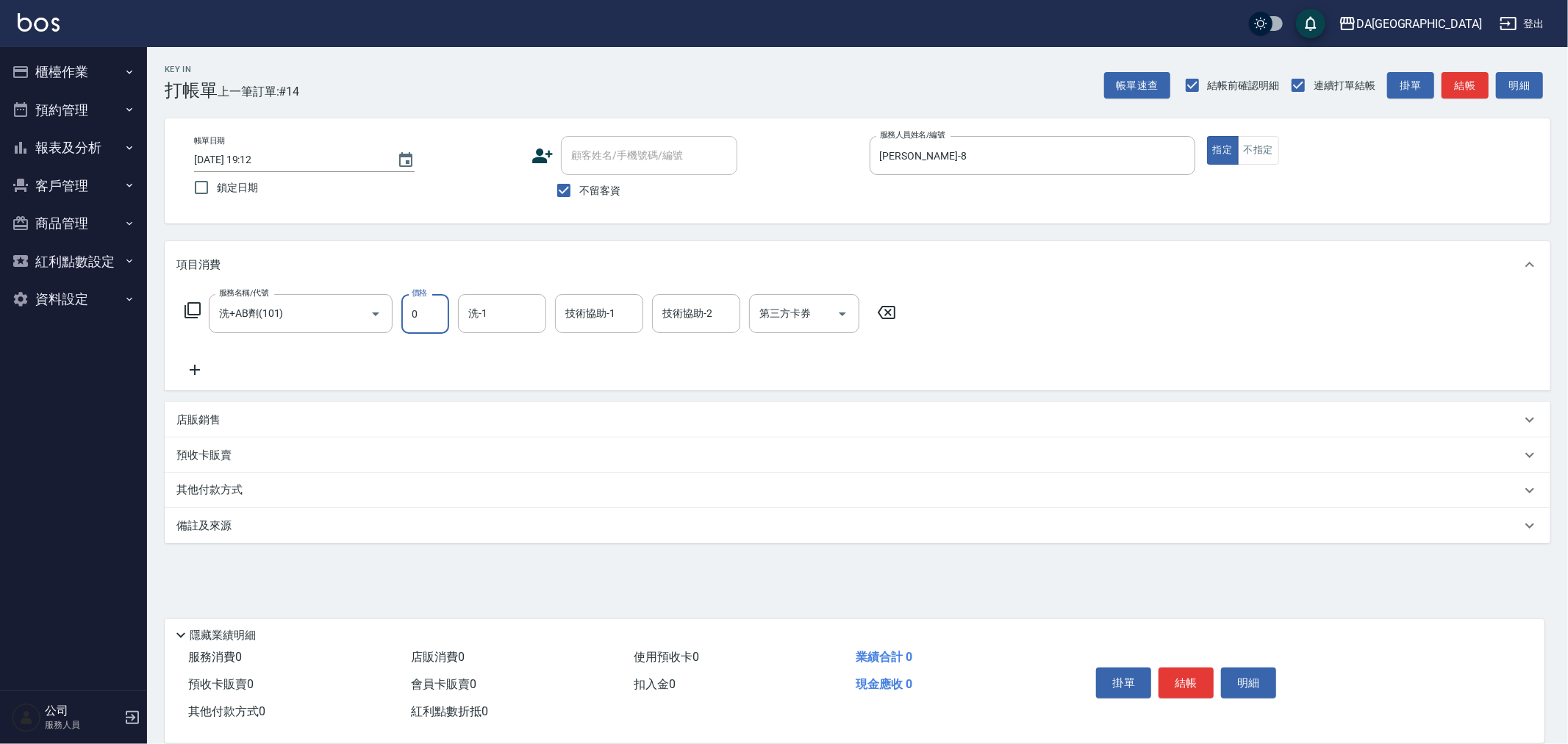
type input "0"
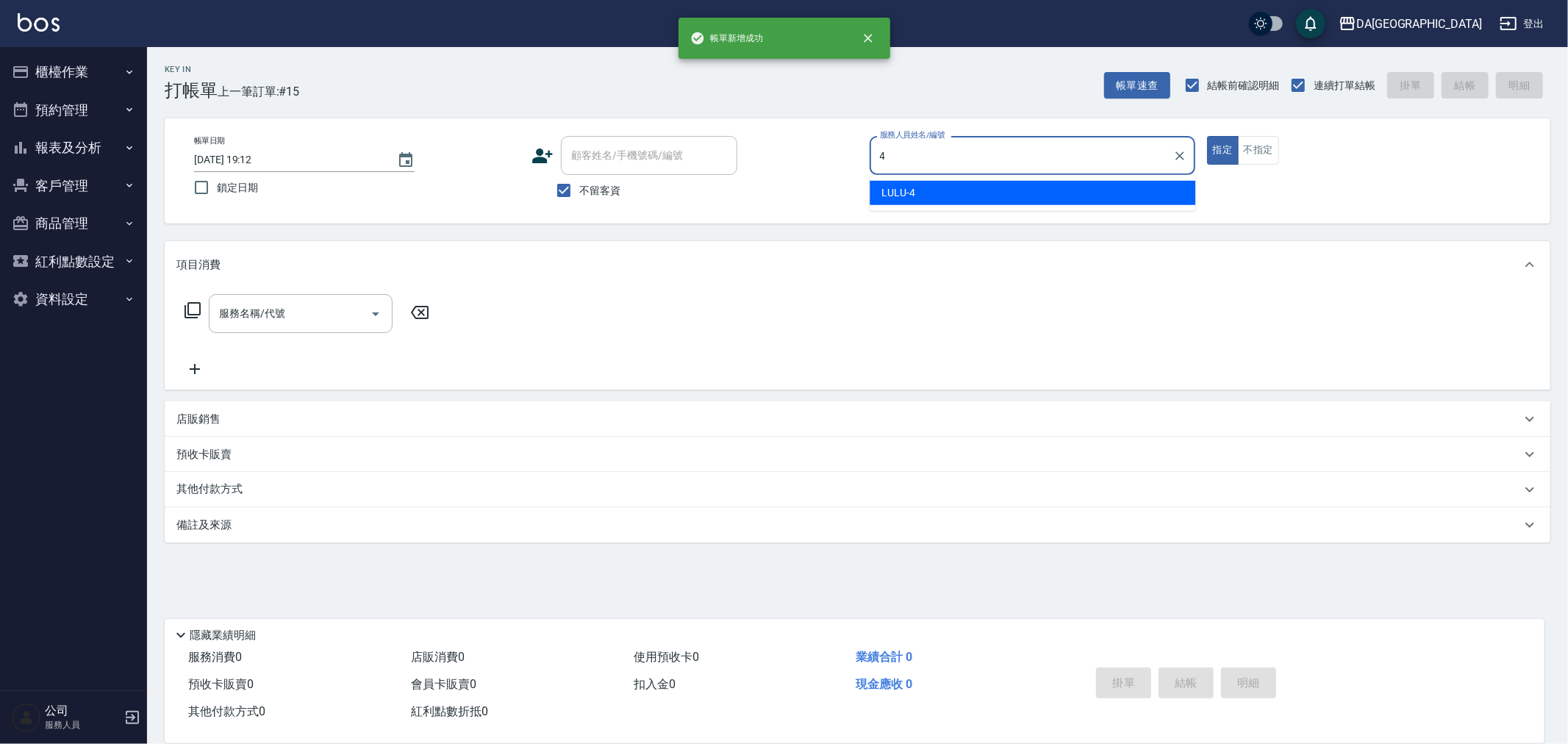
type input "LULU-4"
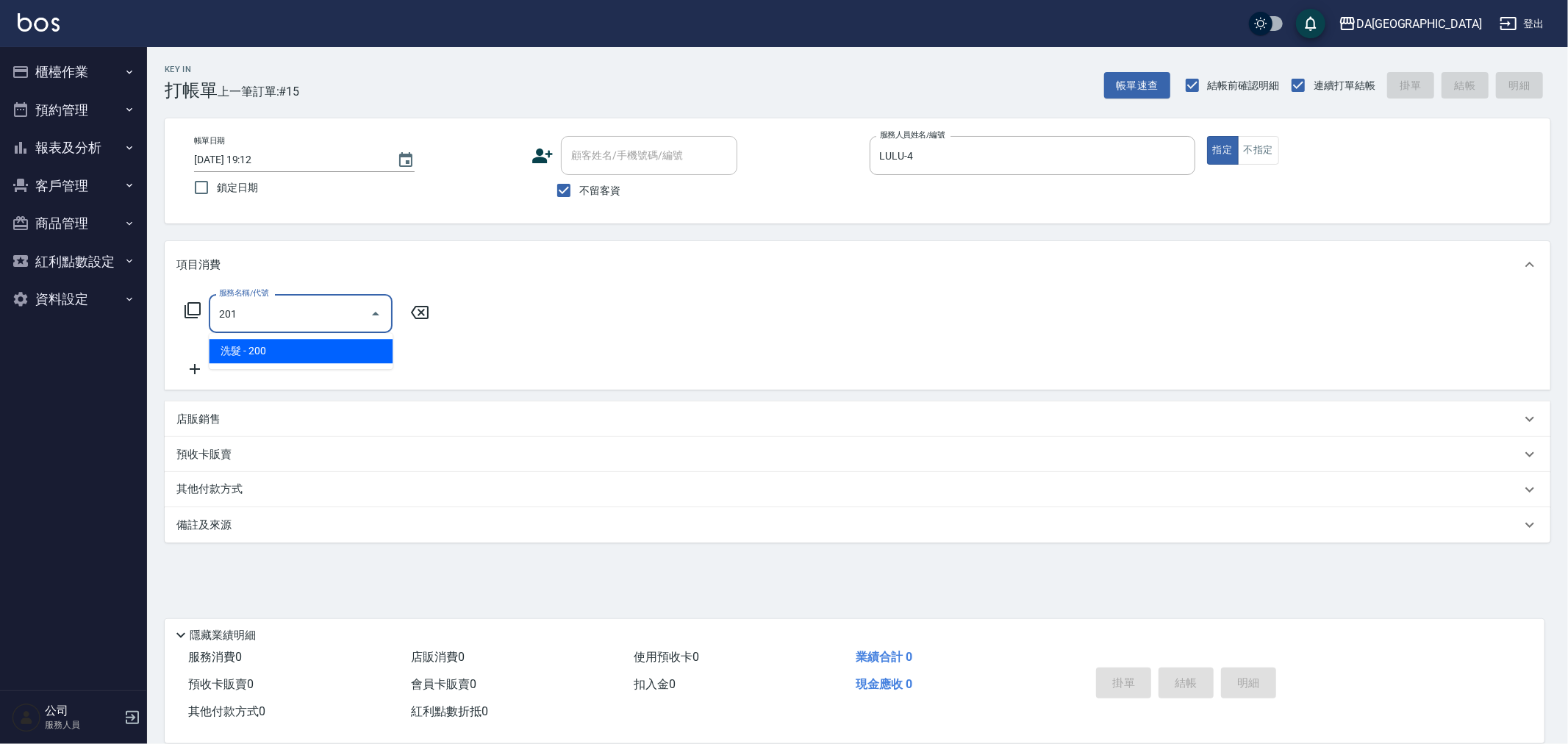
type input "洗髮(201)"
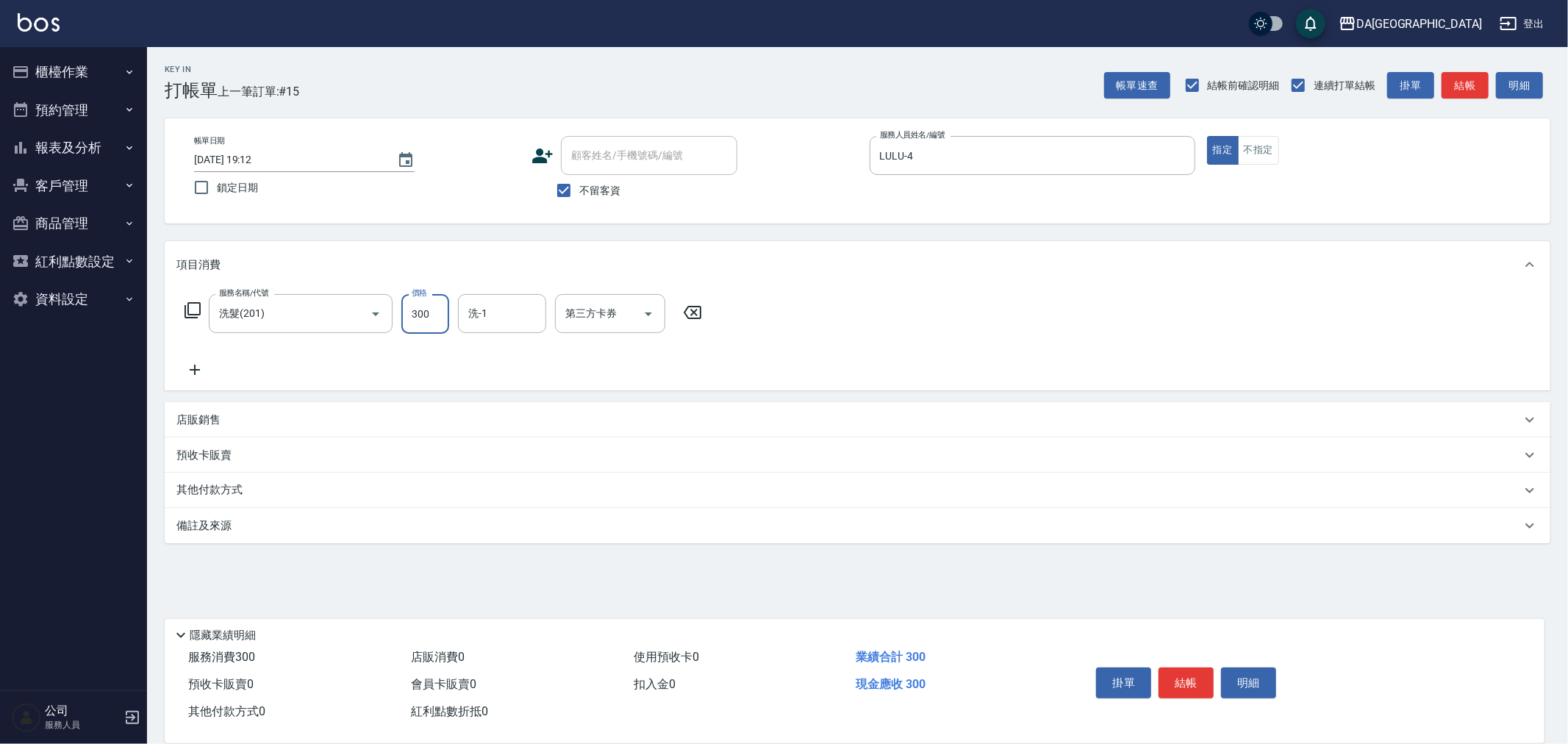
type input "300"
type input "葉芯妤-30"
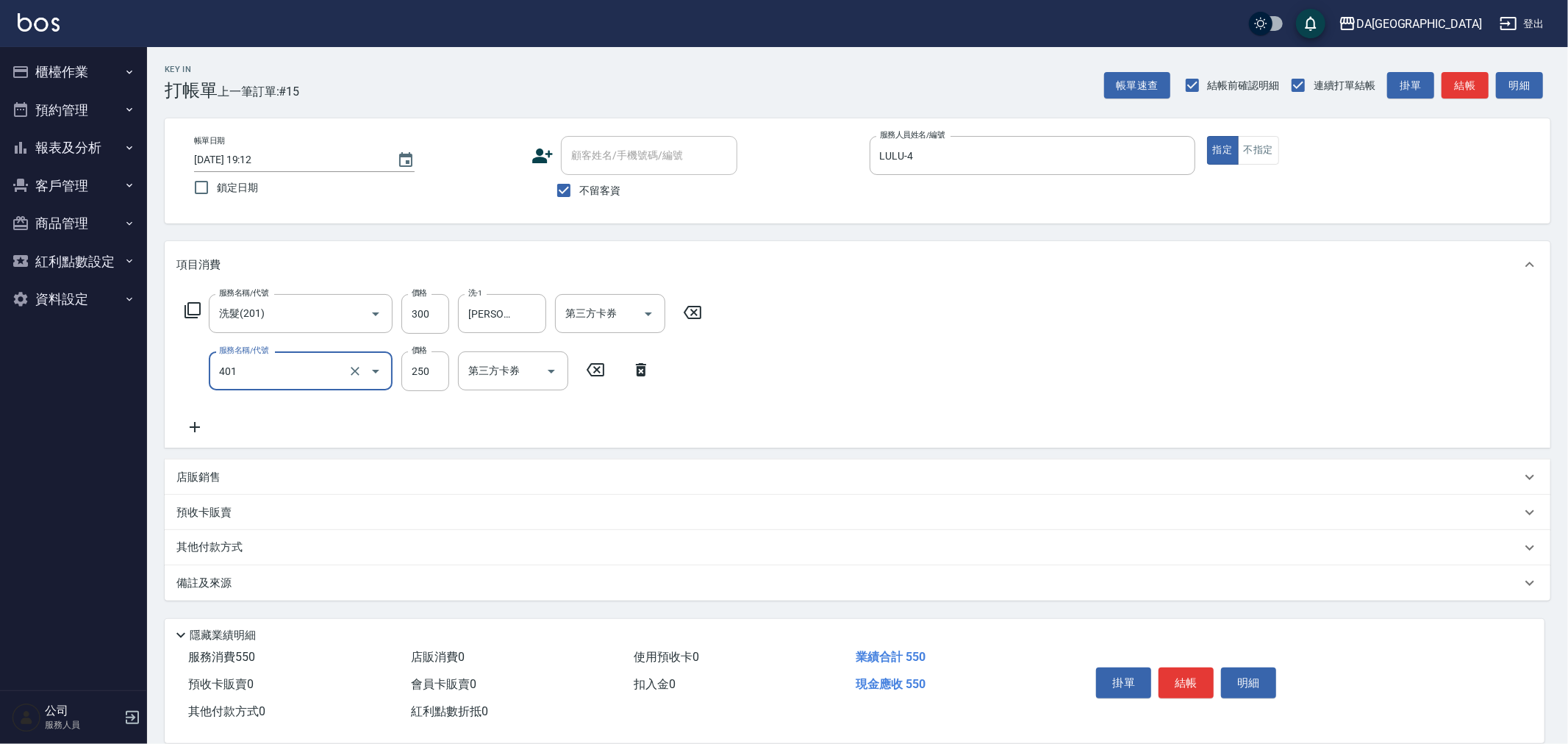
type input "剪髮(401)"
type input "300"
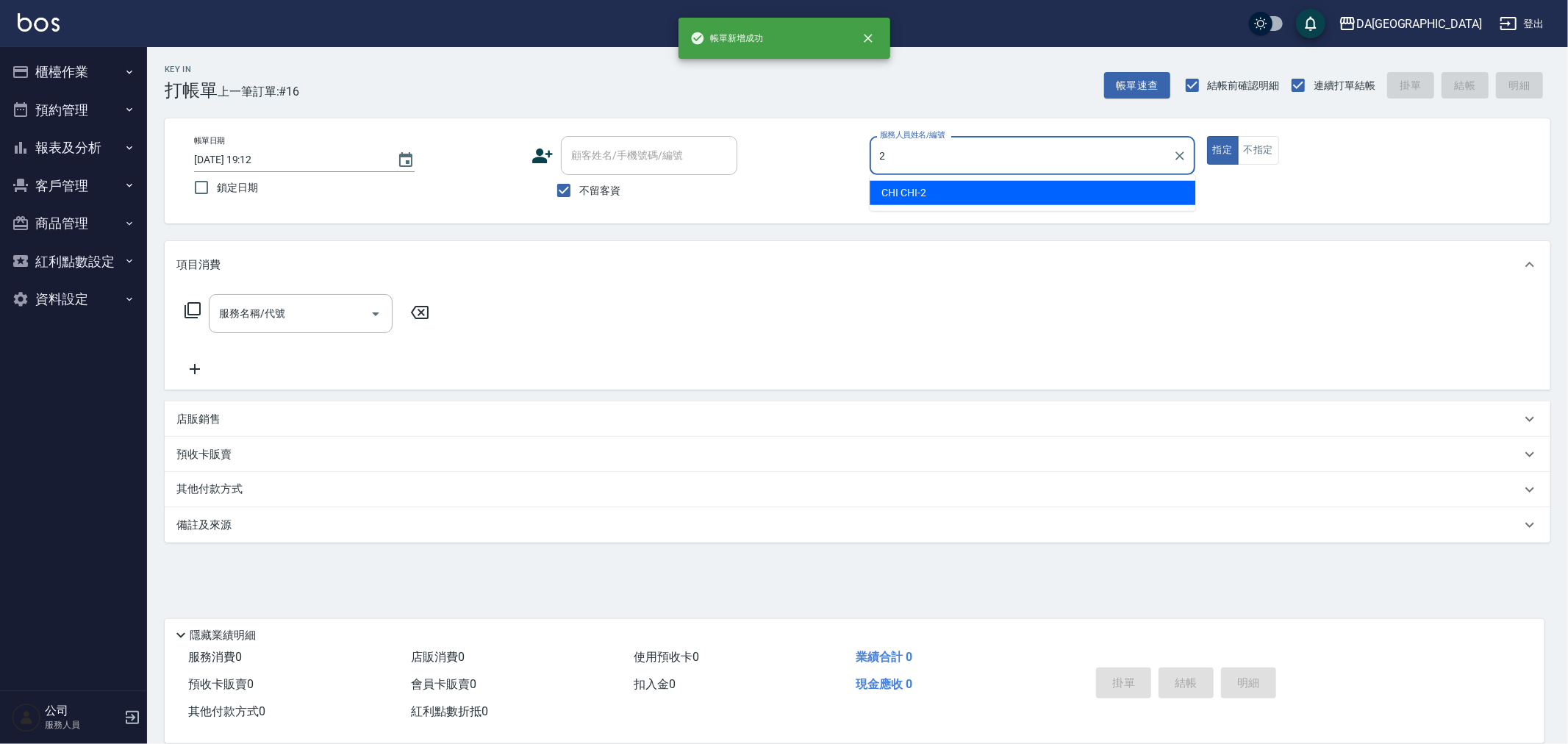
type input "CHI CHI-2"
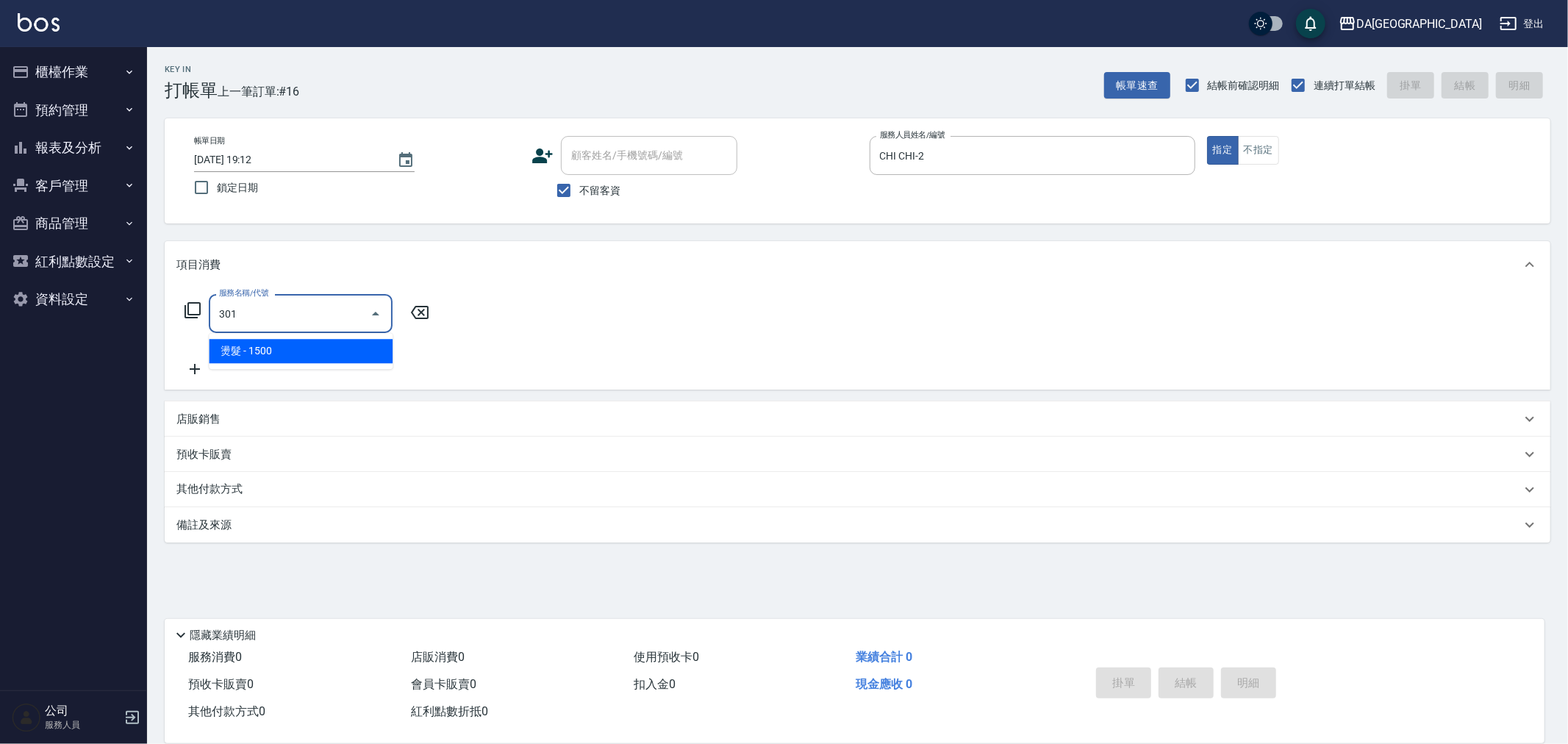
type input "燙髮(301)"
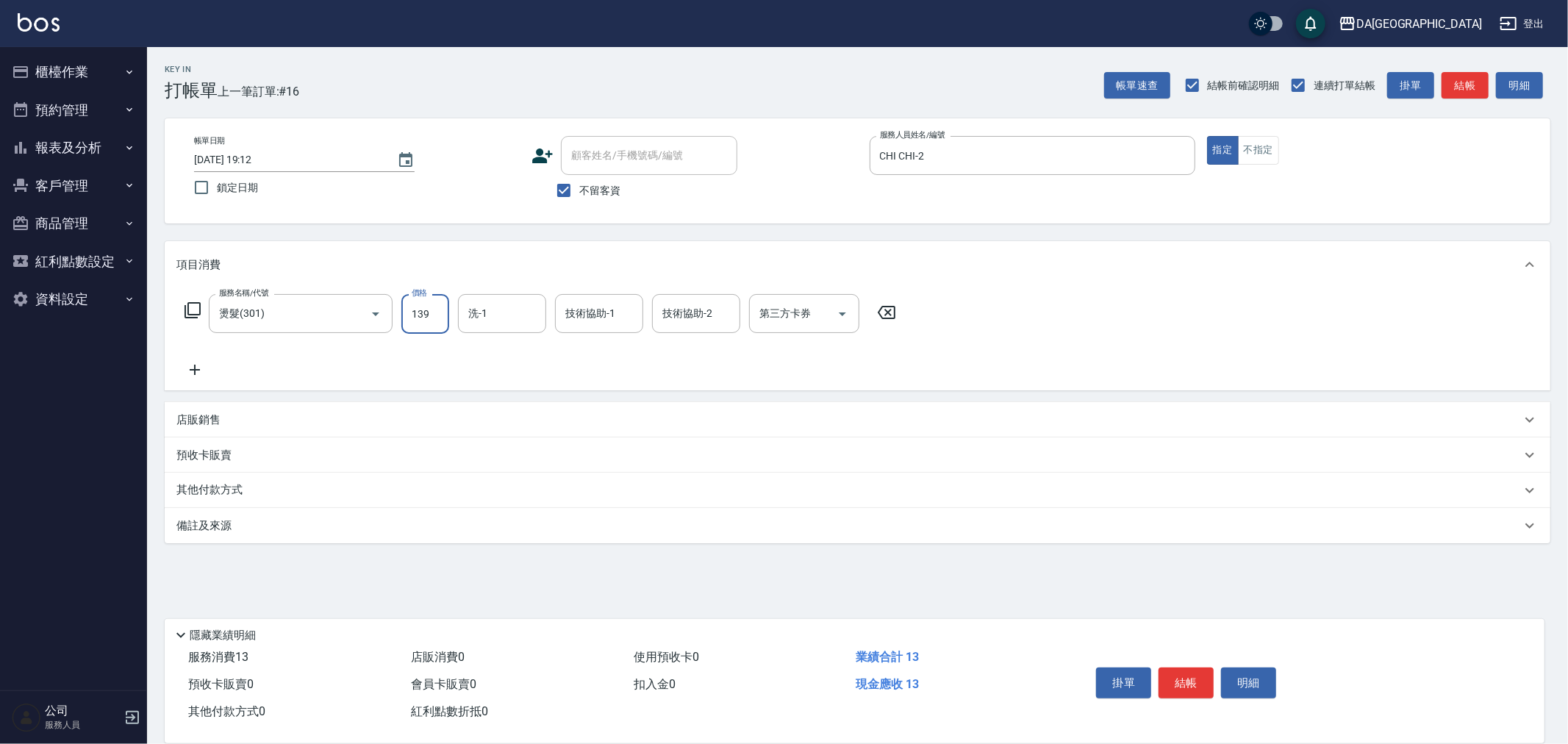
type input "1399"
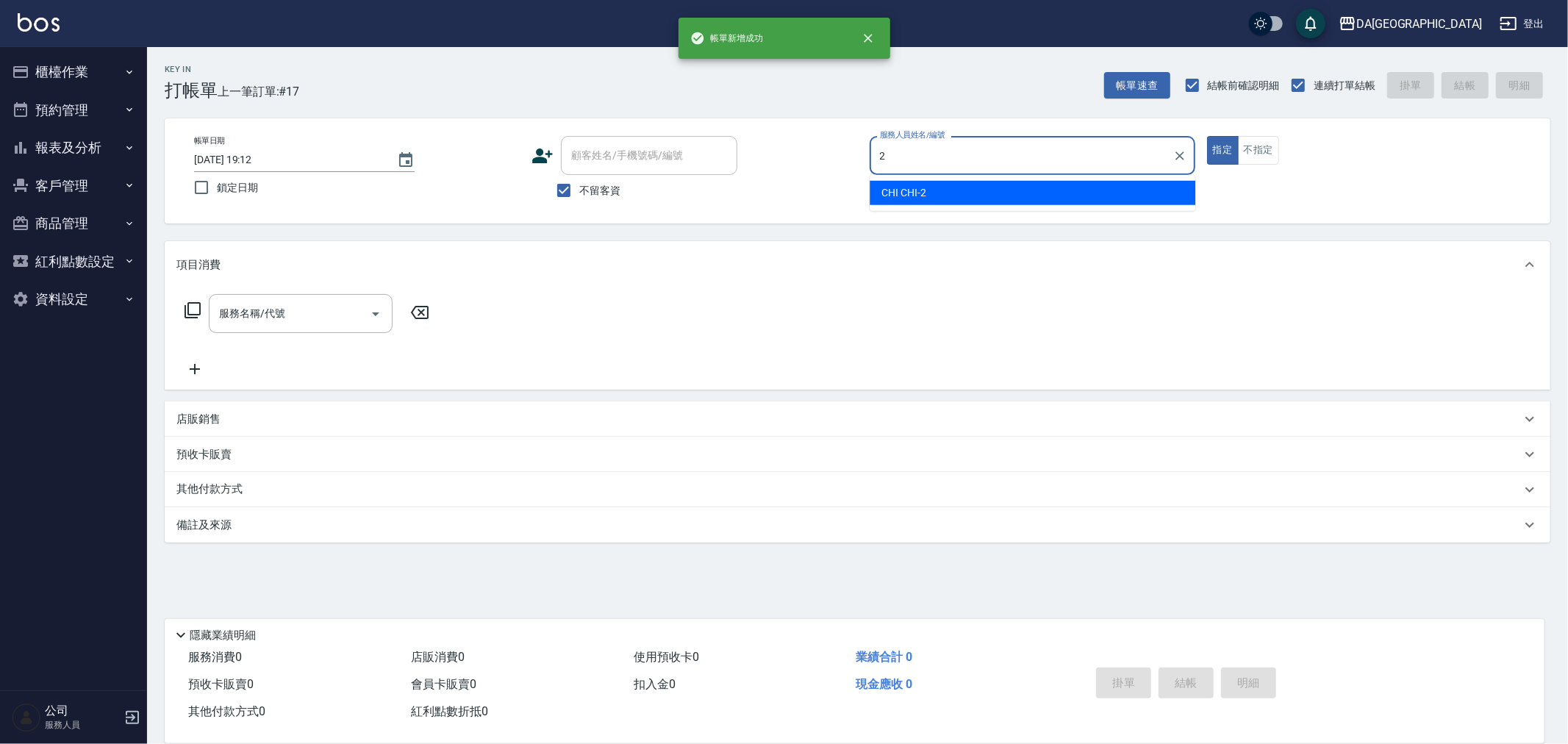
type input "CHI CHI-2"
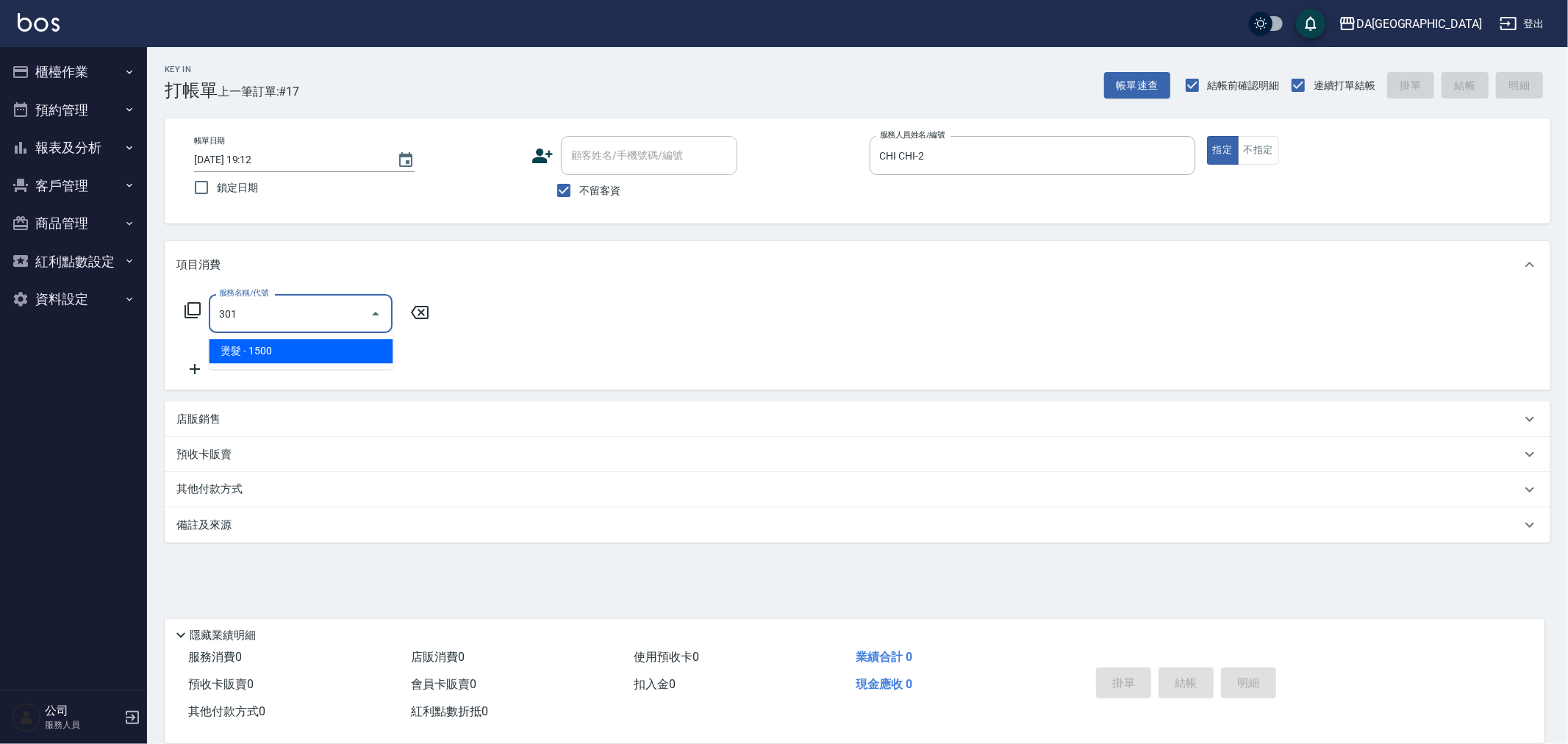
type input "燙髮(301)"
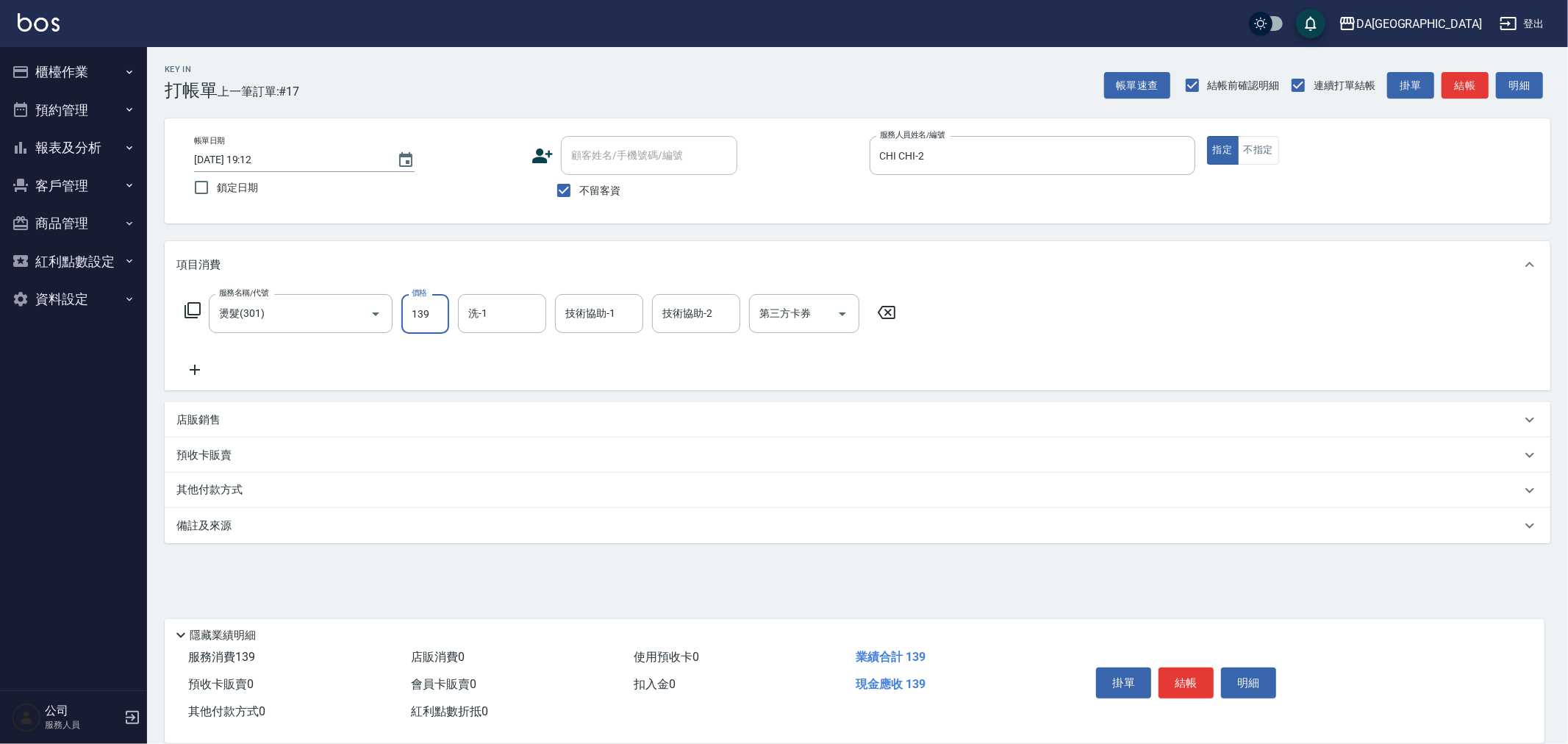
type input "1399"
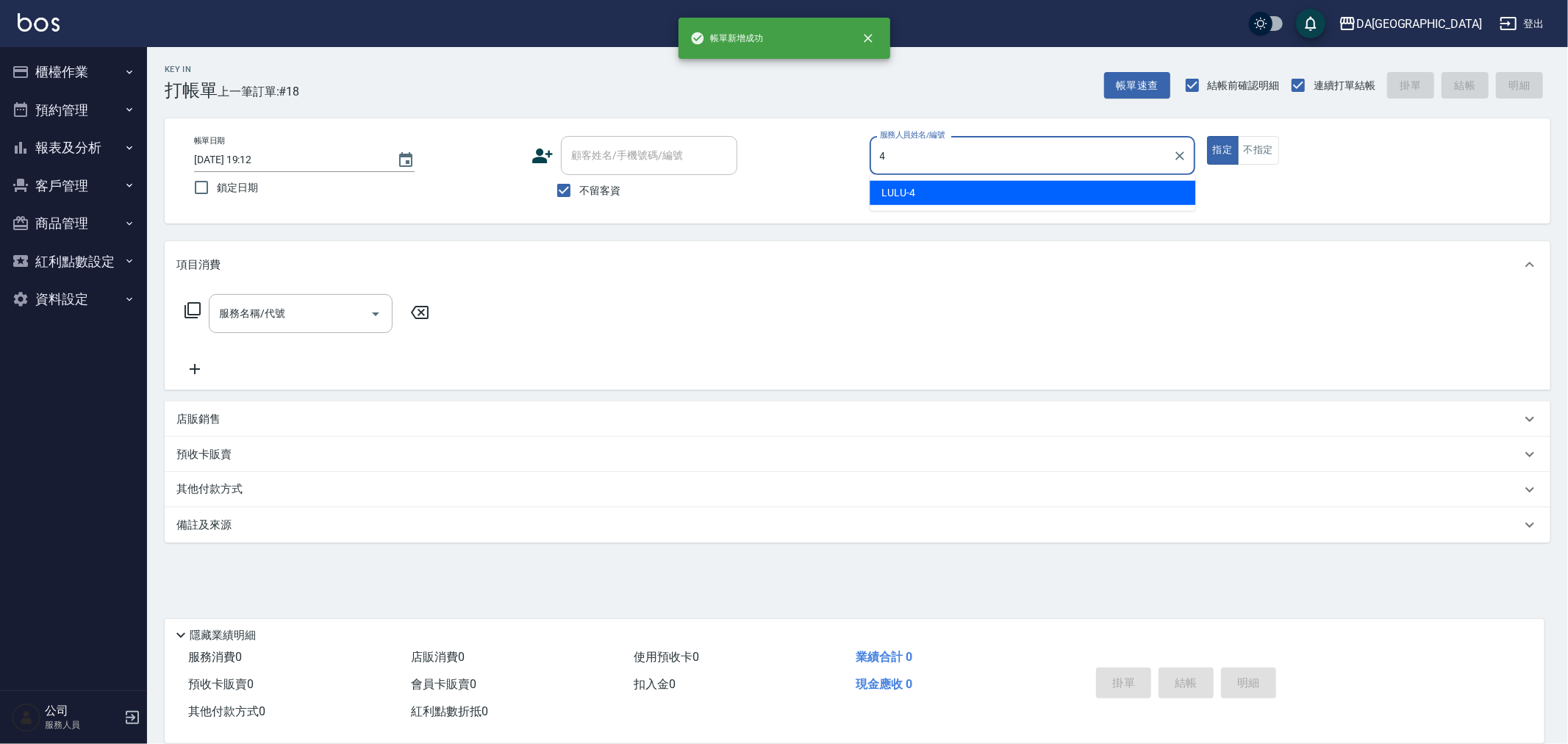
type input "LULU-4"
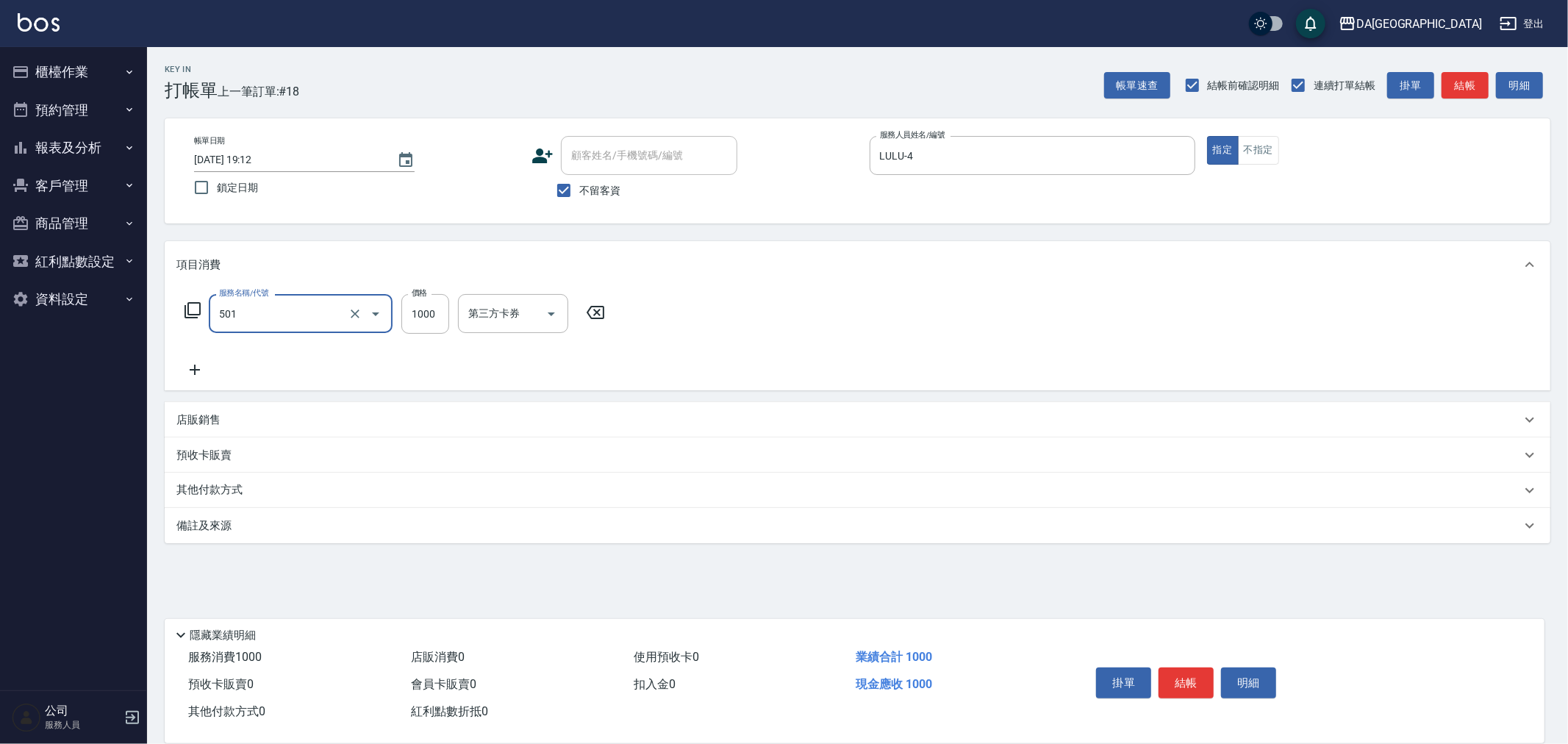
type input "染髮(501)"
type input "1400"
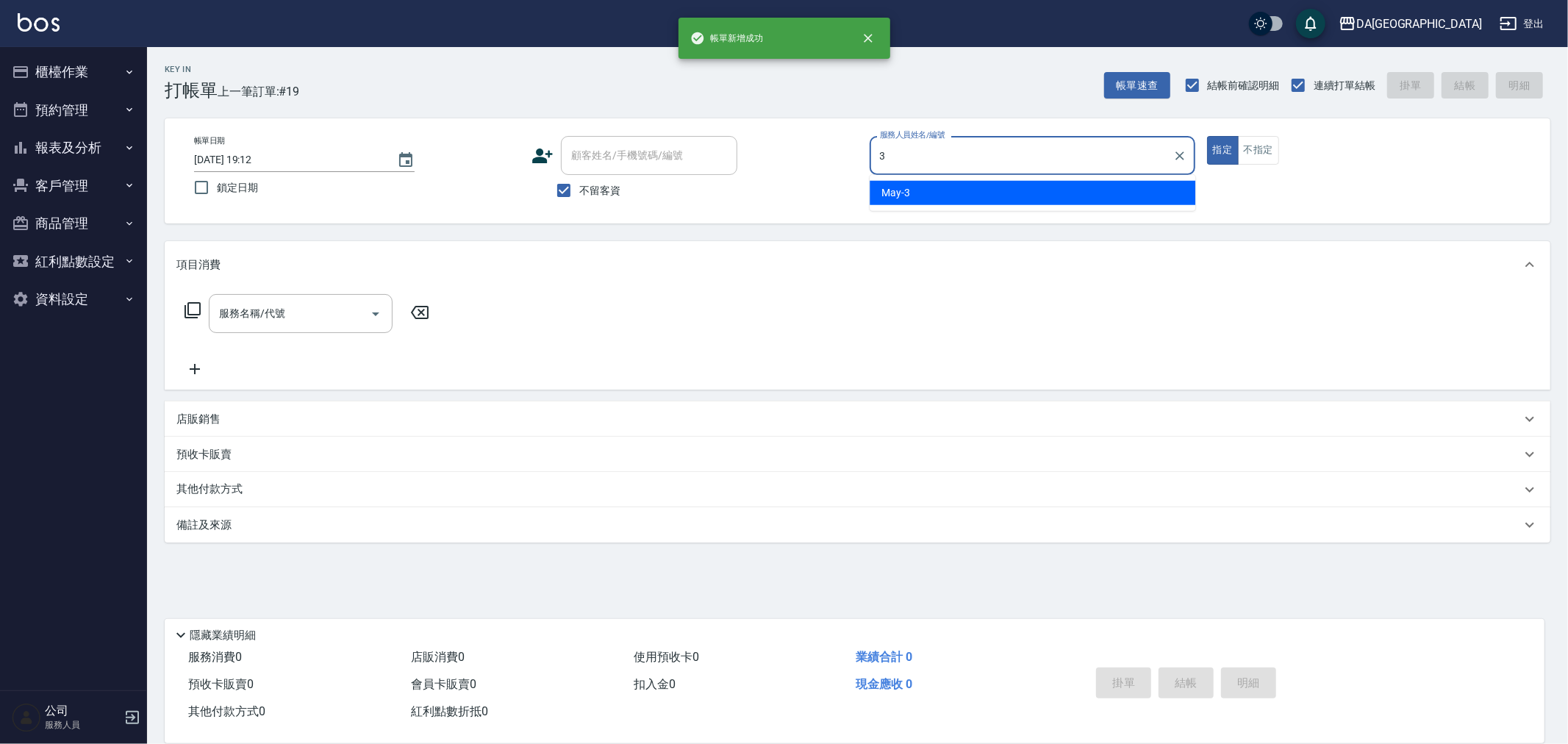
type input "May-3"
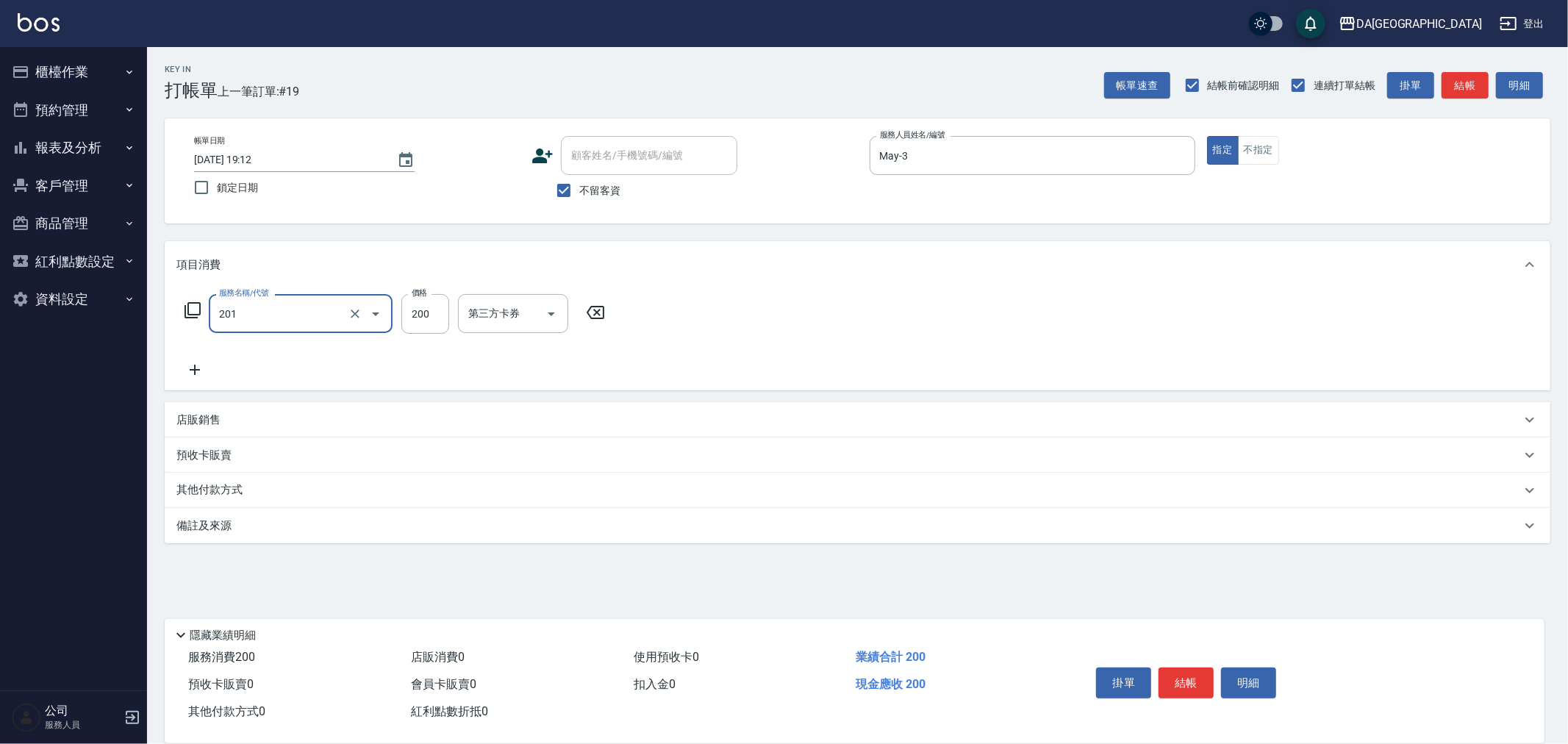
type input "洗髮(201)"
type input "300"
type input "葉芯妤-30"
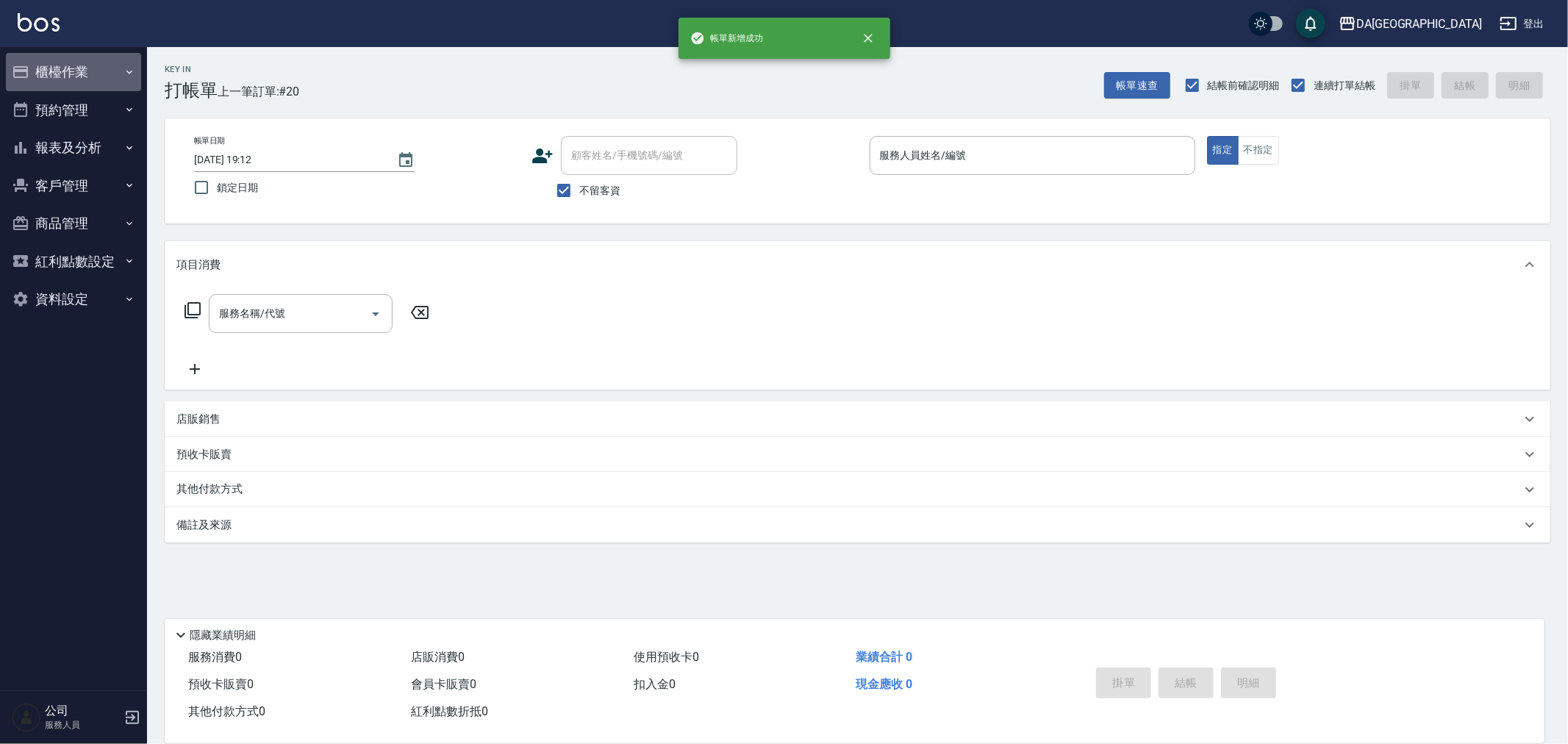
click at [91, 68] on button "櫃檯作業" at bounding box center [74, 72] width 135 height 39
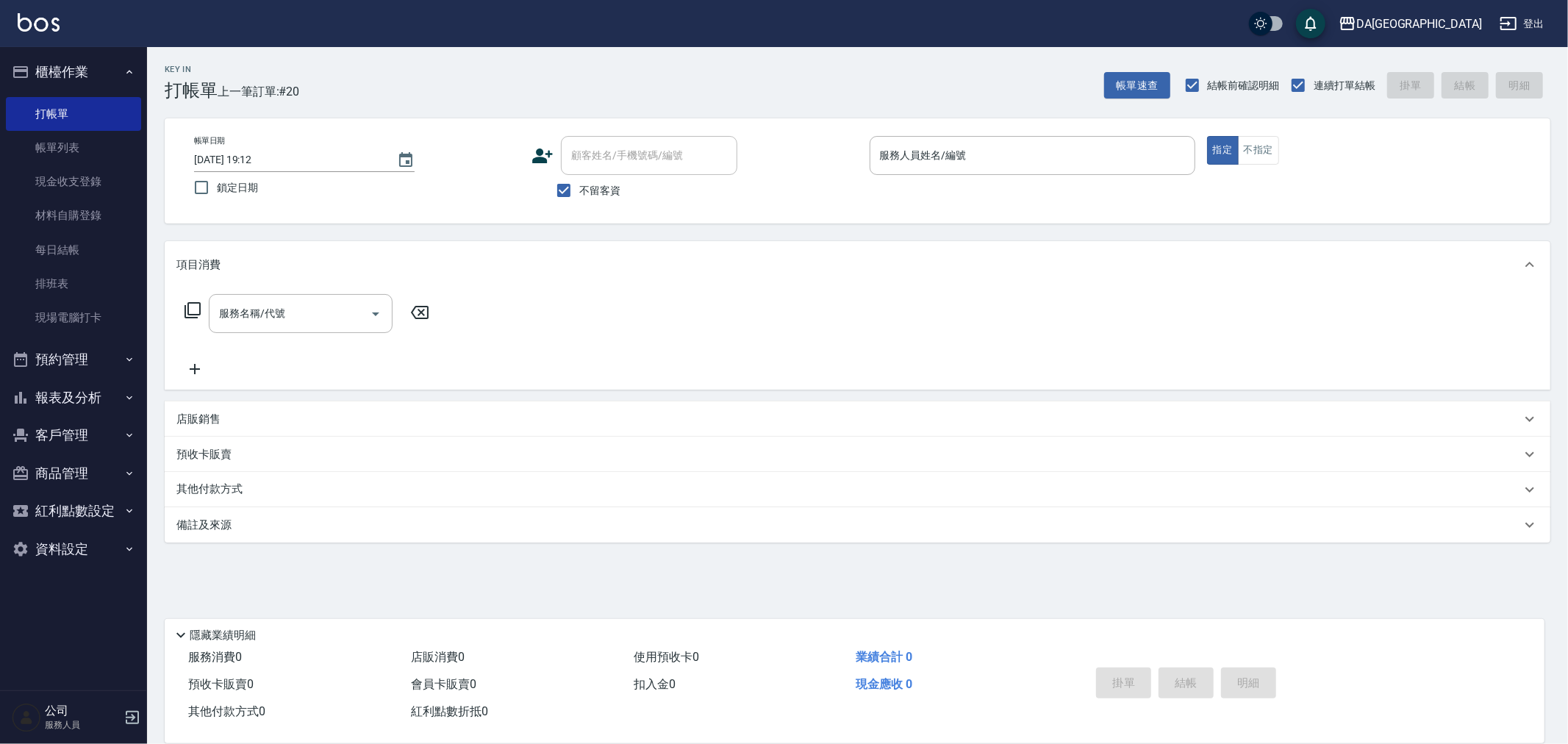
drag, startPoint x: 1514, startPoint y: 683, endPoint x: 1500, endPoint y: 693, distance: 17.2
drag, startPoint x: 104, startPoint y: 396, endPoint x: 112, endPoint y: 395, distance: 8.1
click at [104, 396] on button "報表及分析" at bounding box center [74, 397] width 135 height 39
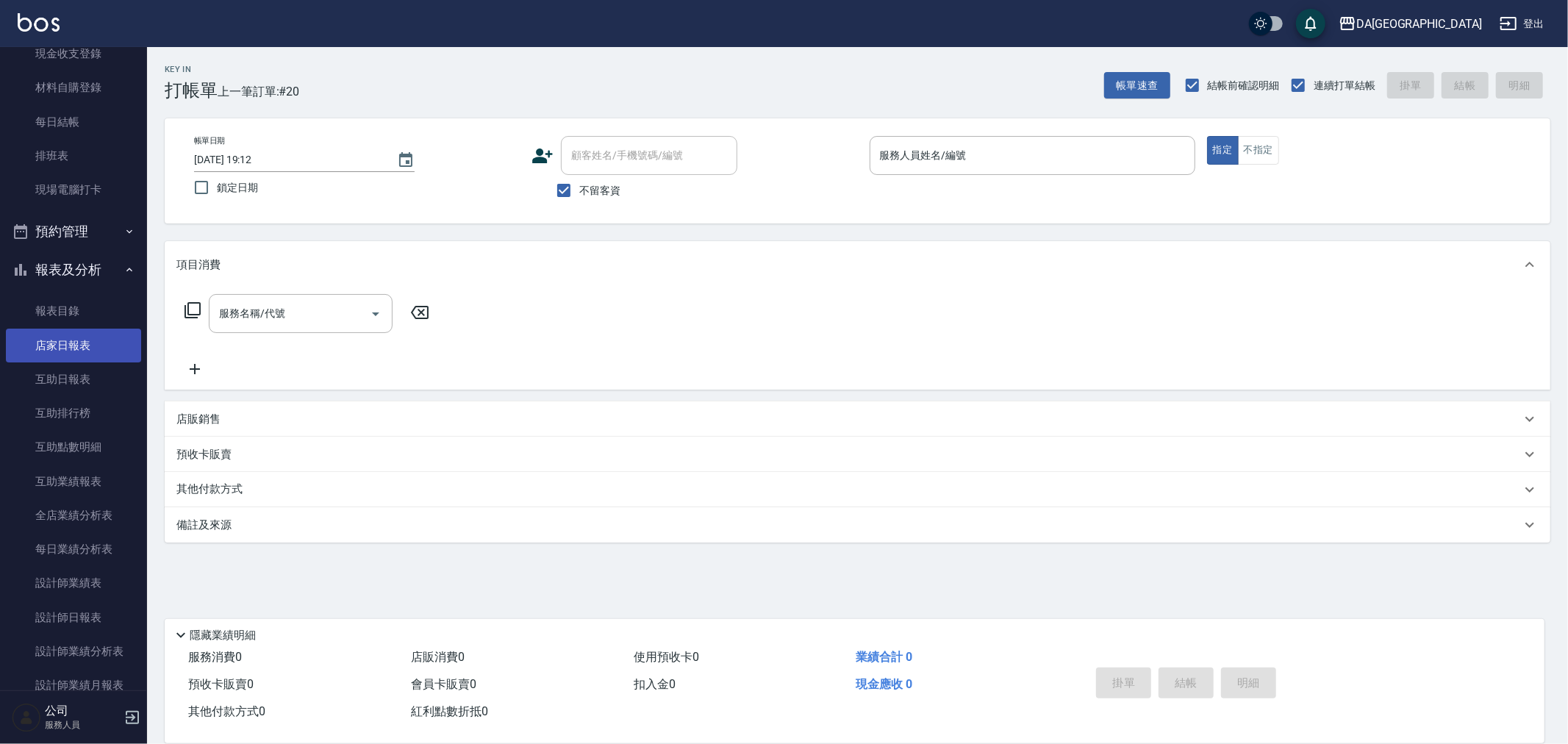
scroll to position [245, 0]
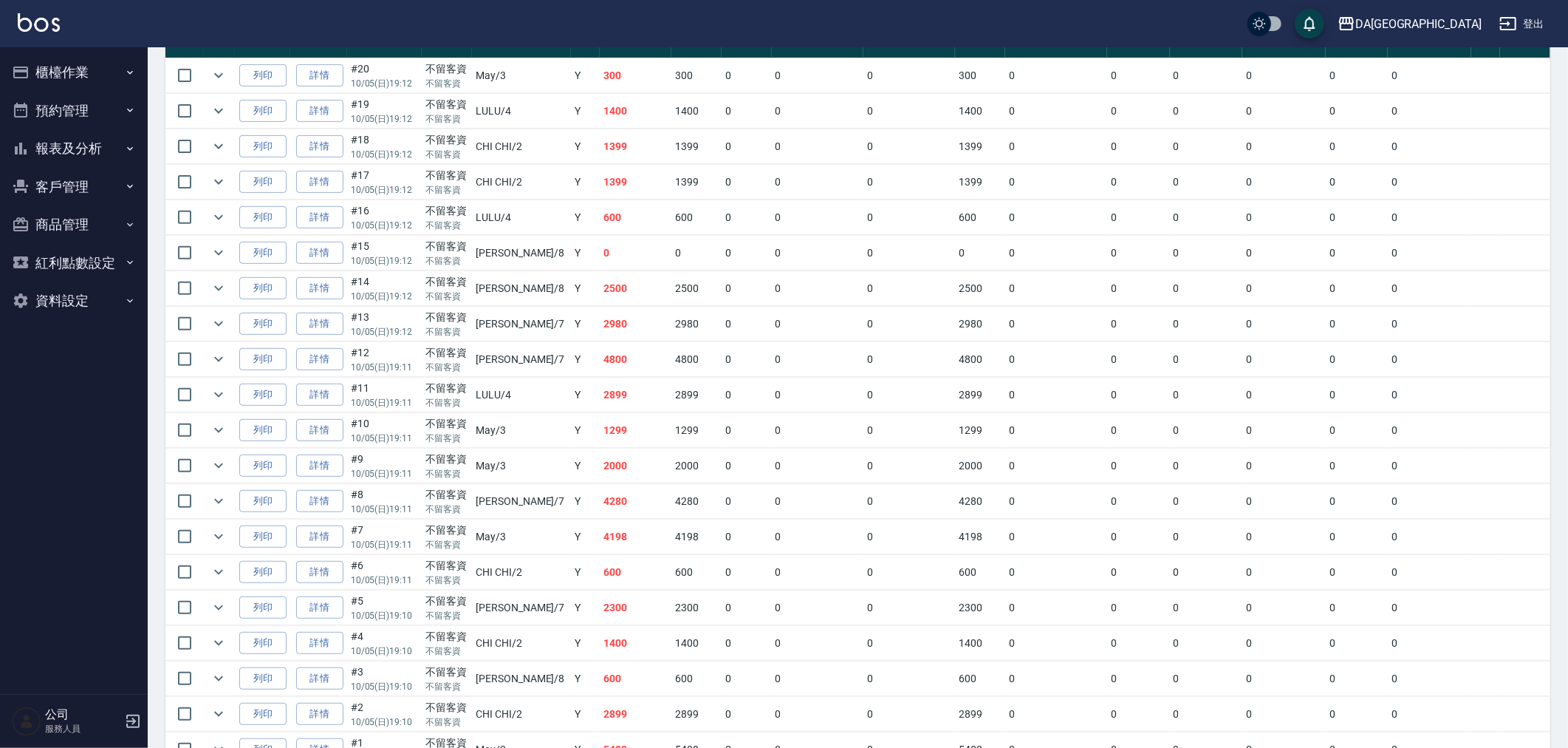
scroll to position [467, 0]
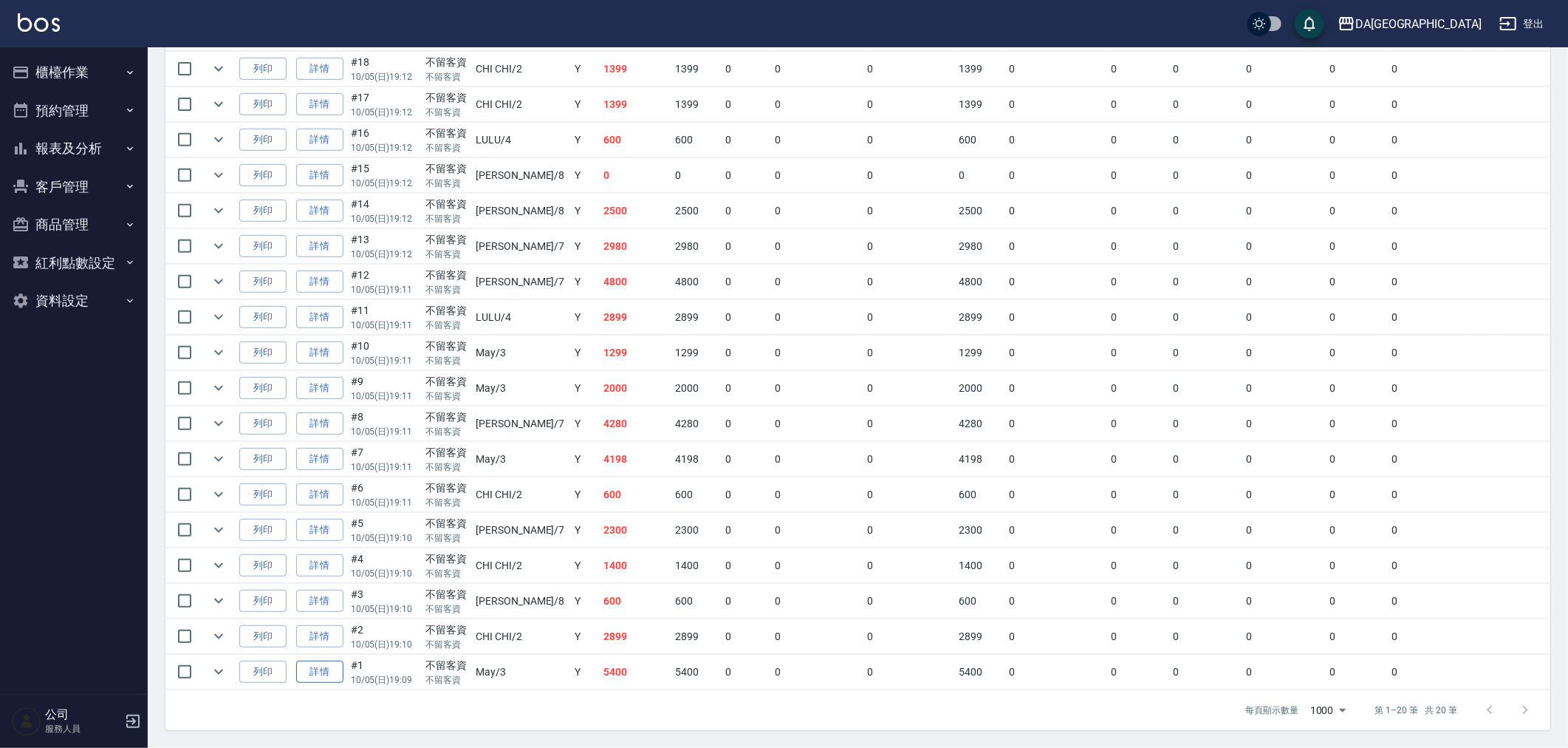
click at [343, 674] on link "詳情" at bounding box center [320, 672] width 48 height 23
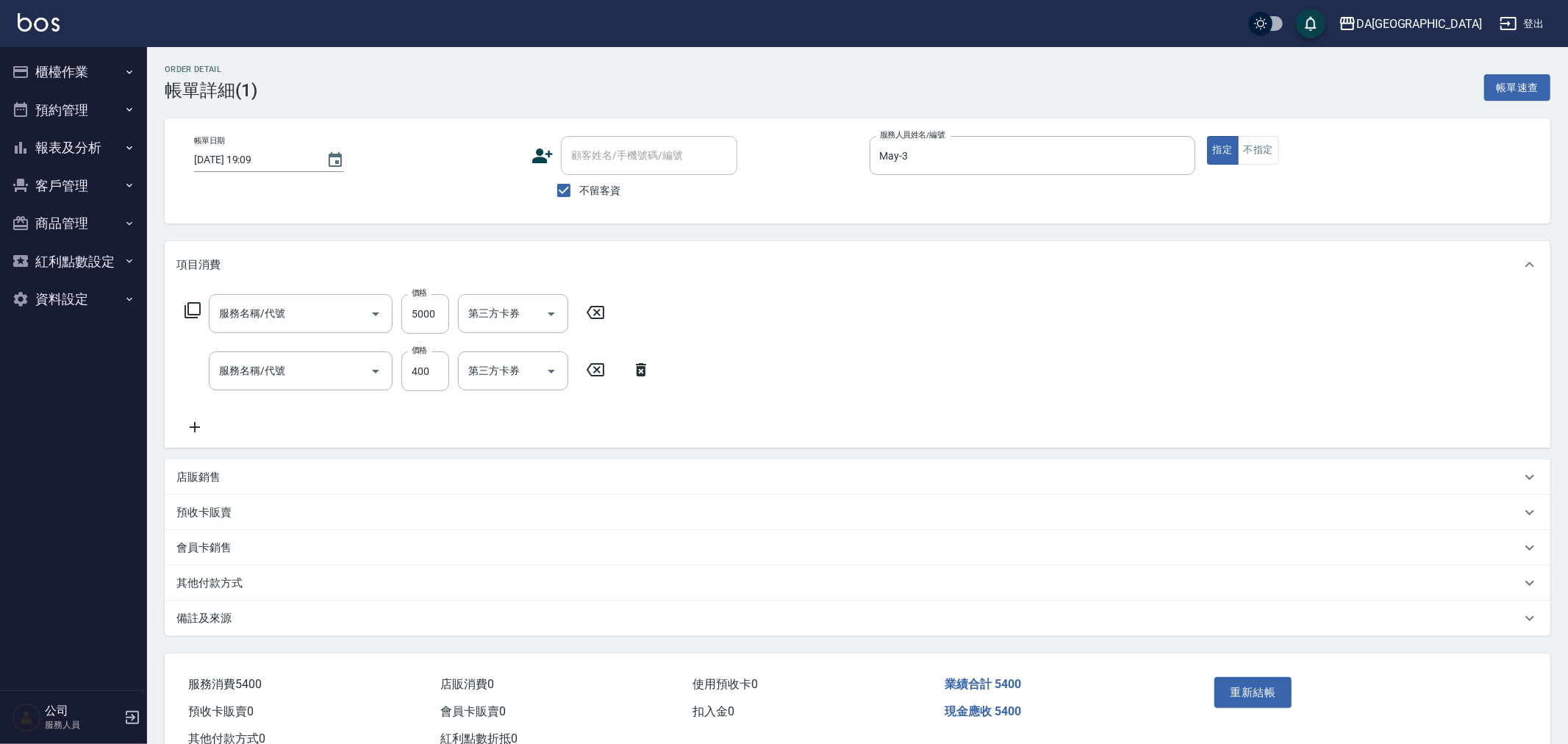
type input "2025/10/05 19:09"
checkbox input "true"
type input "May-3"
type input "新羽毛鉑金接髮調整(705)"
type input "洗髮(201)"
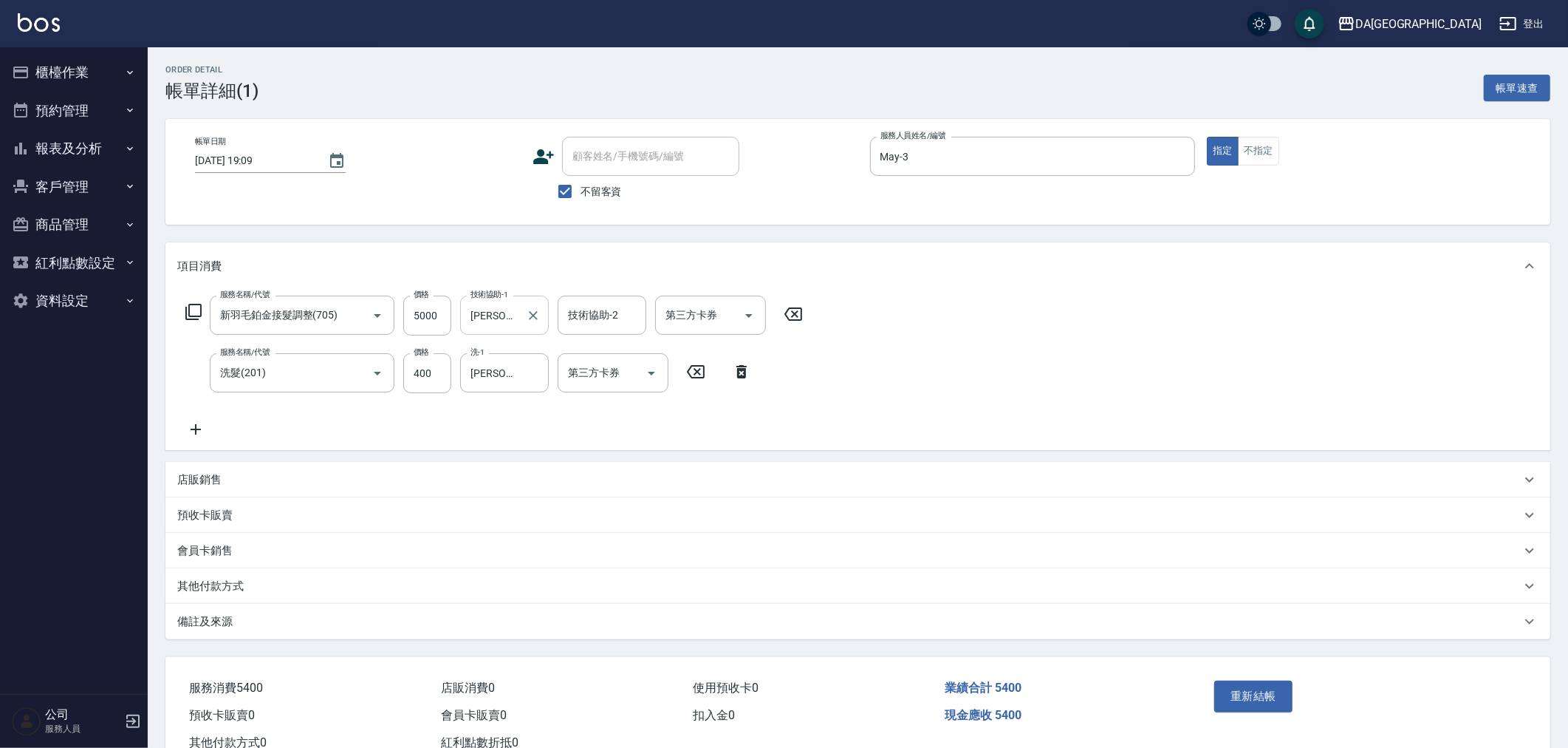
drag, startPoint x: 515, startPoint y: 307, endPoint x: 506, endPoint y: 325, distance: 20.1
click at [510, 321] on input "陳羽溱-29" at bounding box center [493, 315] width 53 height 26
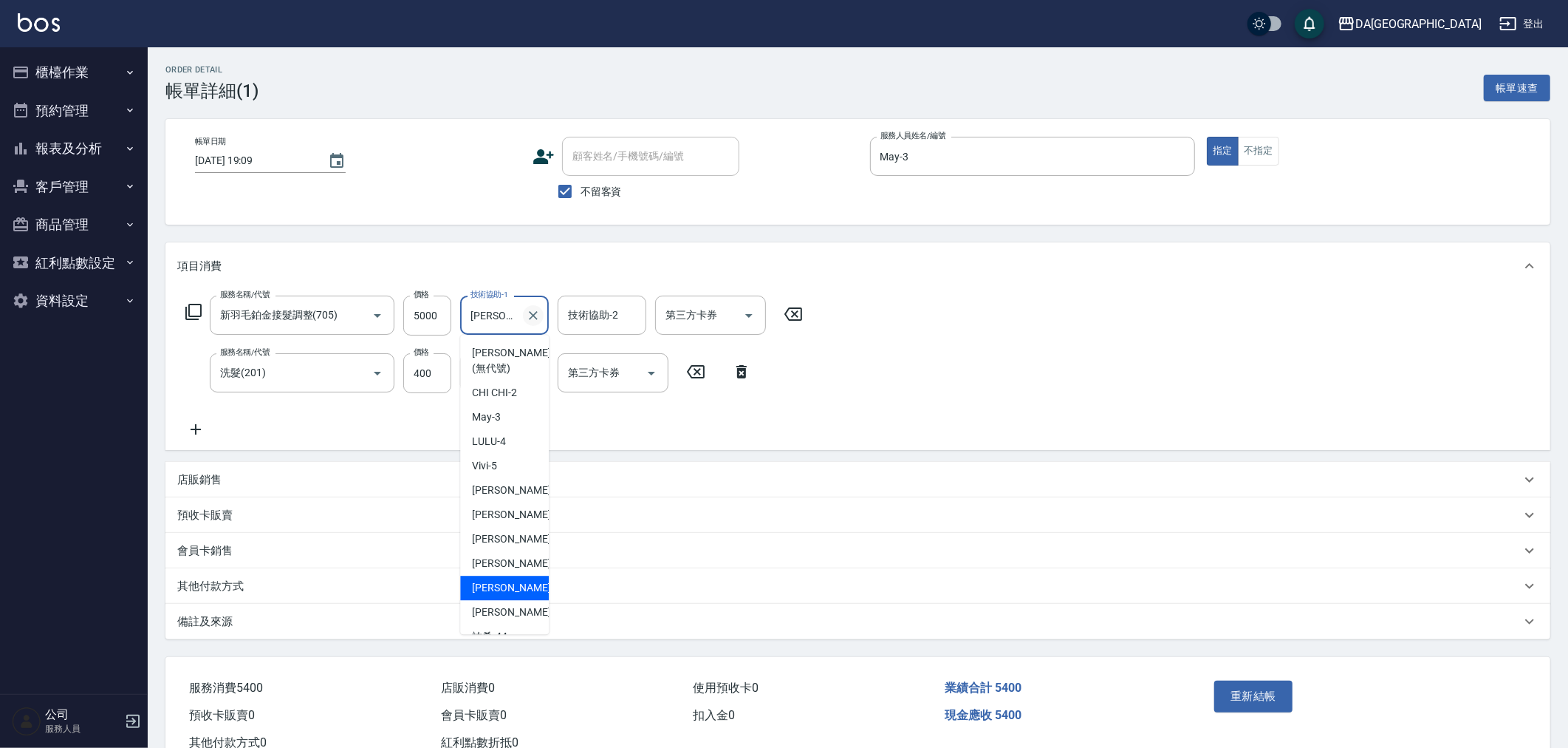
click at [533, 308] on icon "Clear" at bounding box center [533, 315] width 15 height 15
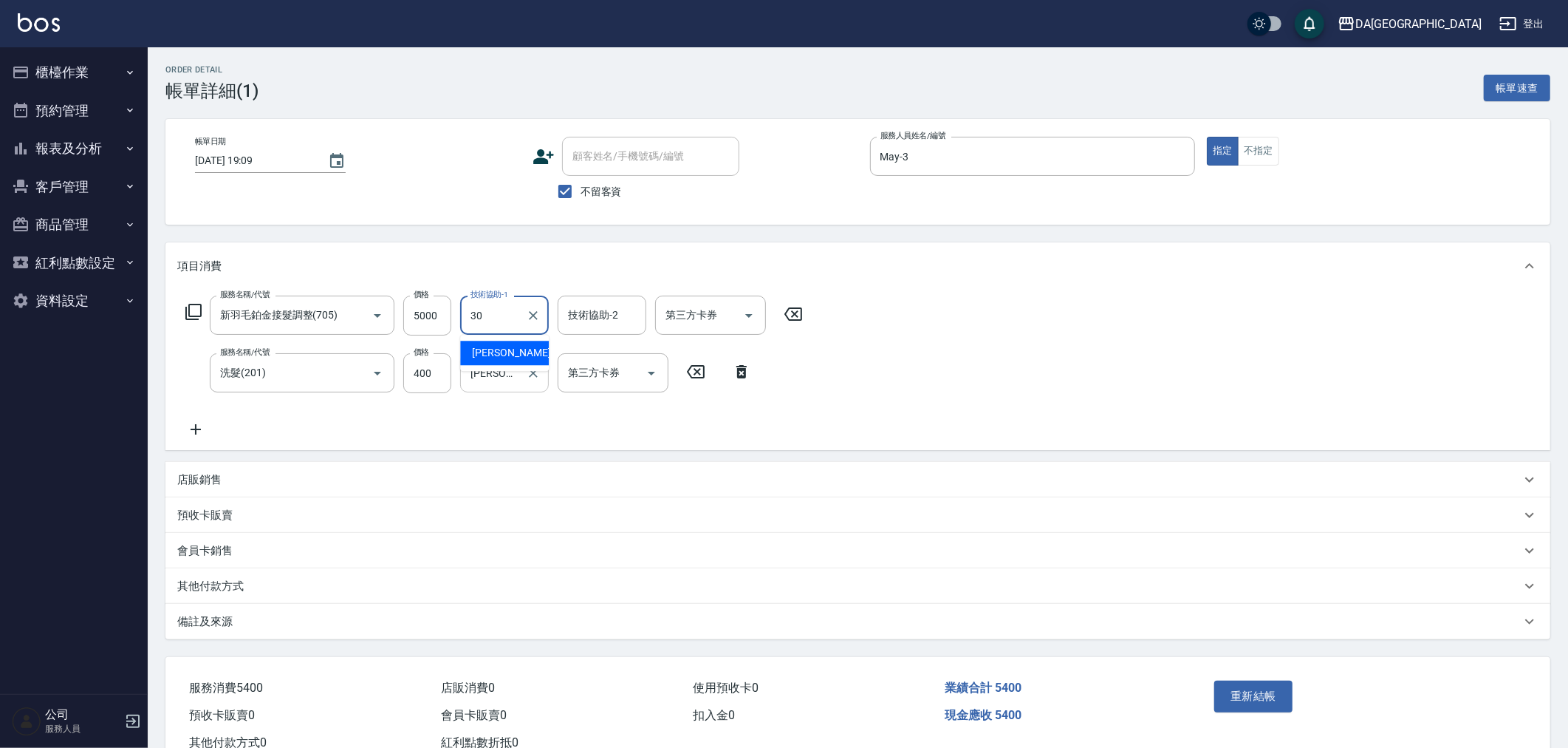
type input "葉芯妤-30"
click at [496, 375] on input "陳羽溱-29" at bounding box center [493, 372] width 53 height 26
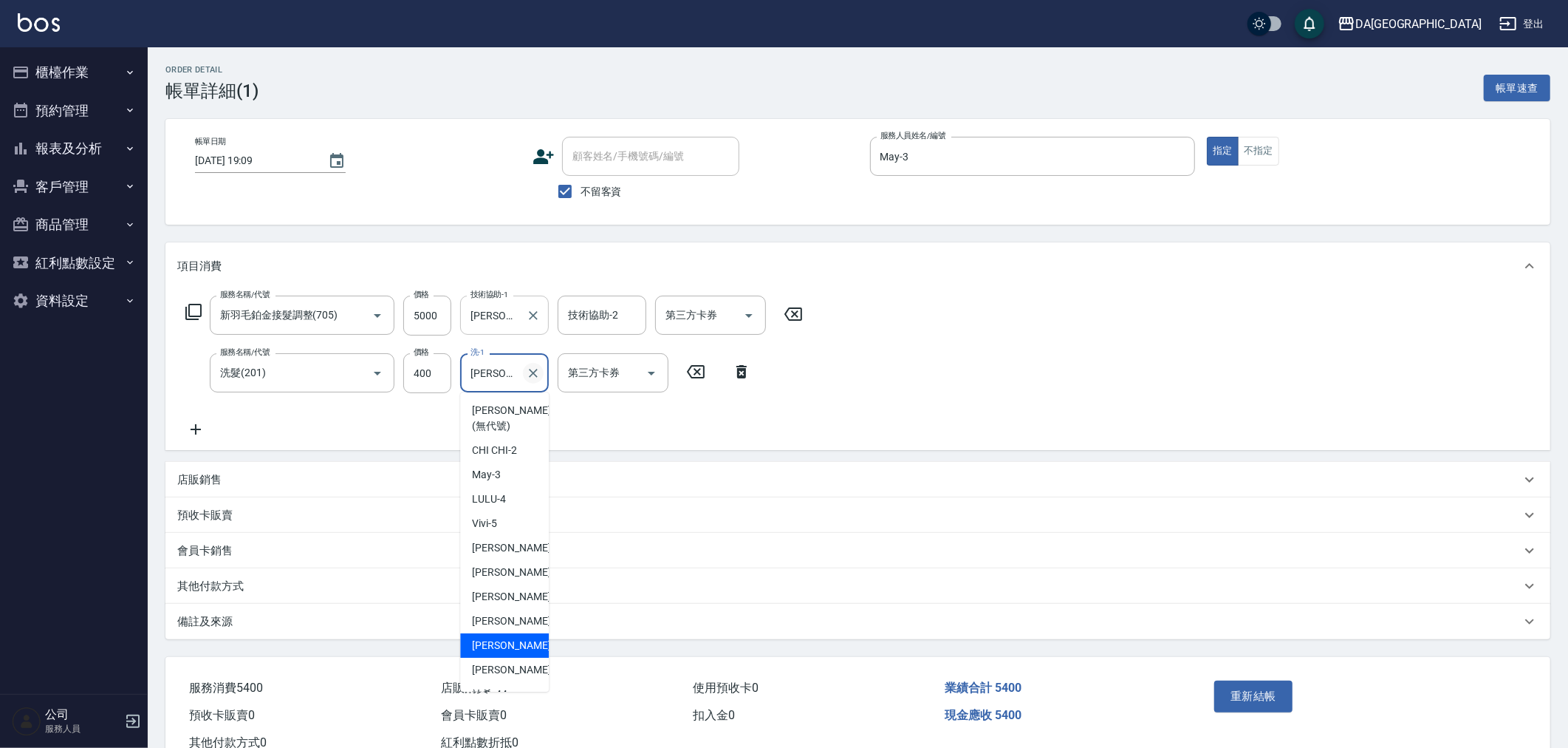
click at [537, 371] on icon "Clear" at bounding box center [533, 373] width 15 height 15
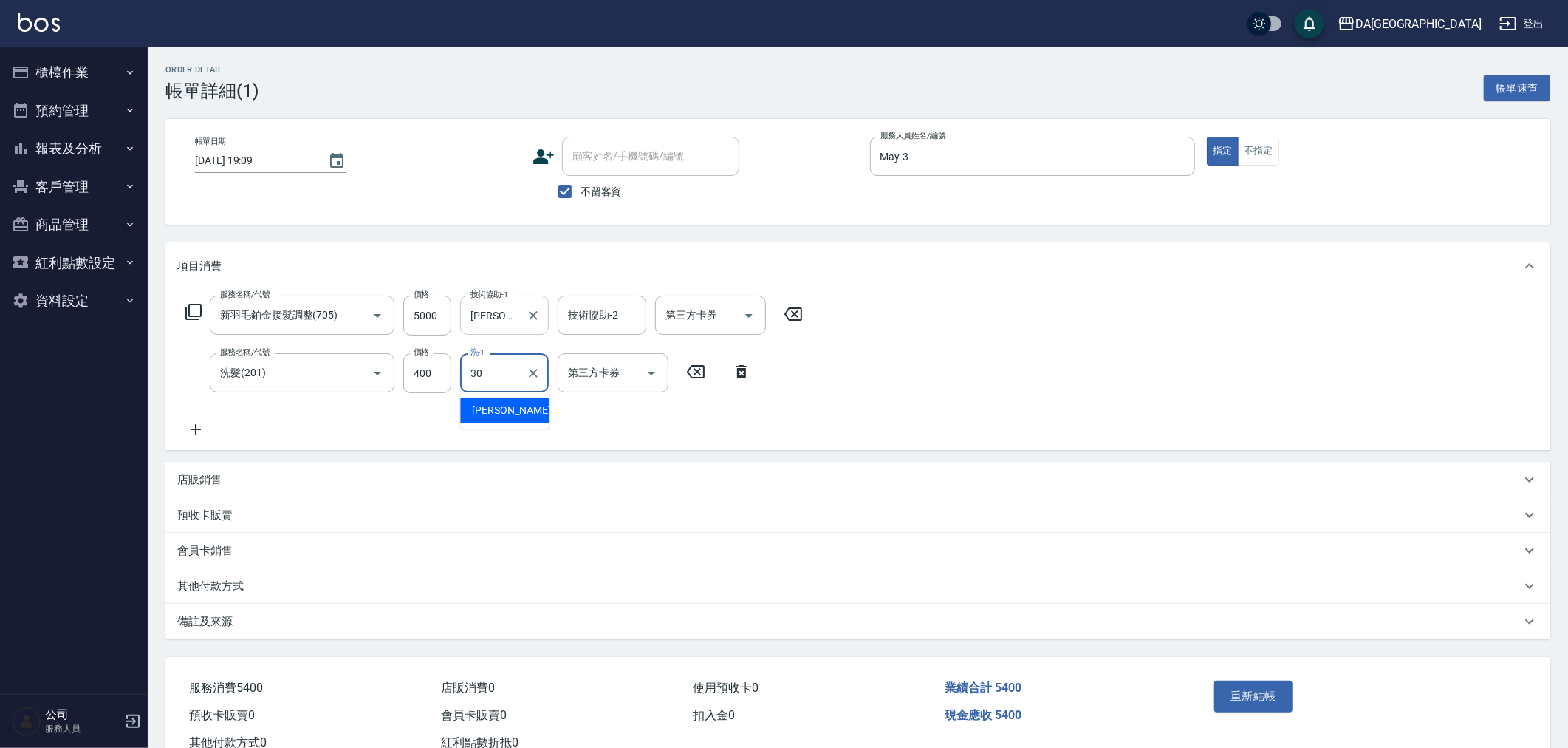
type input "葉芯妤-30"
click at [994, 440] on div "服務名稱/代號 新羽毛鉑金接髮調整(705) 服務名稱/代號 價格 5000 價格 技術協助-1 葉芯妤-30 技術協助-1 技術協助-2 技術協助-2 第三…" at bounding box center [858, 370] width 1385 height 161
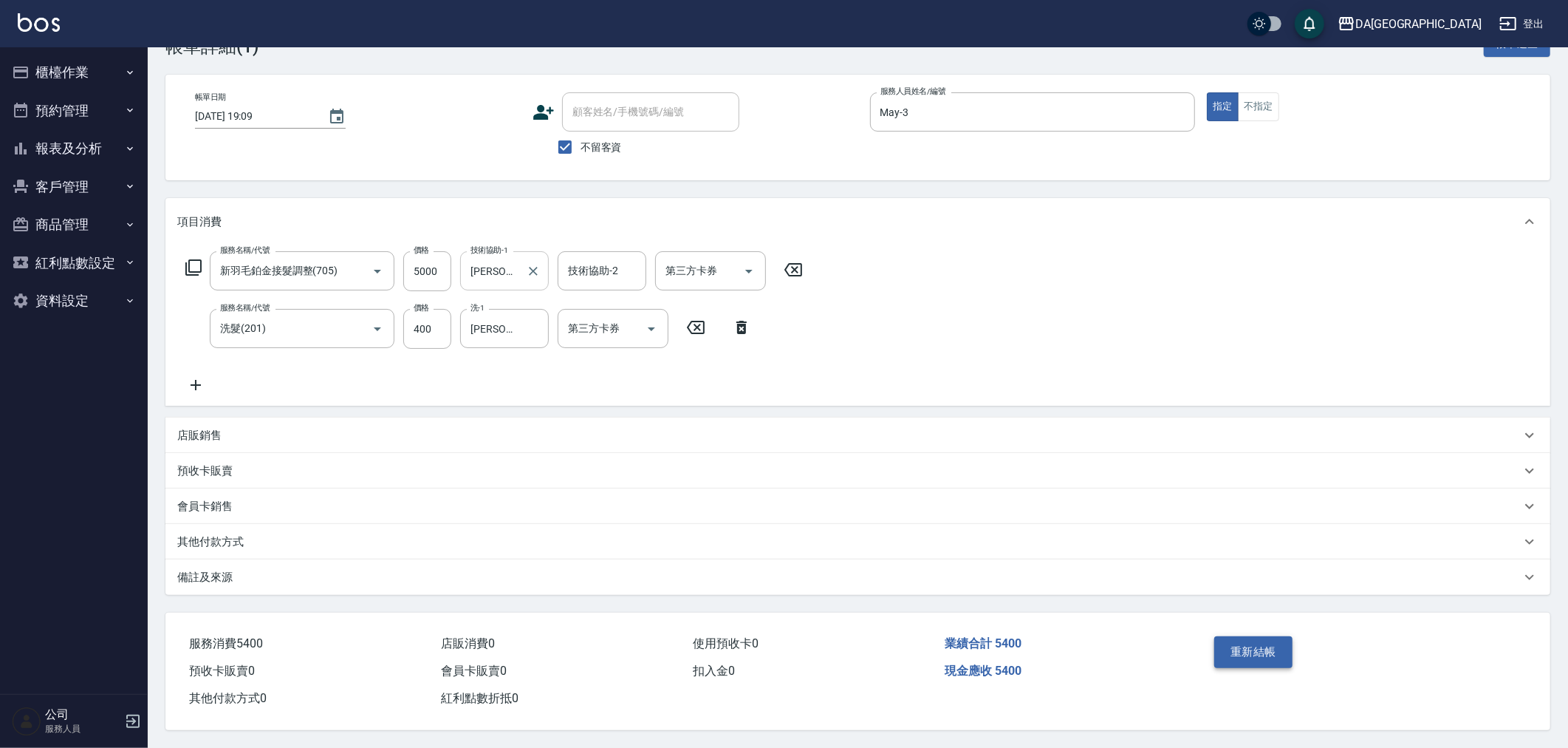
click at [1229, 641] on button "重新結帳" at bounding box center [1253, 651] width 78 height 31
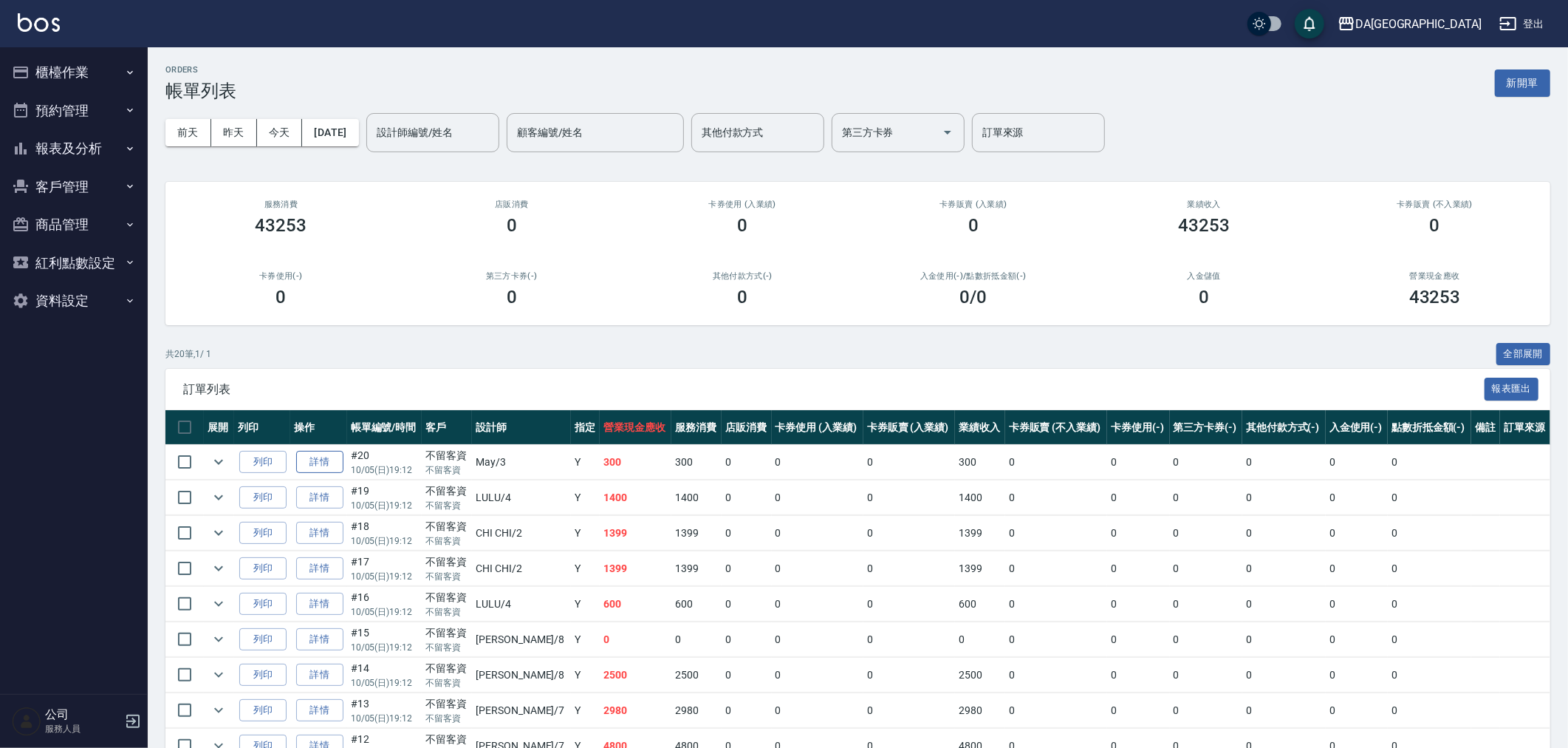
click at [317, 462] on link "詳情" at bounding box center [320, 462] width 48 height 23
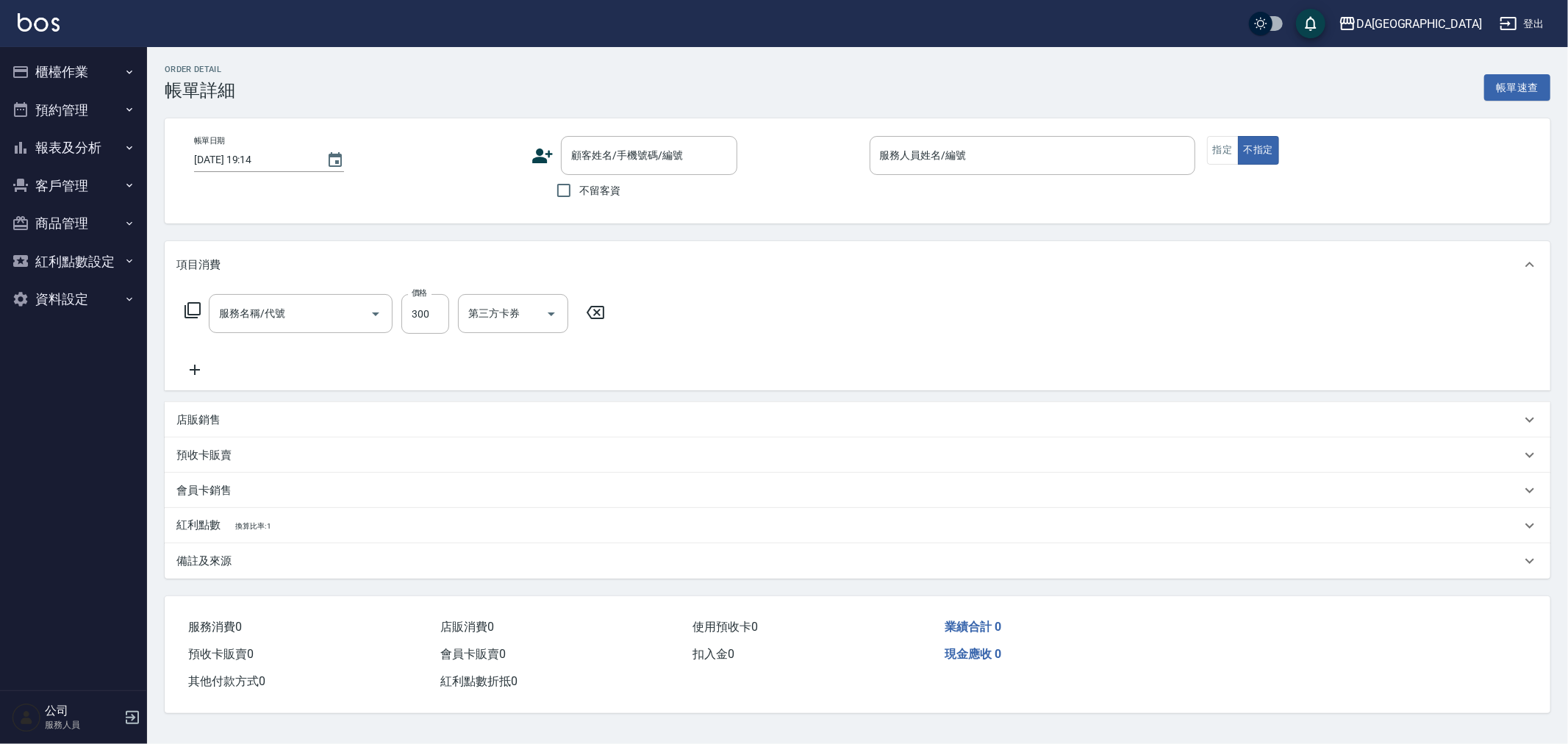
type input "2025/10/05 19:12"
checkbox input "true"
type input "May-3"
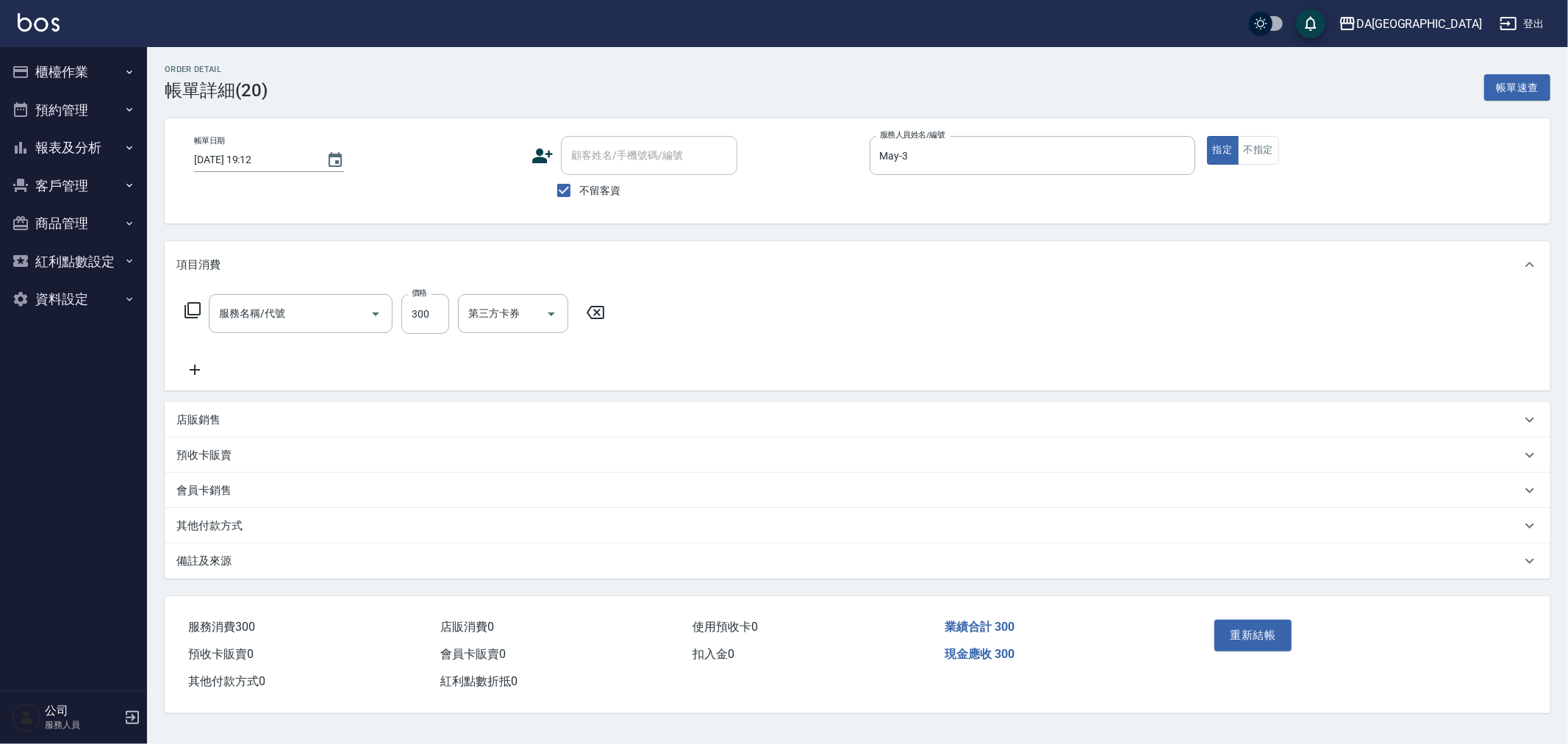
type input "洗髮(201)"
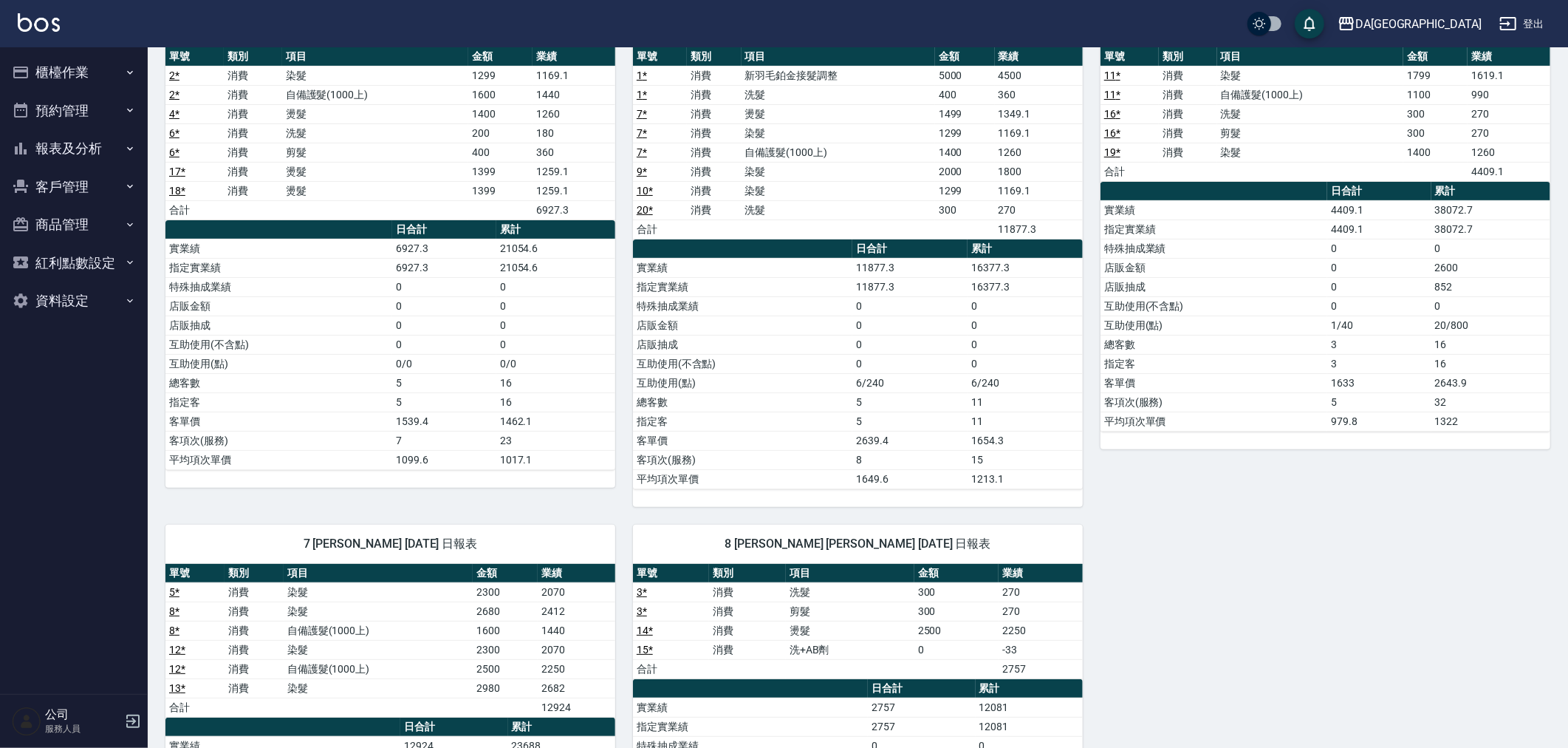
scroll to position [414, 0]
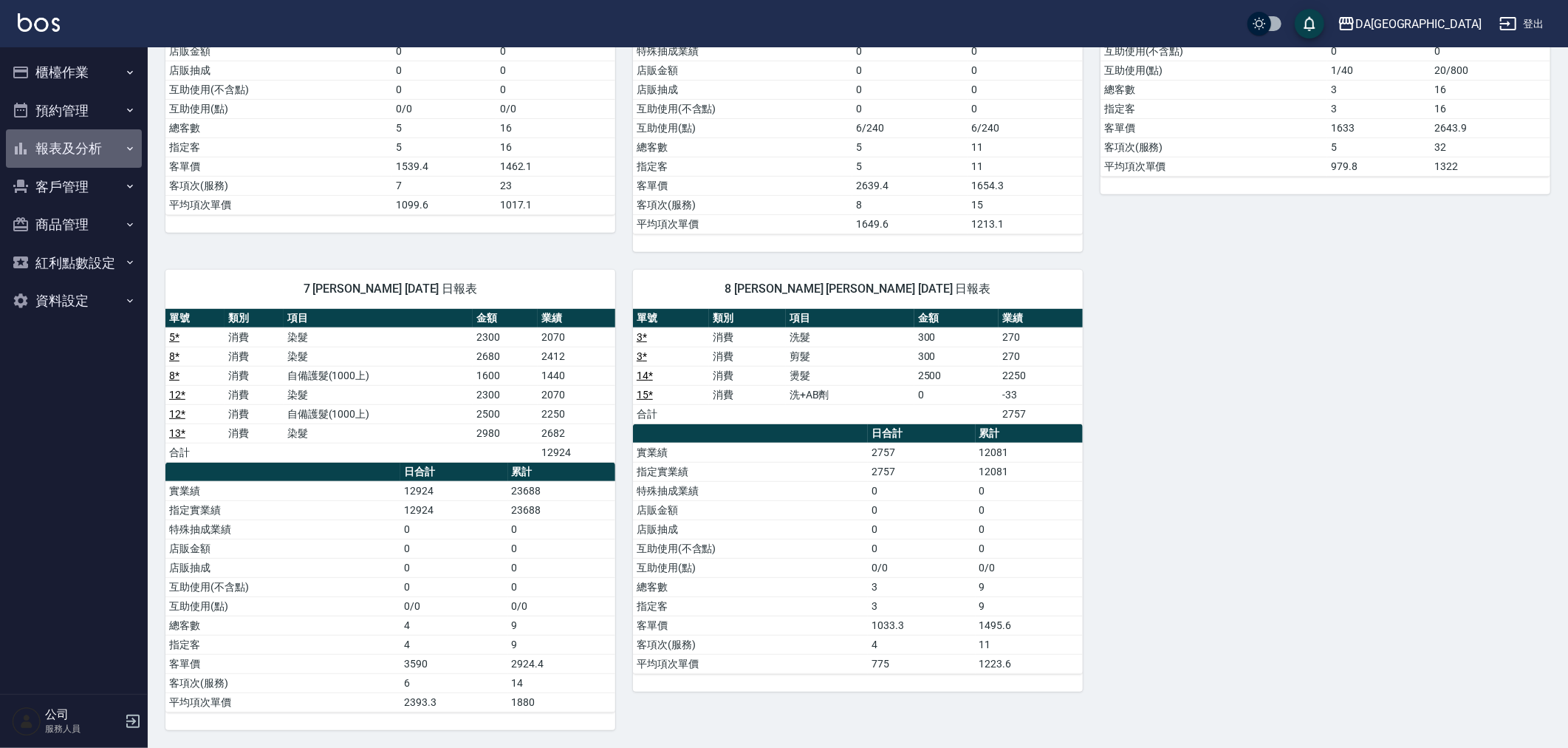
click at [89, 151] on button "報表及分析" at bounding box center [74, 149] width 136 height 39
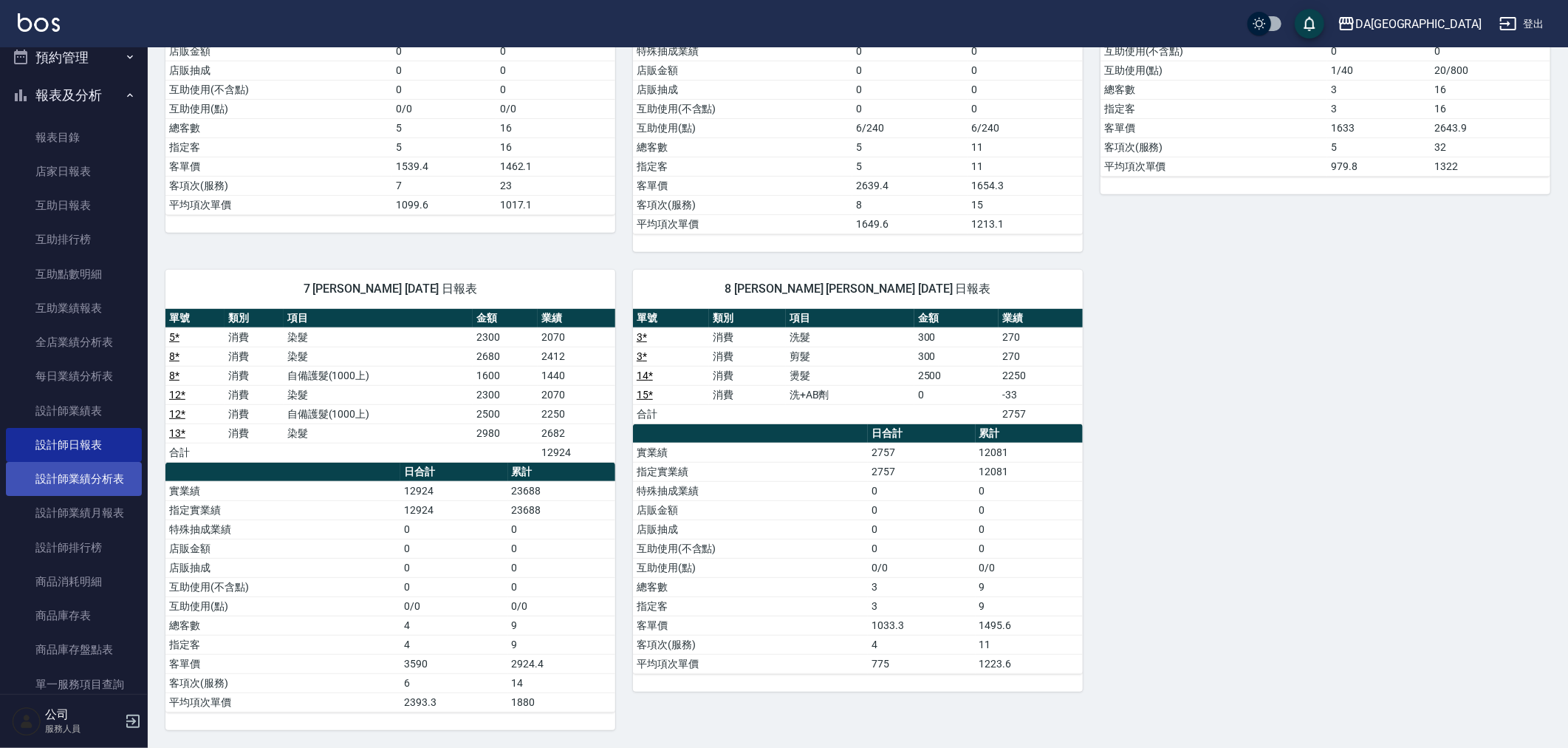
scroll to position [82, 0]
